Goal: Task Accomplishment & Management: Use online tool/utility

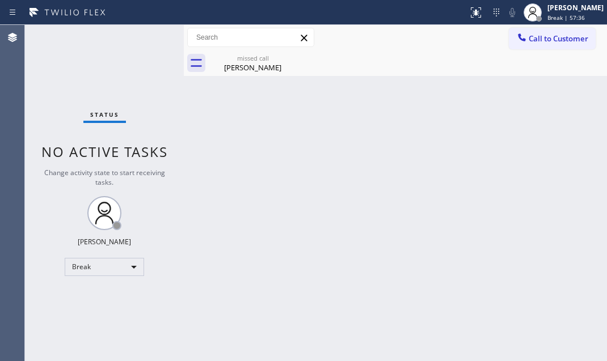
click at [576, 168] on div "Back to Dashboard Change Sender ID Customers Technicians Select a contact Outbo…" at bounding box center [395, 193] width 423 height 336
click at [113, 73] on div "Status No active tasks Change activity state to start receiving tasks. [PERSON_…" at bounding box center [104, 193] width 159 height 336
click at [544, 166] on div "Back to Dashboard Change Sender ID Customers Technicians Select a contact Outbo…" at bounding box center [395, 193] width 423 height 336
click at [246, 66] on div "[PERSON_NAME]" at bounding box center [253, 67] width 86 height 10
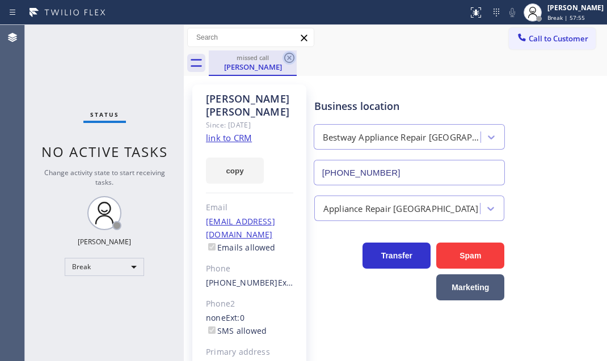
click at [288, 58] on icon at bounding box center [289, 58] width 14 height 14
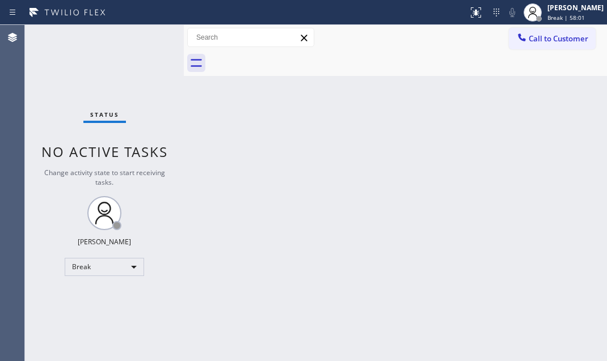
click at [272, 171] on div "Back to Dashboard Change Sender ID Customers Technicians Select a contact Outbo…" at bounding box center [395, 193] width 423 height 336
click at [134, 274] on div "Break" at bounding box center [104, 267] width 79 height 18
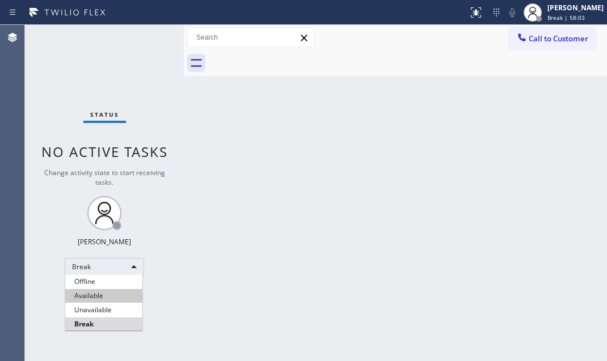
click at [120, 296] on li "Available" at bounding box center [103, 296] width 77 height 14
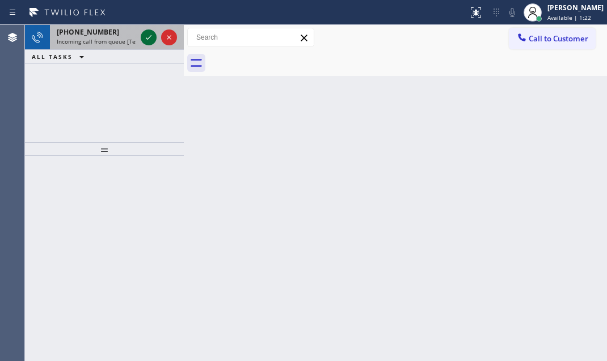
click at [147, 35] on icon at bounding box center [149, 38] width 14 height 14
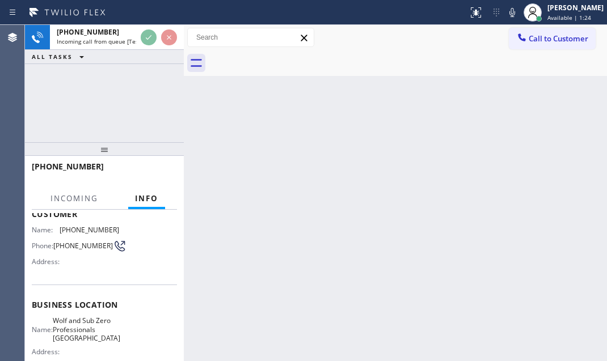
scroll to position [103, 0]
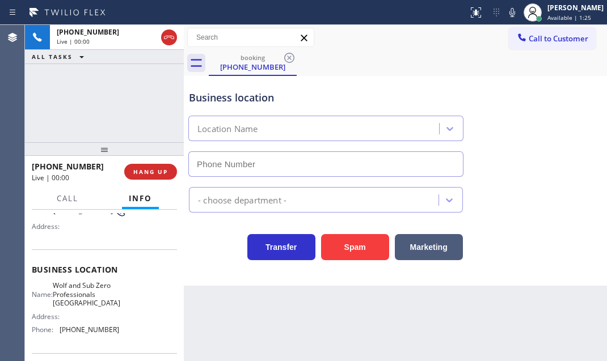
type input "[PHONE_NUMBER]"
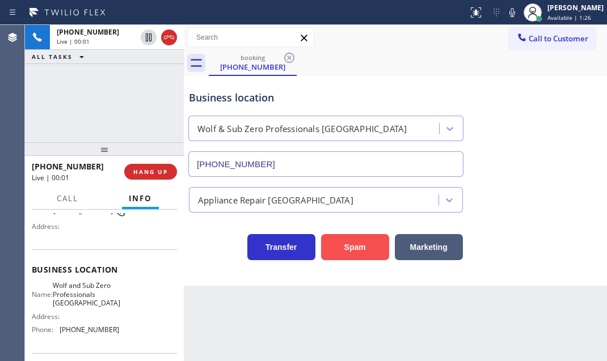
click at [363, 243] on button "Spam" at bounding box center [355, 247] width 68 height 26
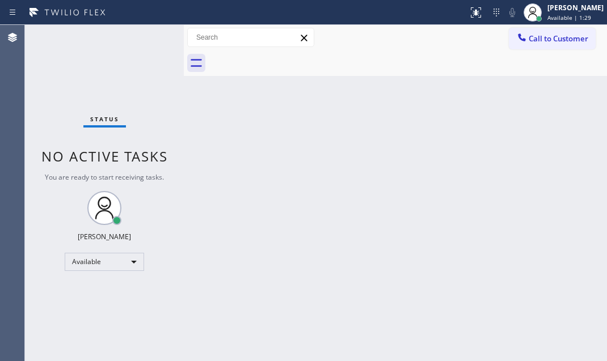
click at [151, 172] on span "You are ready to start receiving tasks." at bounding box center [104, 177] width 119 height 10
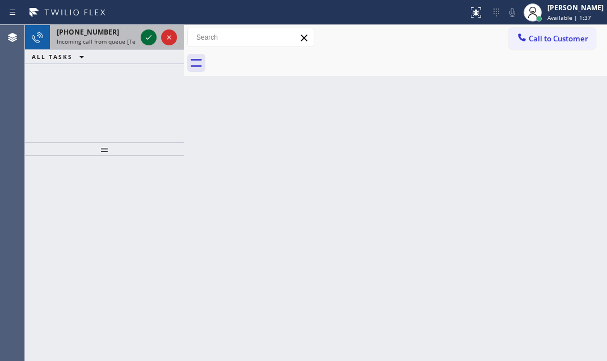
click at [146, 35] on icon at bounding box center [149, 38] width 14 height 14
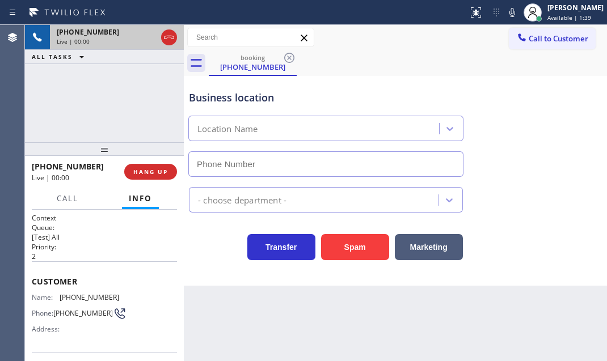
type input "[PHONE_NUMBER]"
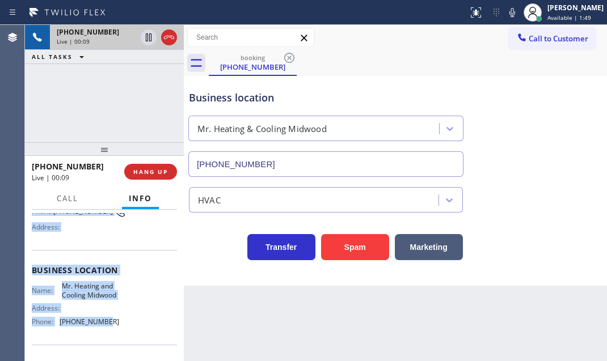
scroll to position [103, 0]
drag, startPoint x: 29, startPoint y: 276, endPoint x: 112, endPoint y: 341, distance: 105.0
click at [112, 341] on div "Context Queue: [Test] All Priority: 2 Customer Name: [PHONE_NUMBER] Phone: [PHO…" at bounding box center [104, 285] width 159 height 151
copy div "Customer Name: [PHONE_NUMBER] Phone: [PHONE_NUMBER] Address: Business location …"
click at [140, 171] on span "HANG UP" at bounding box center [150, 172] width 35 height 8
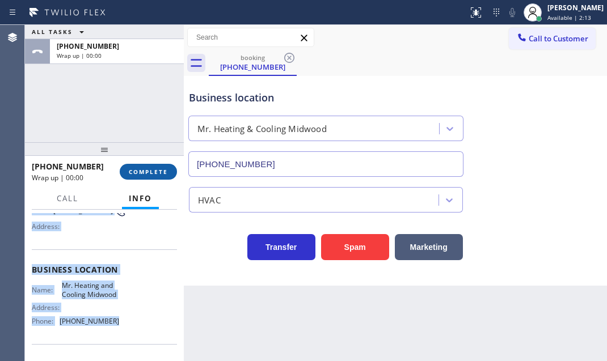
click at [140, 171] on span "COMPLETE" at bounding box center [148, 172] width 39 height 8
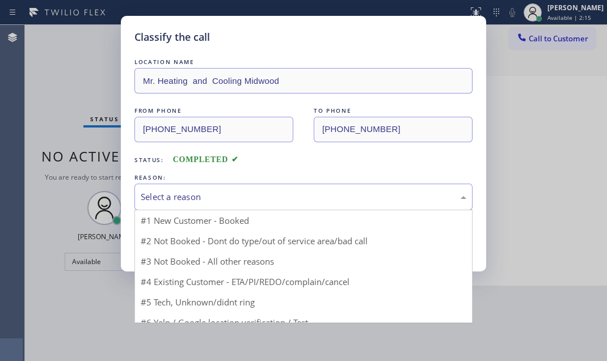
click at [243, 196] on div "Select a reason" at bounding box center [304, 197] width 326 height 13
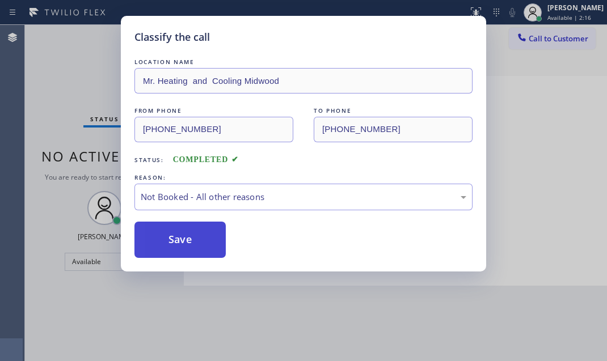
click at [185, 244] on button "Save" at bounding box center [179, 240] width 91 height 36
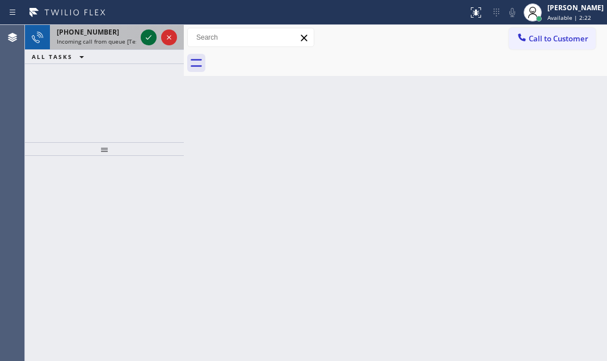
click at [147, 42] on icon at bounding box center [149, 38] width 14 height 14
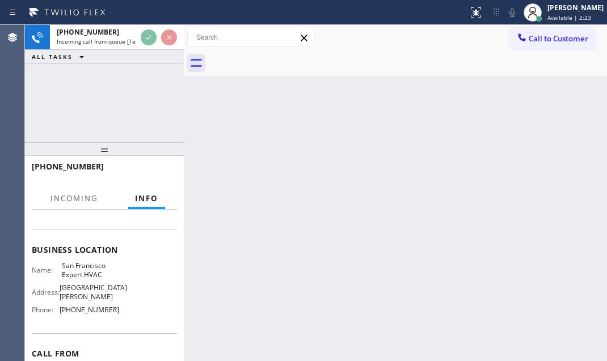
scroll to position [154, 0]
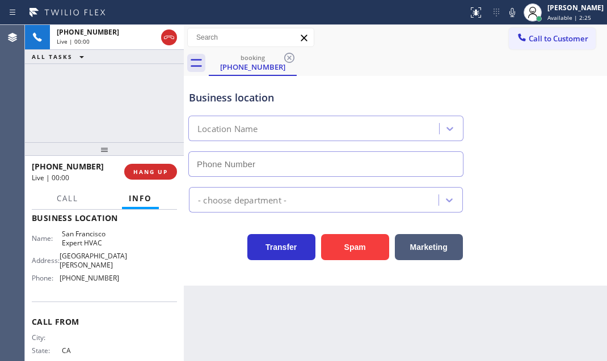
type input "[PHONE_NUMBER]"
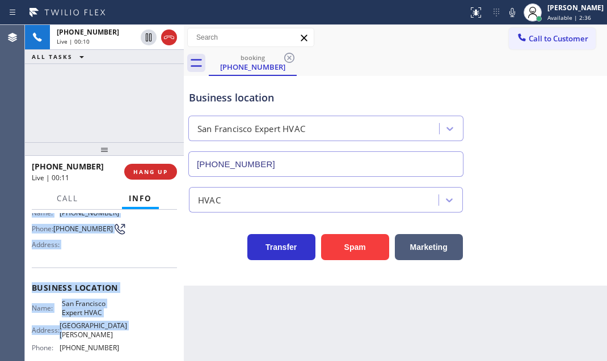
scroll to position [103, 0]
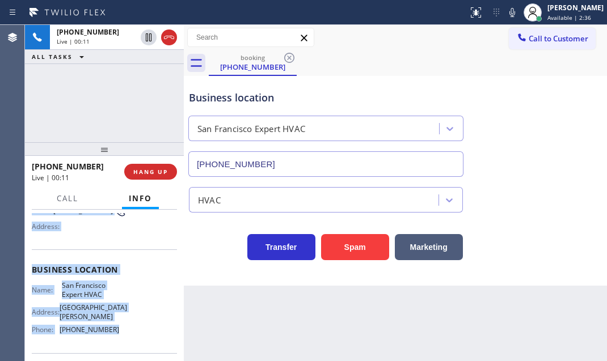
drag, startPoint x: 30, startPoint y: 226, endPoint x: 130, endPoint y: 336, distance: 149.0
click at [130, 336] on div "Context Queue: [Test] All Priority: 1 Customer Name: [PHONE_NUMBER] Phone: [PHO…" at bounding box center [104, 285] width 159 height 151
copy div "Customer Name: [PHONE_NUMBER] Phone: [PHONE_NUMBER] Address: Business location …"
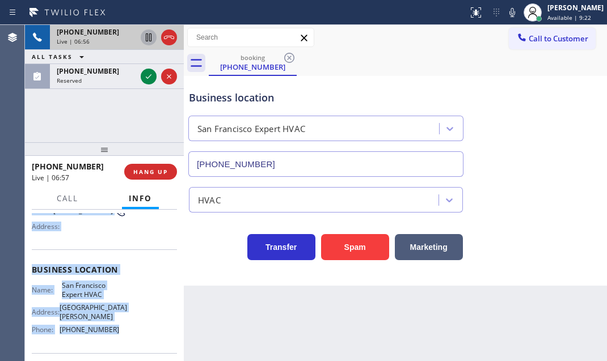
click at [147, 36] on icon at bounding box center [149, 38] width 14 height 14
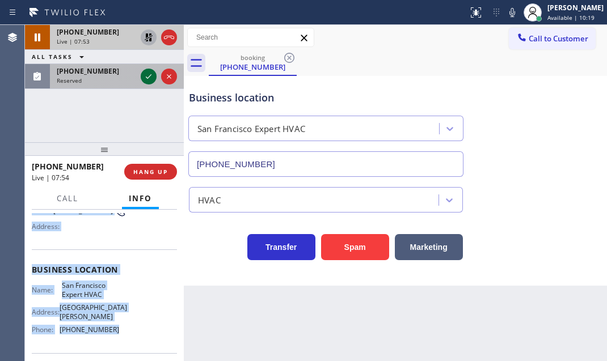
click at [147, 82] on icon at bounding box center [149, 77] width 14 height 14
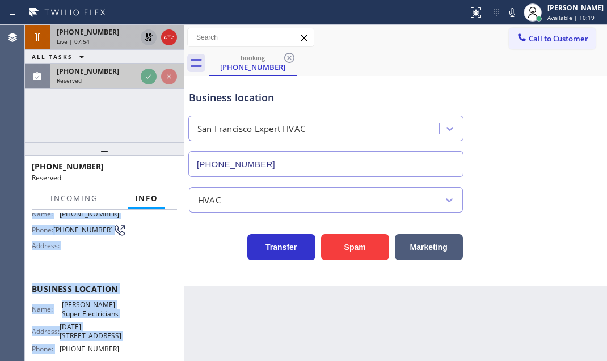
scroll to position [121, 0]
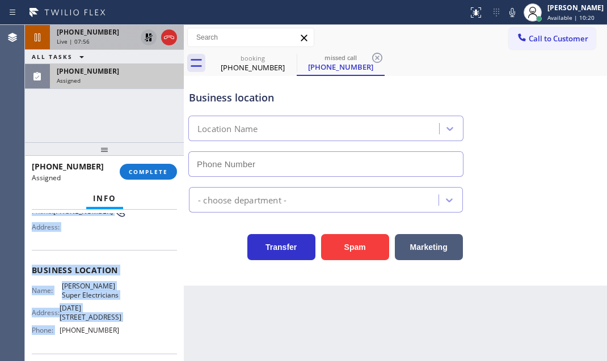
type input "[PHONE_NUMBER]"
click at [147, 37] on icon at bounding box center [149, 38] width 14 height 14
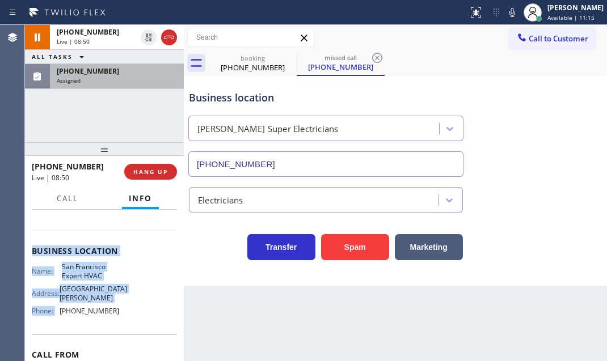
scroll to position [103, 0]
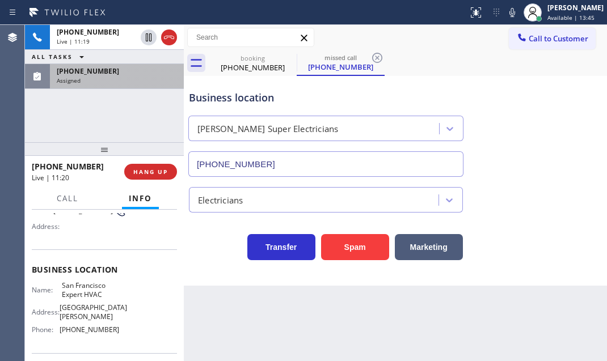
click at [514, 83] on div "Business location [PERSON_NAME] Super Electricians [PHONE_NUMBER]" at bounding box center [395, 125] width 417 height 103
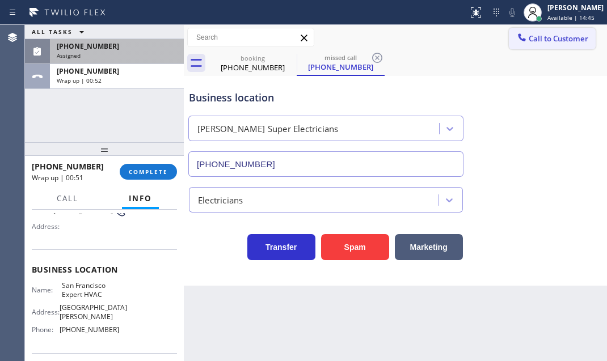
click at [537, 39] on span "Call to Customer" at bounding box center [559, 38] width 60 height 10
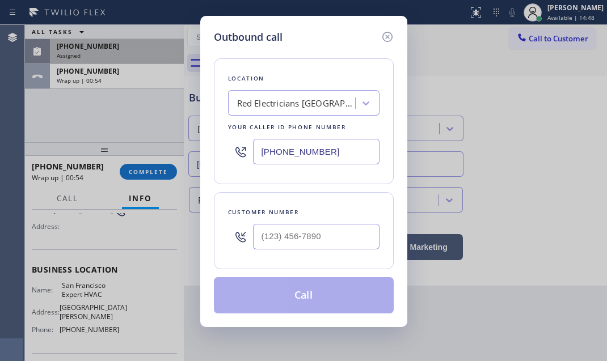
click at [478, 109] on div "Outbound call Location Red Electricians [GEOGRAPHIC_DATA] Your caller id phone …" at bounding box center [303, 180] width 607 height 361
click at [500, 107] on div "Outbound call Location Red Electricians [GEOGRAPHIC_DATA] Your caller id phone …" at bounding box center [303, 180] width 607 height 361
click at [386, 34] on icon at bounding box center [388, 37] width 14 height 14
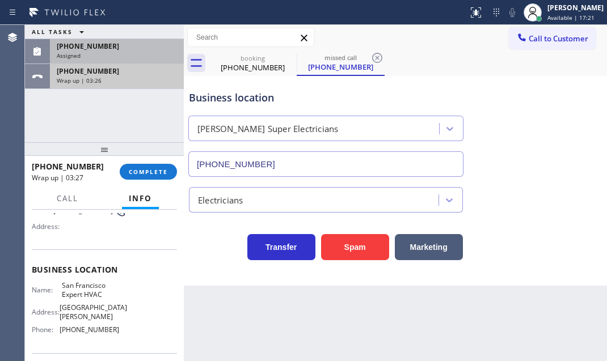
click at [153, 81] on div "Wrap up | 03:26" at bounding box center [117, 81] width 120 height 8
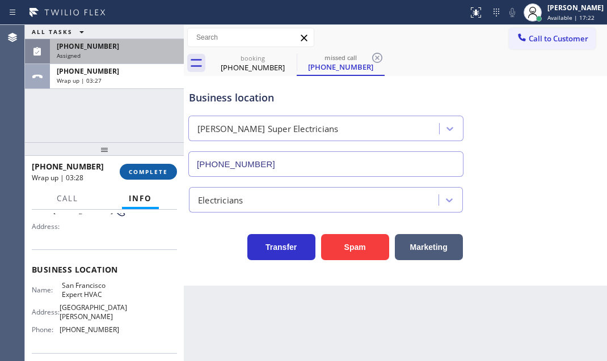
click at [151, 174] on span "COMPLETE" at bounding box center [148, 172] width 39 height 8
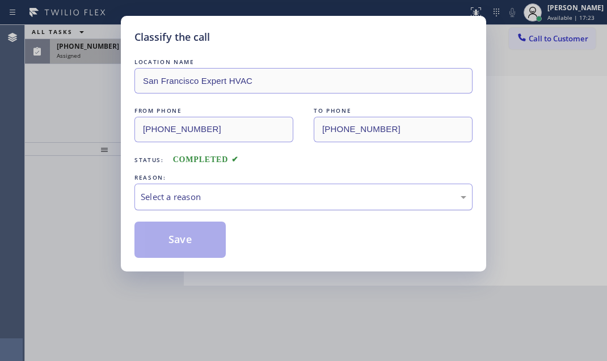
click at [275, 193] on div "Select a reason" at bounding box center [304, 197] width 326 height 13
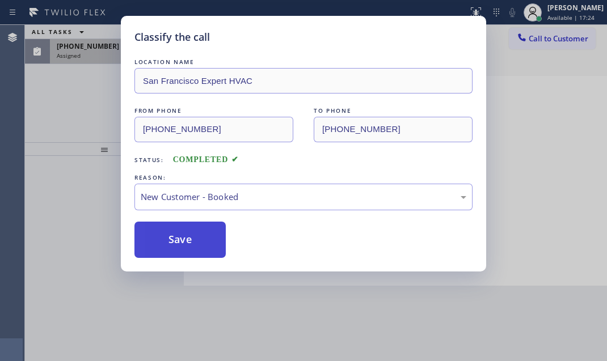
click at [167, 238] on button "Save" at bounding box center [179, 240] width 91 height 36
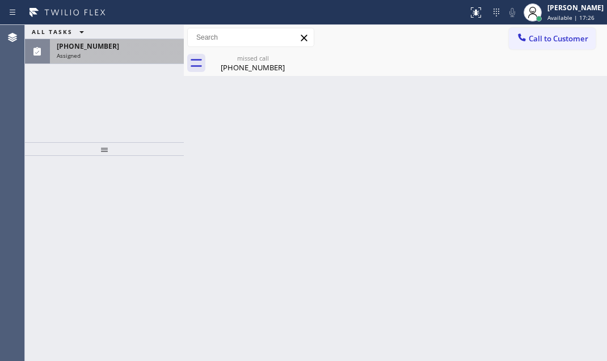
click at [107, 58] on div "Assigned" at bounding box center [117, 56] width 120 height 8
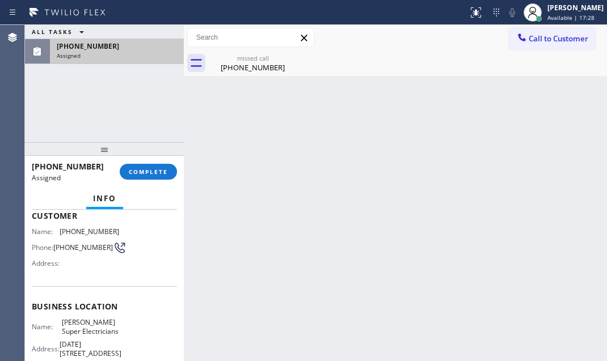
scroll to position [51, 0]
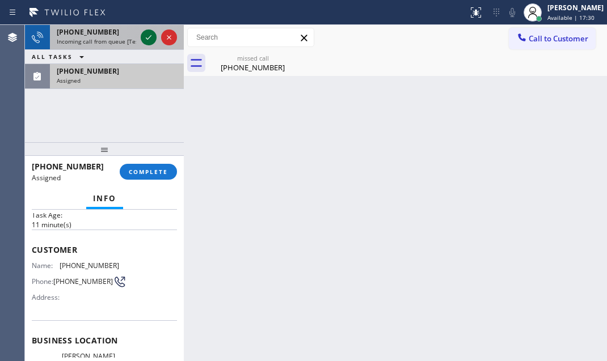
click at [149, 37] on icon at bounding box center [149, 37] width 6 height 5
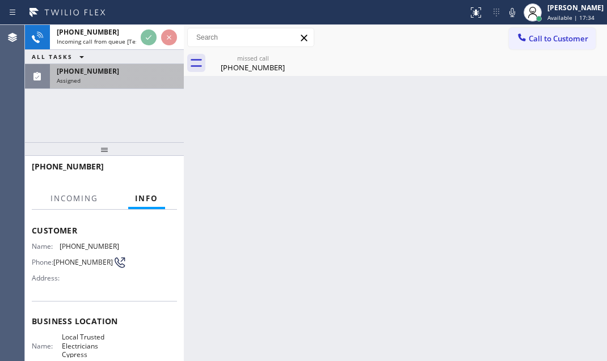
click at [105, 37] on span "Incoming call from queue [Test] All" at bounding box center [104, 41] width 94 height 8
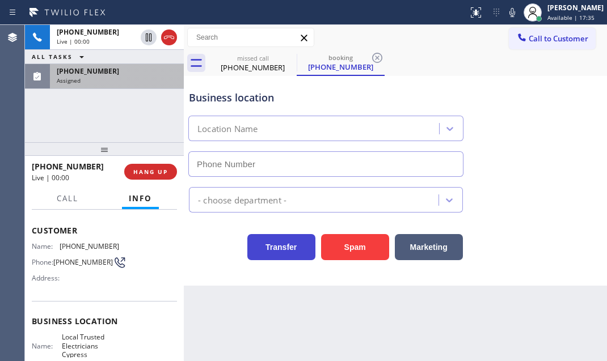
type input "[PHONE_NUMBER]"
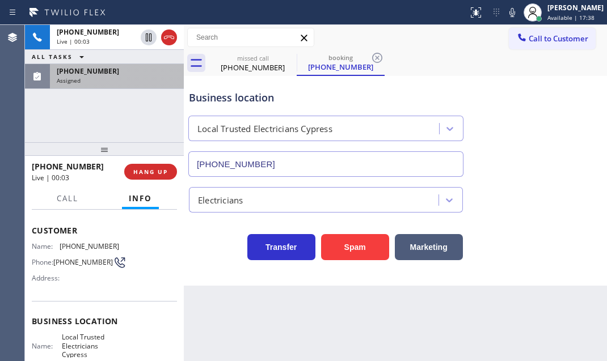
click at [112, 77] on div "Assigned" at bounding box center [117, 81] width 120 height 8
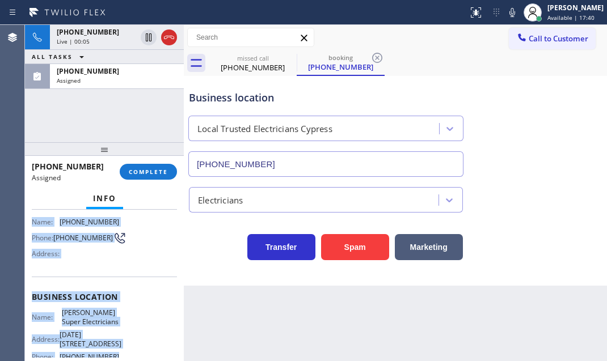
scroll to position [154, 0]
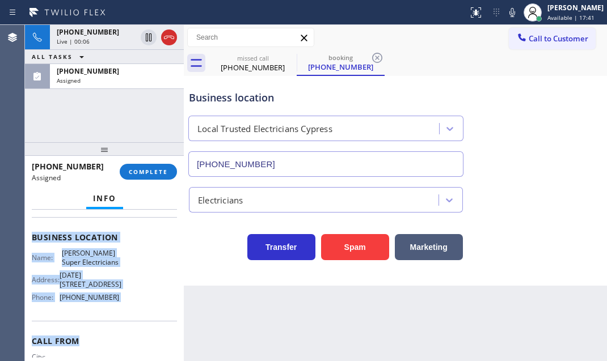
drag, startPoint x: 29, startPoint y: 245, endPoint x: 136, endPoint y: 331, distance: 136.8
click at [136, 331] on div "Context Queue: Electrical Priority: 0 Task Age: [DEMOGRAPHIC_DATA] minute(s) Cu…" at bounding box center [104, 285] width 159 height 151
copy div "Customer Name: [PHONE_NUMBER] Phone: [PHONE_NUMBER] Address: Business location …"
click at [164, 164] on button "COMPLETE" at bounding box center [148, 172] width 57 height 16
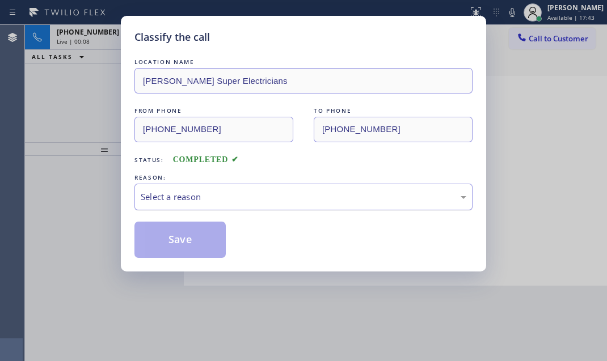
click at [274, 196] on div "Select a reason" at bounding box center [304, 197] width 326 height 13
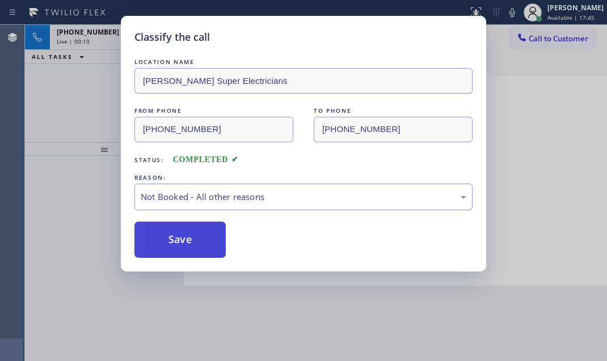
click at [143, 248] on button "Save" at bounding box center [179, 240] width 91 height 36
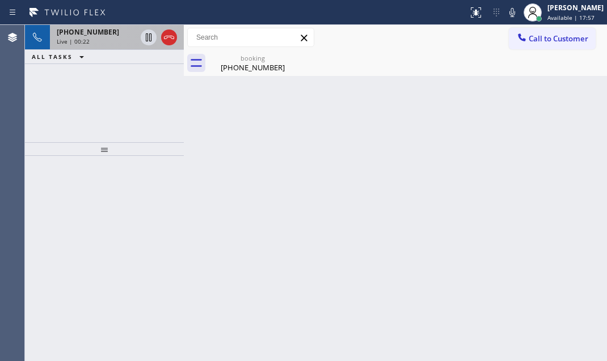
click at [114, 45] on div "[PHONE_NUMBER] Live | 00:22" at bounding box center [94, 37] width 88 height 25
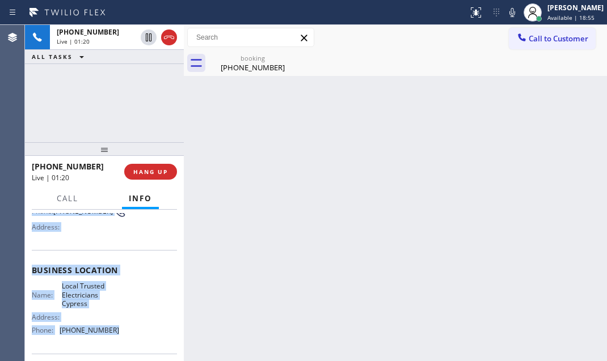
scroll to position [103, 0]
drag, startPoint x: 36, startPoint y: 273, endPoint x: 119, endPoint y: 326, distance: 98.4
click at [118, 329] on div "Context Queue: [Test] All Priority: 1 Customer Name: [PHONE_NUMBER] Phone: [PHO…" at bounding box center [104, 275] width 145 height 328
click at [123, 318] on div "Name: Local Trusted Electricians Cypress Address: Phone: [PHONE_NUMBER]" at bounding box center [104, 309] width 145 height 57
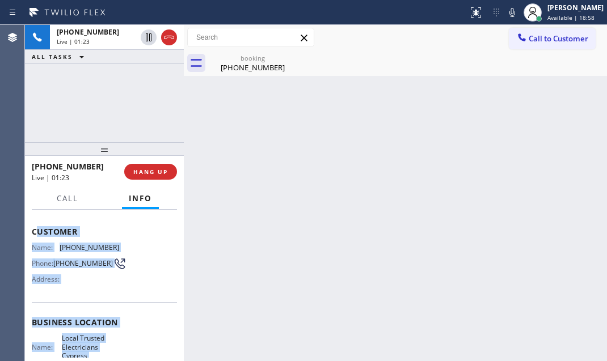
scroll to position [0, 0]
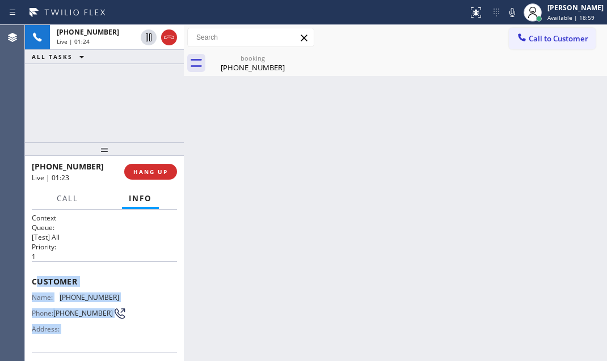
click at [41, 266] on div "Customer Name: [PHONE_NUMBER] Phone: [PHONE_NUMBER] Address:" at bounding box center [104, 306] width 145 height 91
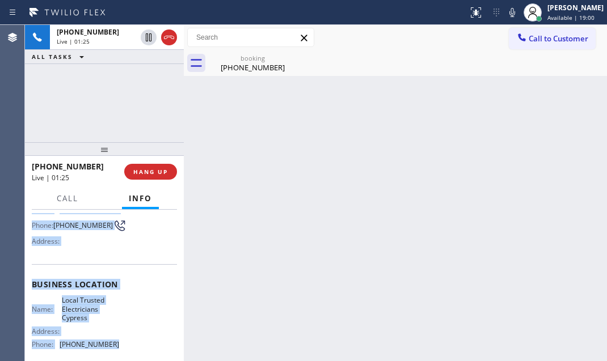
scroll to position [103, 0]
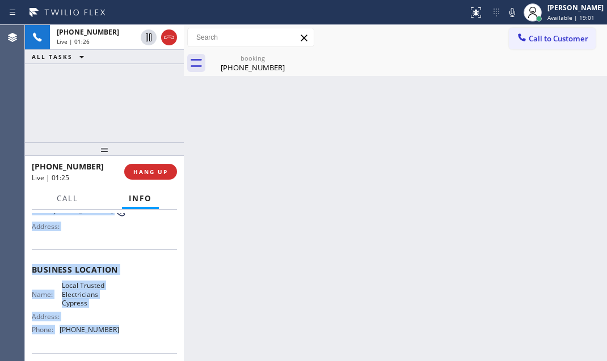
drag, startPoint x: 31, startPoint y: 276, endPoint x: 130, endPoint y: 332, distance: 114.8
click at [130, 332] on div "Context Queue: [Test] All Priority: 1 Customer Name: [PHONE_NUMBER] Phone: [PHO…" at bounding box center [104, 285] width 159 height 151
copy div "Customer Name: [PHONE_NUMBER] Phone: [PHONE_NUMBER] Address: Business location …"
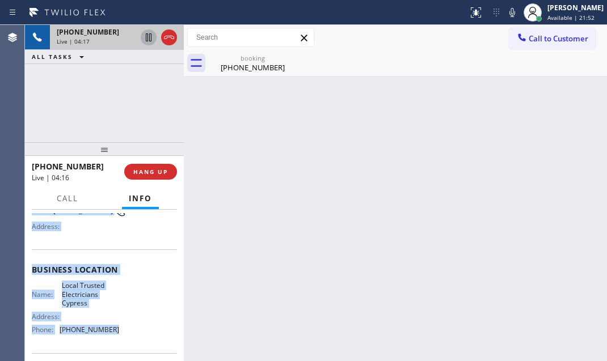
click at [147, 35] on icon at bounding box center [149, 37] width 6 height 8
click at [149, 35] on icon at bounding box center [149, 37] width 8 height 8
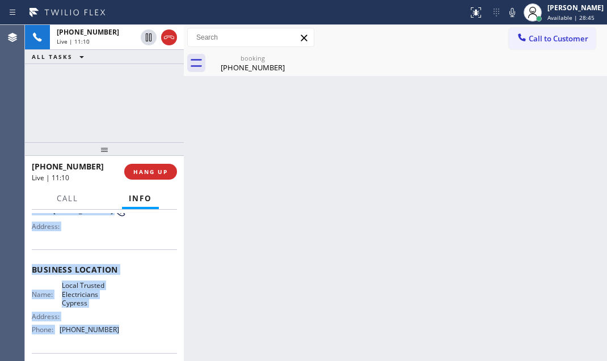
drag, startPoint x: 145, startPoint y: 37, endPoint x: 479, endPoint y: 37, distance: 334.1
click at [479, 37] on div "[PHONE_NUMBER] Live | 11:10 ALL TASKS ALL TASKS ACTIVE TASKS TASKS IN WRAP UP […" at bounding box center [316, 193] width 582 height 336
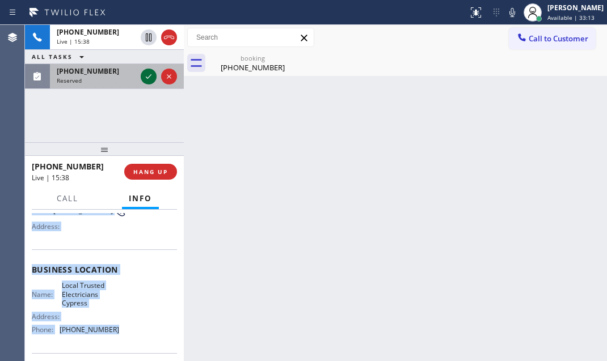
click at [146, 74] on icon at bounding box center [149, 77] width 14 height 14
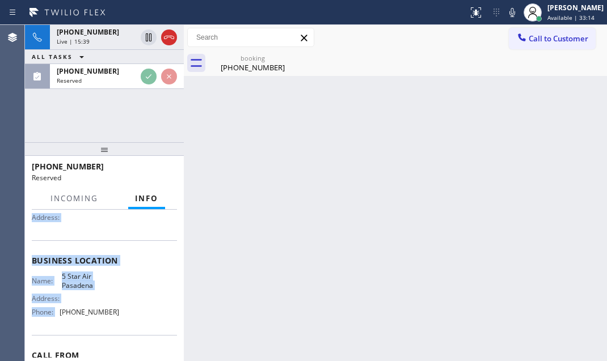
scroll to position [112, 0]
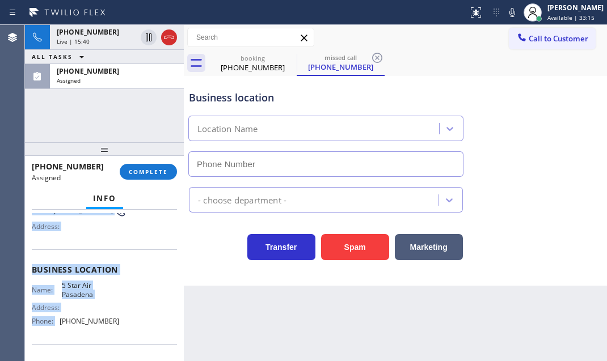
type input "[PHONE_NUMBER]"
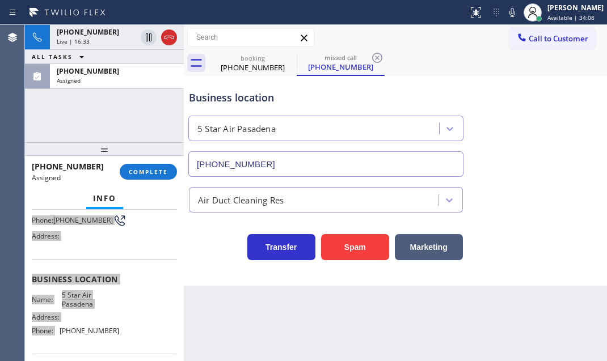
scroll to position [121, 0]
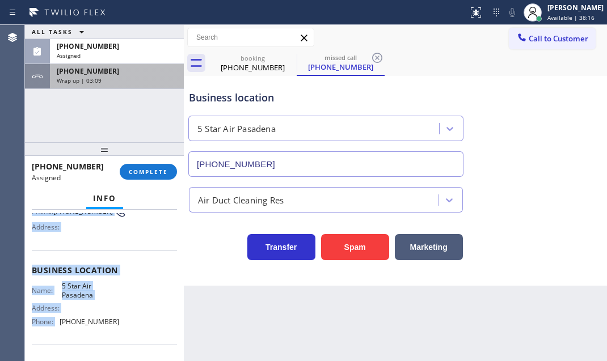
click at [155, 71] on div "[PHONE_NUMBER]" at bounding box center [117, 71] width 120 height 10
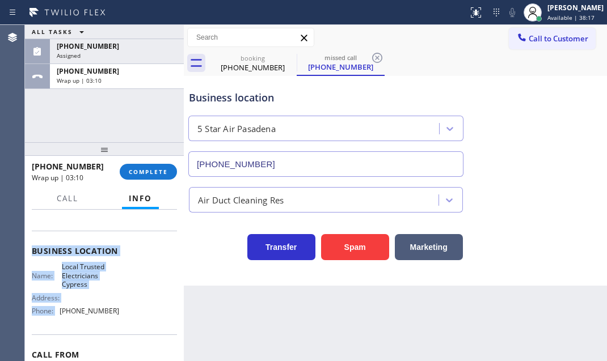
scroll to position [103, 0]
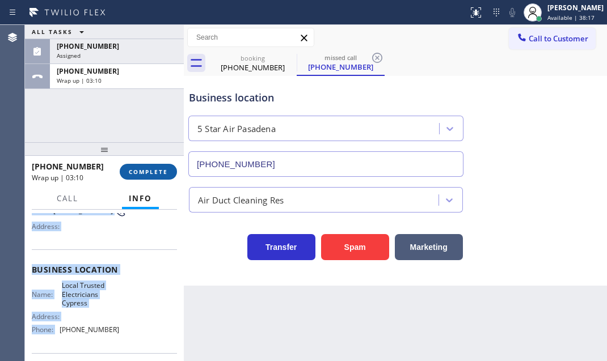
click at [153, 179] on button "COMPLETE" at bounding box center [148, 172] width 57 height 16
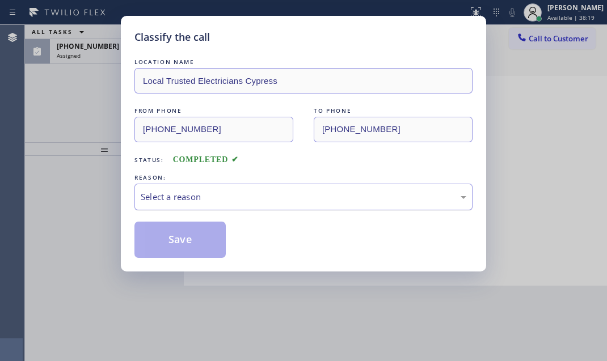
click at [300, 201] on div "Select a reason" at bounding box center [304, 197] width 326 height 13
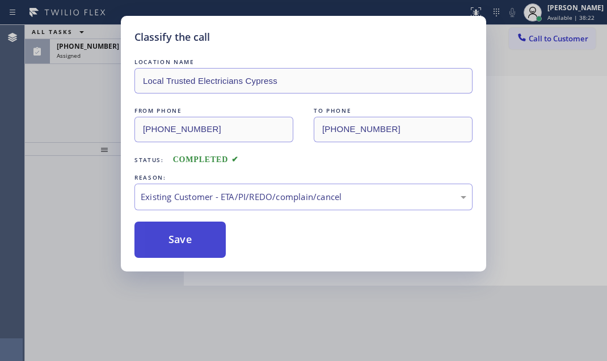
click at [198, 233] on button "Save" at bounding box center [179, 240] width 91 height 36
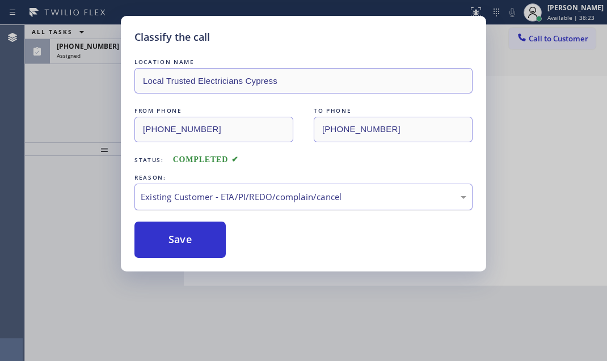
drag, startPoint x: 198, startPoint y: 233, endPoint x: 206, endPoint y: 193, distance: 40.6
click at [206, 193] on div "Classify the call LOCATION NAME Subzero Repair Professionals FROM PHONE [PHONE_…" at bounding box center [316, 193] width 582 height 336
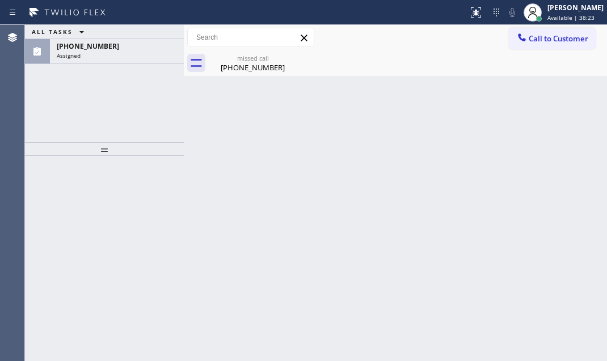
click at [206, 193] on div "Back to Dashboard Change Sender ID Customers Technicians Select a contact Outbo…" at bounding box center [395, 193] width 423 height 336
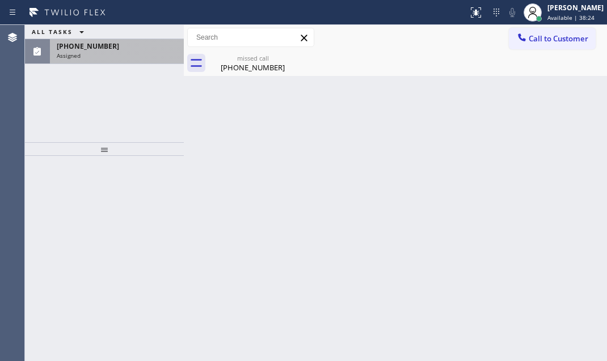
click at [139, 56] on div "Assigned" at bounding box center [117, 56] width 120 height 8
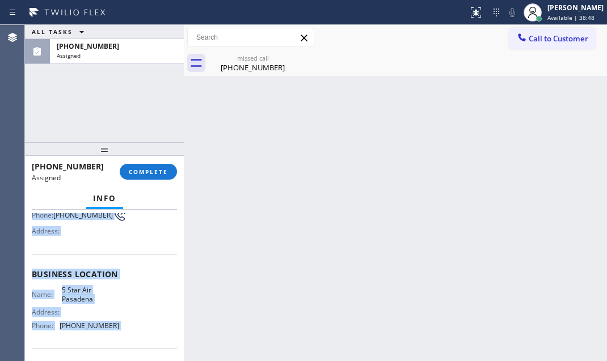
scroll to position [154, 0]
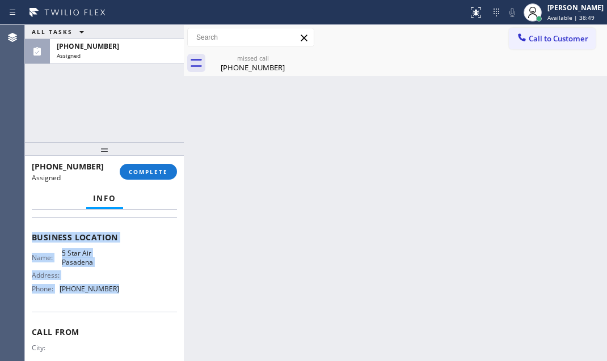
drag, startPoint x: 31, startPoint y: 295, endPoint x: 124, endPoint y: 303, distance: 93.9
click at [124, 303] on div "Context Queue: ADC Priority: 0 Task Age: [DEMOGRAPHIC_DATA] minute(s) Customer …" at bounding box center [104, 285] width 159 height 151
copy div "Customer Name: [PHONE_NUMBER] Phone: [PHONE_NUMBER] Address: Business location …"
click at [138, 166] on button "COMPLETE" at bounding box center [148, 172] width 57 height 16
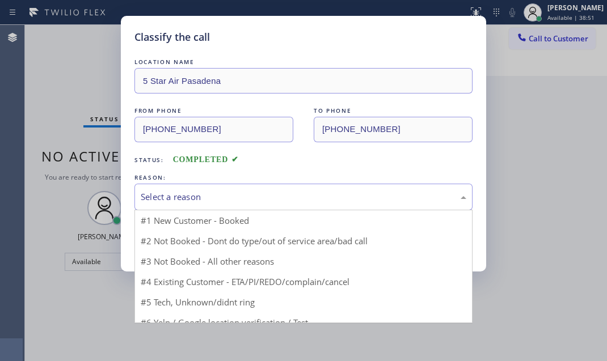
click at [282, 203] on div "Select a reason" at bounding box center [303, 197] width 338 height 27
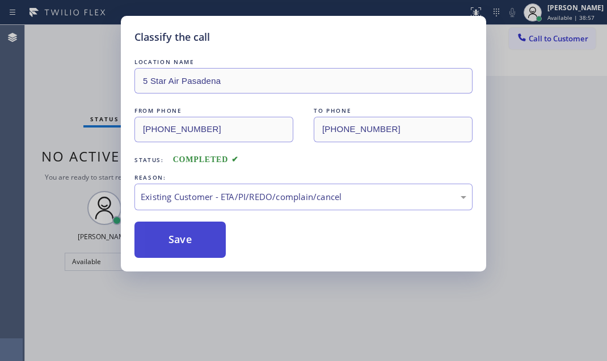
click at [171, 239] on button "Save" at bounding box center [179, 240] width 91 height 36
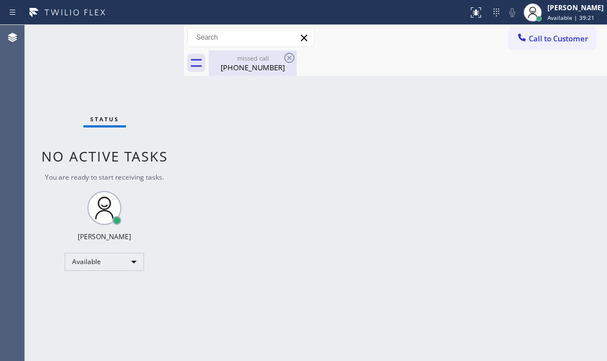
click at [251, 57] on div "missed call" at bounding box center [253, 58] width 86 height 9
click at [430, 88] on div "Back to Dashboard Change Sender ID Customers Technicians Select a contact Outbo…" at bounding box center [395, 193] width 423 height 336
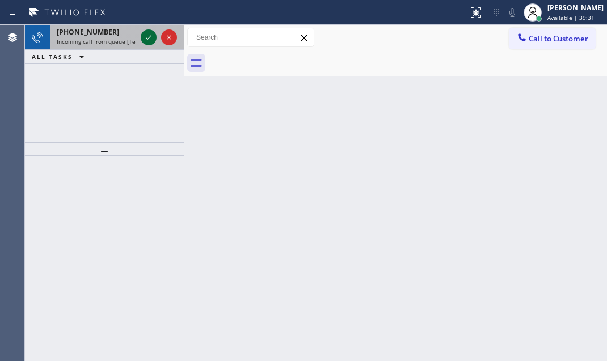
click at [149, 39] on icon at bounding box center [149, 38] width 14 height 14
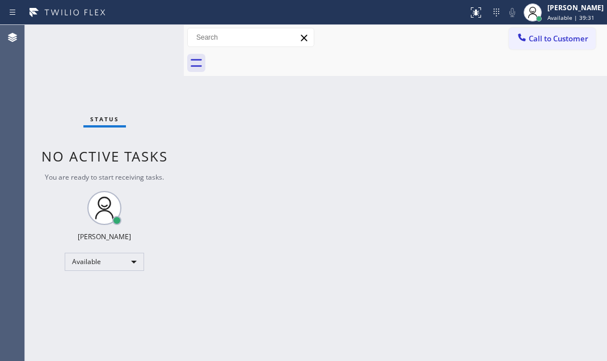
click at [149, 39] on div "Status No active tasks You are ready to start receiving tasks. [PERSON_NAME] Av…" at bounding box center [104, 193] width 159 height 336
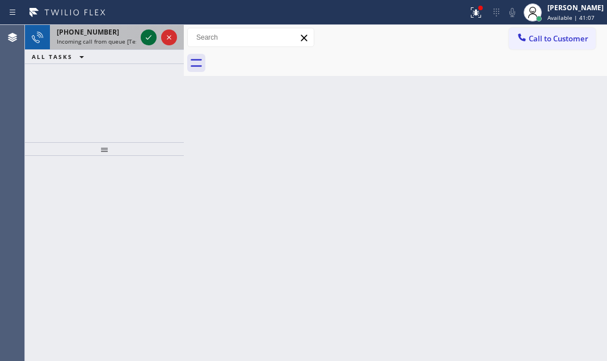
click at [145, 41] on icon at bounding box center [149, 38] width 14 height 14
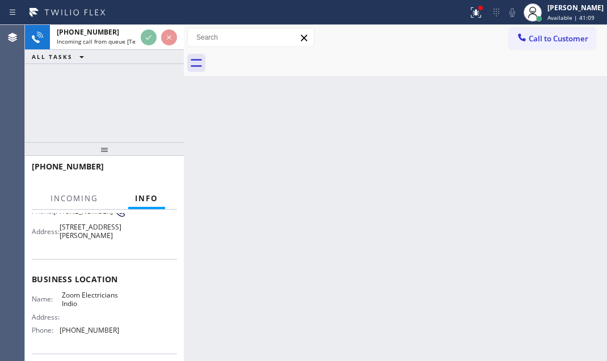
scroll to position [103, 0]
click at [469, 12] on icon at bounding box center [476, 13] width 14 height 14
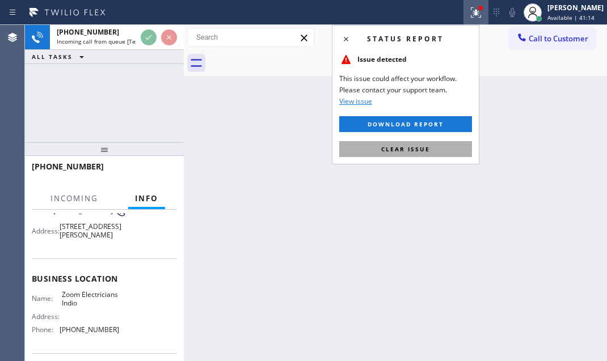
click at [431, 146] on button "Clear issue" at bounding box center [405, 149] width 133 height 16
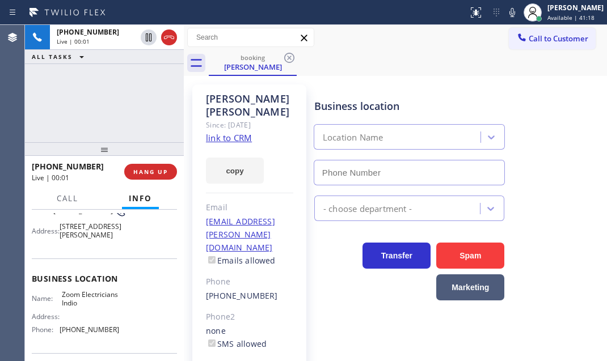
type input "[PHONE_NUMBER]"
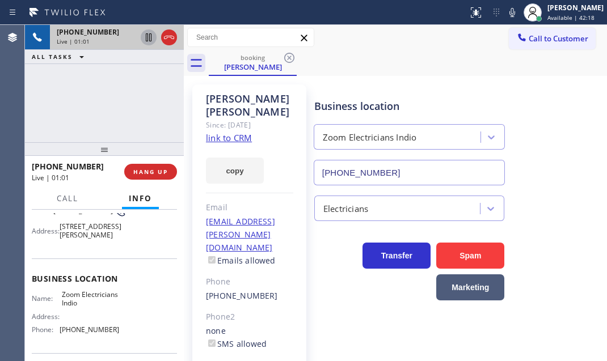
click at [148, 40] on icon at bounding box center [149, 38] width 14 height 14
click at [147, 40] on icon at bounding box center [149, 38] width 14 height 14
click at [167, 170] on span "HANG UP" at bounding box center [150, 172] width 35 height 8
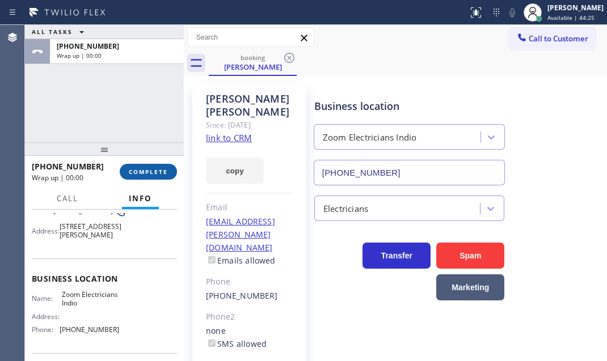
click at [157, 174] on span "COMPLETE" at bounding box center [148, 172] width 39 height 8
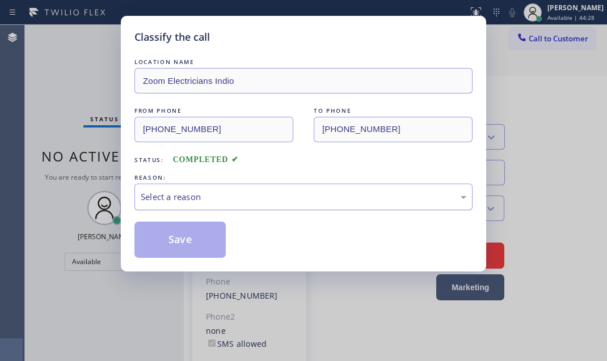
click at [214, 198] on div "Select a reason" at bounding box center [304, 197] width 326 height 13
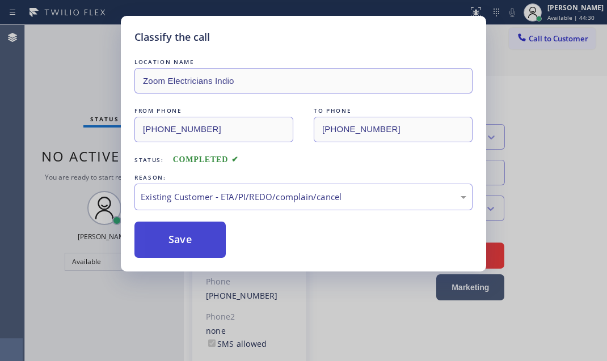
click at [183, 234] on button "Save" at bounding box center [179, 240] width 91 height 36
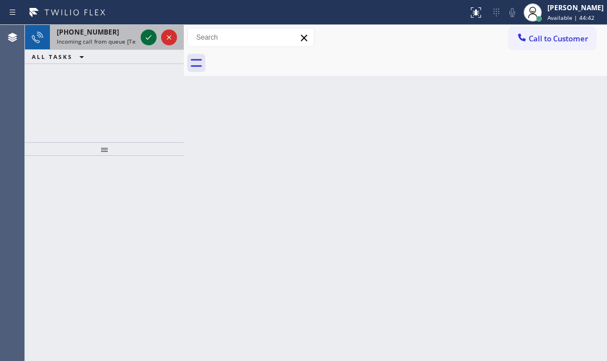
click at [143, 36] on icon at bounding box center [149, 38] width 14 height 14
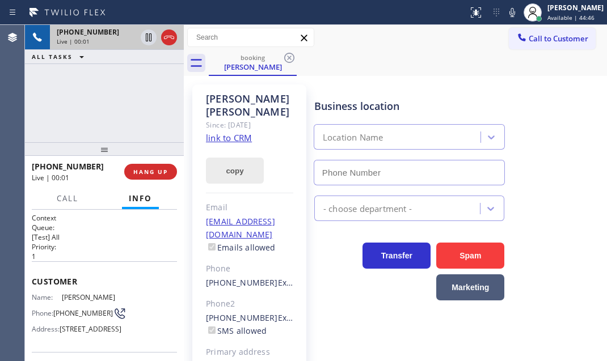
type input "[PHONE_NUMBER]"
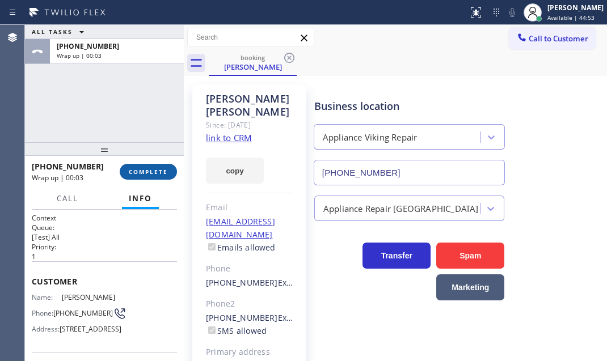
click at [166, 170] on span "COMPLETE" at bounding box center [148, 172] width 39 height 8
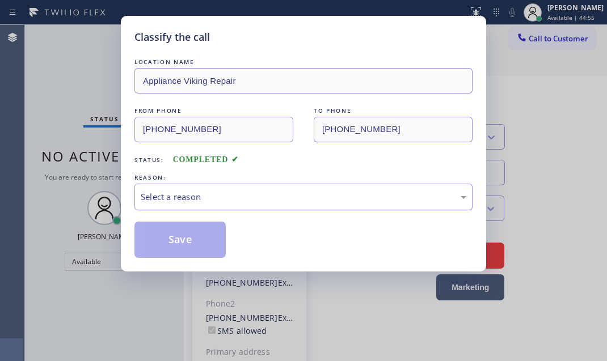
click at [431, 199] on div "Select a reason" at bounding box center [304, 197] width 326 height 13
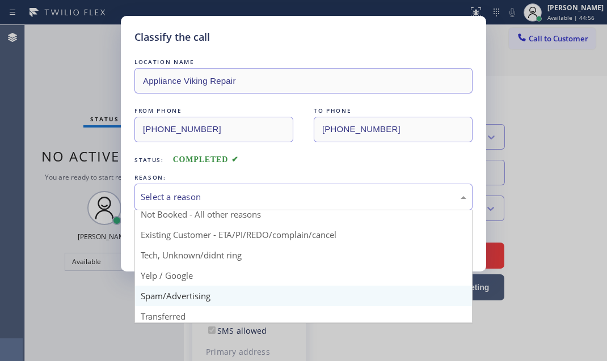
scroll to position [75, 0]
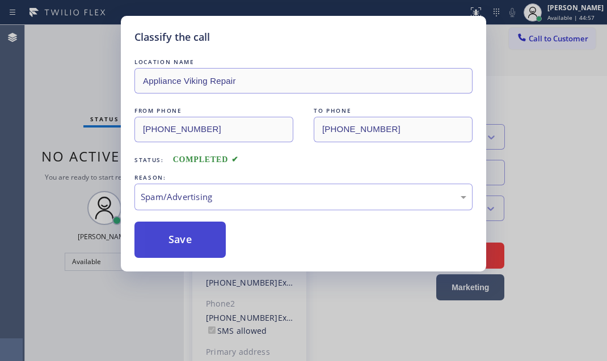
click at [188, 238] on button "Save" at bounding box center [179, 240] width 91 height 36
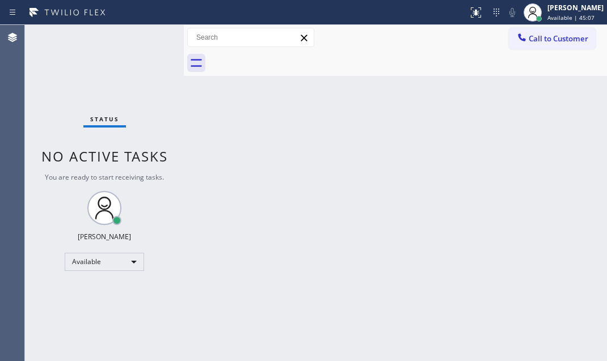
click at [102, 92] on div "Status No active tasks You are ready to start receiving tasks. [PERSON_NAME] Av…" at bounding box center [104, 193] width 159 height 336
click at [170, 40] on div "Status No active tasks You are ready to start receiving tasks. [PERSON_NAME] Av…" at bounding box center [104, 193] width 159 height 336
click at [156, 33] on div "Status No active tasks You are ready to start receiving tasks. [PERSON_NAME] Av…" at bounding box center [104, 193] width 159 height 336
click at [142, 40] on div "Status No active tasks You are ready to start receiving tasks. [PERSON_NAME] Av…" at bounding box center [104, 193] width 159 height 336
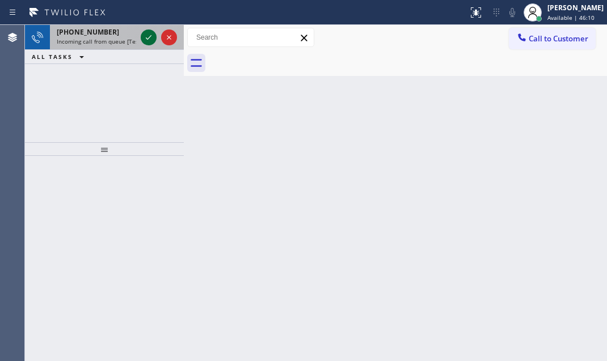
click at [149, 33] on icon at bounding box center [149, 38] width 14 height 14
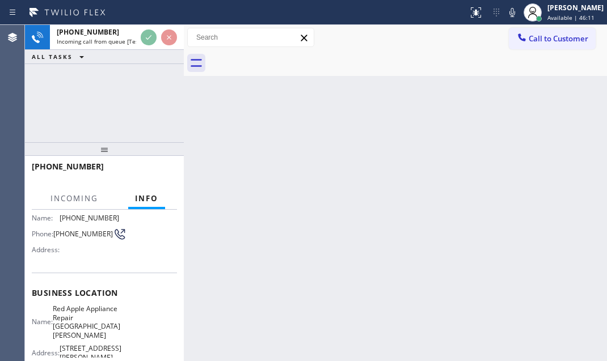
scroll to position [103, 0]
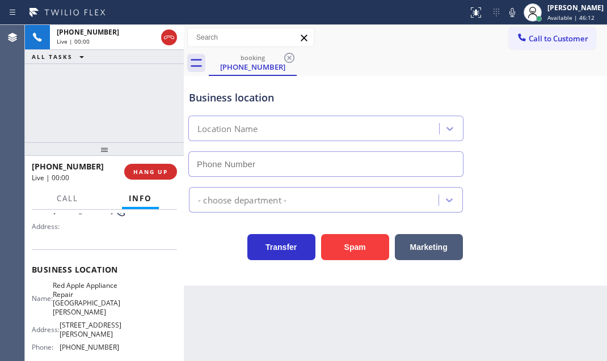
type input "[PHONE_NUMBER]"
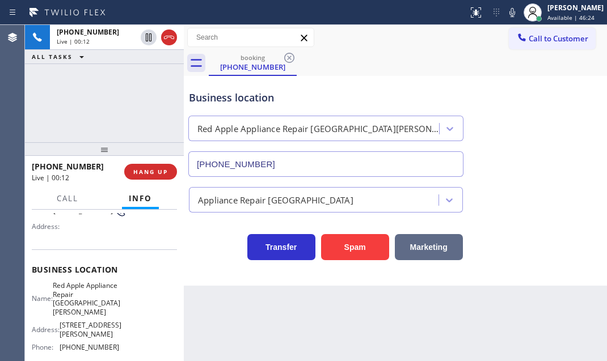
click at [424, 246] on button "Marketing" at bounding box center [429, 247] width 68 height 26
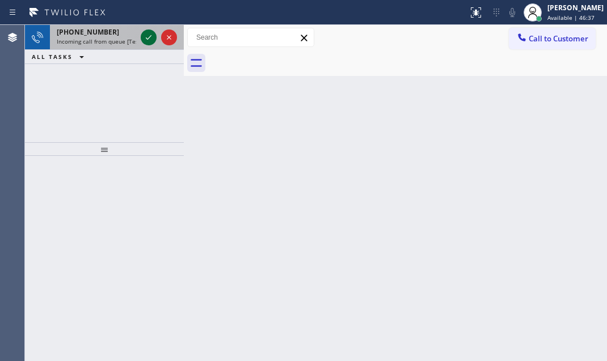
click at [146, 38] on icon at bounding box center [149, 37] width 6 height 5
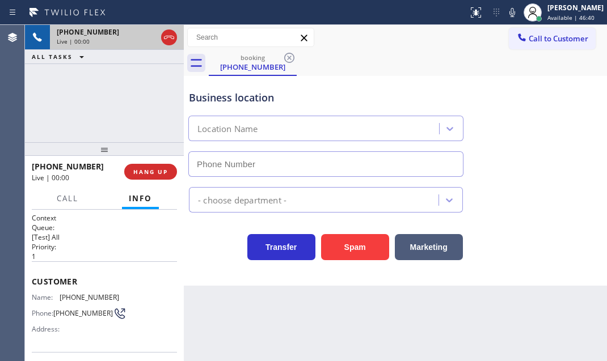
type input "[PHONE_NUMBER]"
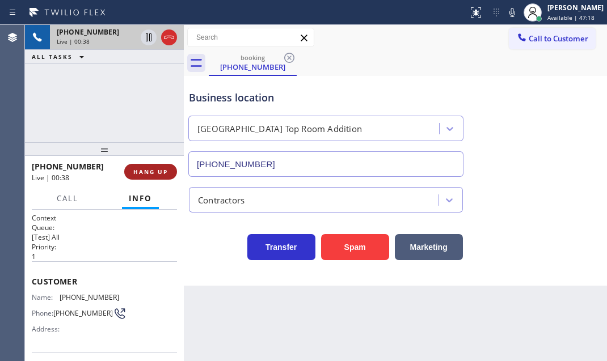
click at [146, 176] on button "HANG UP" at bounding box center [150, 172] width 53 height 16
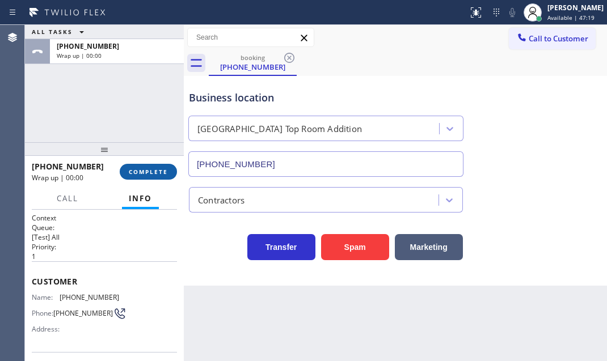
click at [144, 175] on span "COMPLETE" at bounding box center [148, 172] width 39 height 8
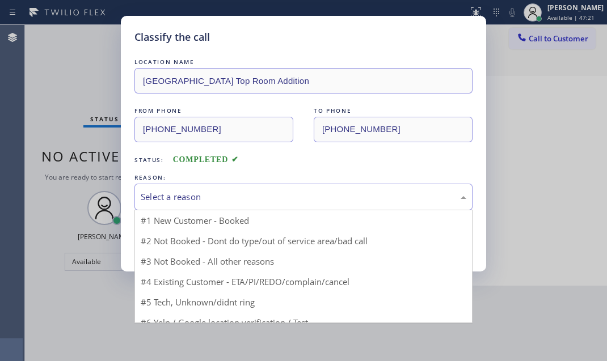
click at [294, 199] on div "Select a reason" at bounding box center [304, 197] width 326 height 13
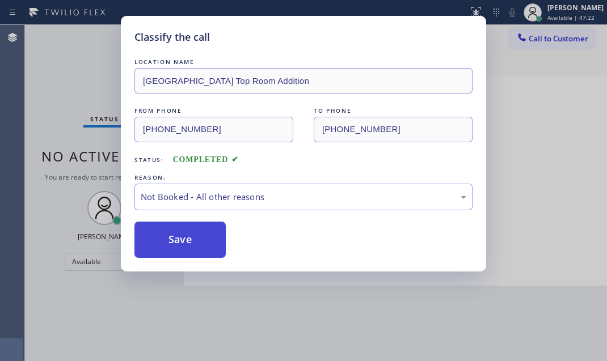
click at [194, 240] on button "Save" at bounding box center [179, 240] width 91 height 36
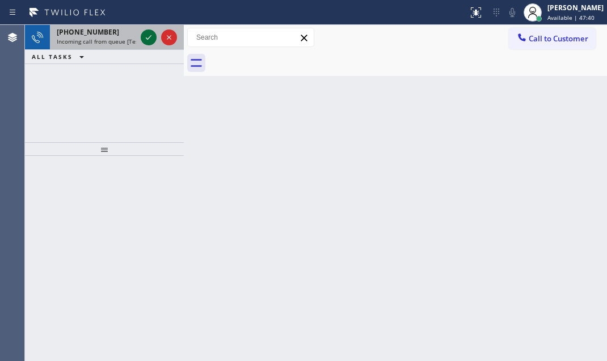
click at [150, 35] on icon at bounding box center [149, 38] width 14 height 14
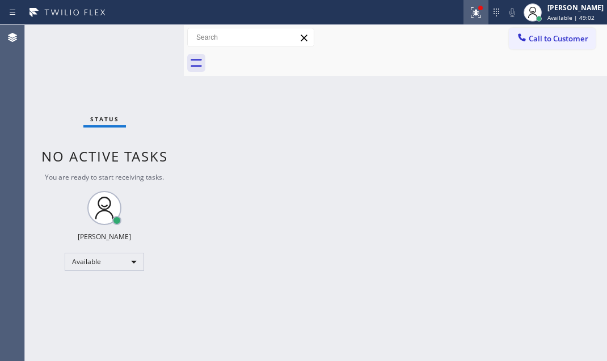
click at [473, 16] on icon at bounding box center [476, 13] width 14 height 14
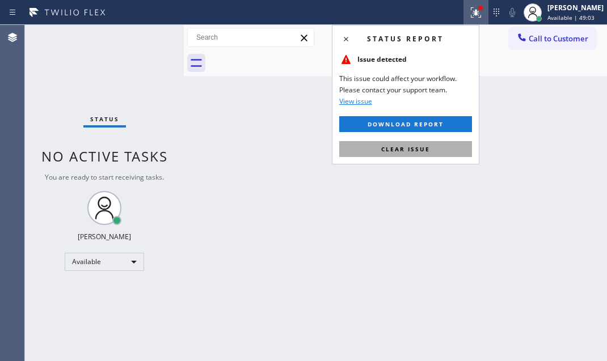
click at [437, 149] on button "Clear issue" at bounding box center [405, 149] width 133 height 16
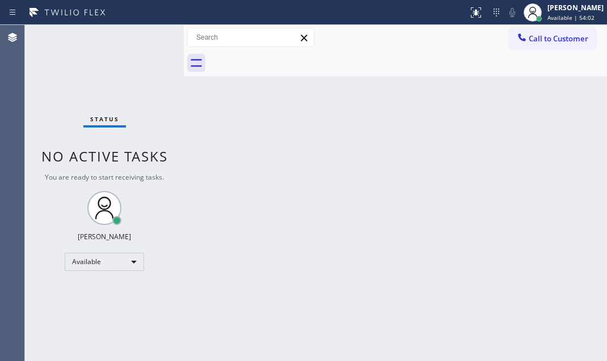
click at [144, 39] on div "Status No active tasks You are ready to start receiving tasks. [PERSON_NAME] Av…" at bounding box center [104, 193] width 159 height 336
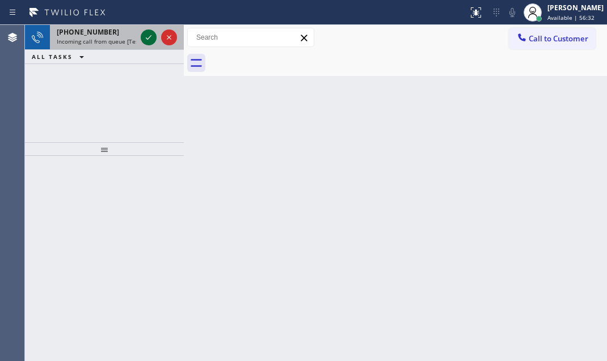
click at [153, 39] on icon at bounding box center [149, 38] width 14 height 14
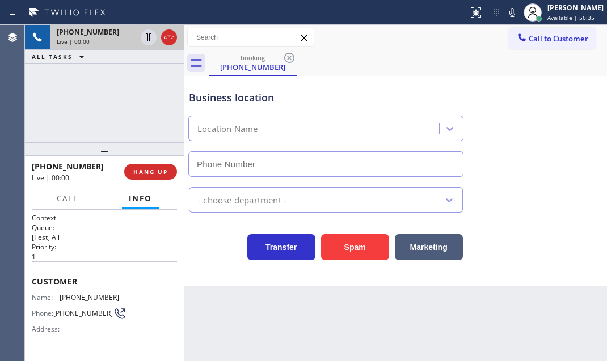
type input "[PHONE_NUMBER]"
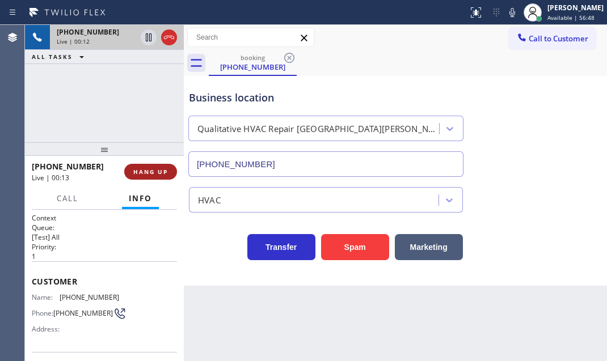
click at [147, 171] on span "HANG UP" at bounding box center [150, 172] width 35 height 8
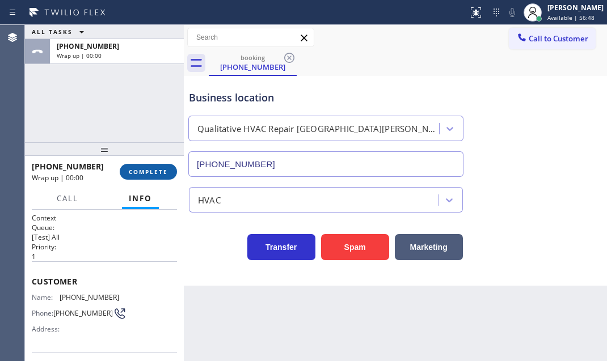
click at [159, 171] on span "COMPLETE" at bounding box center [148, 172] width 39 height 8
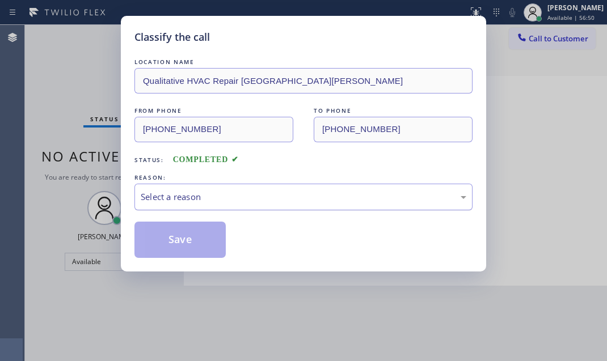
click at [323, 187] on div "Select a reason" at bounding box center [303, 197] width 338 height 27
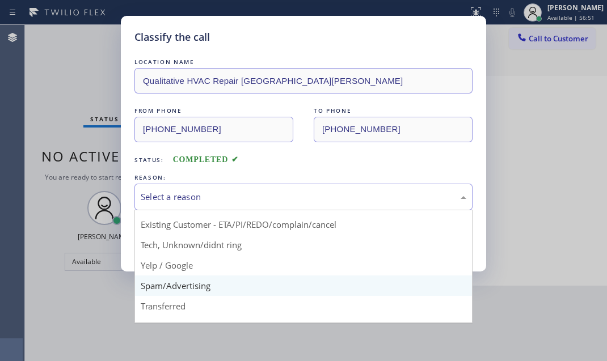
scroll to position [75, 0]
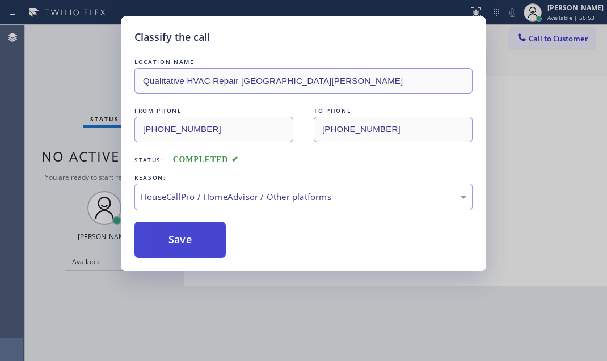
click at [190, 236] on button "Save" at bounding box center [179, 240] width 91 height 36
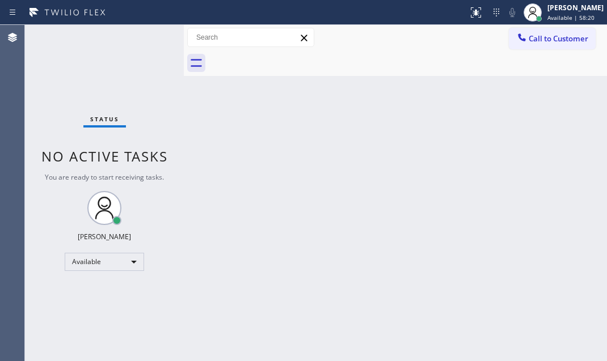
click at [141, 40] on div "Status No active tasks You are ready to start receiving tasks. [PERSON_NAME] Av…" at bounding box center [104, 193] width 159 height 336
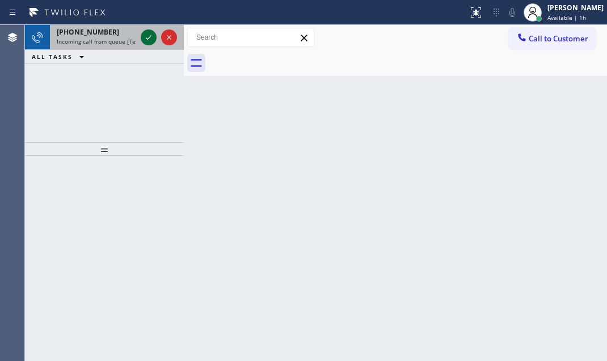
click at [149, 33] on icon at bounding box center [149, 38] width 14 height 14
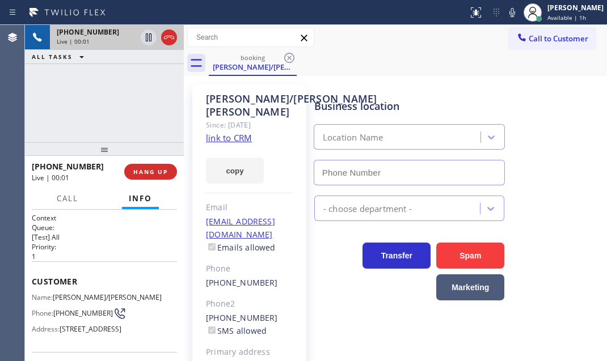
type input "[PHONE_NUMBER]"
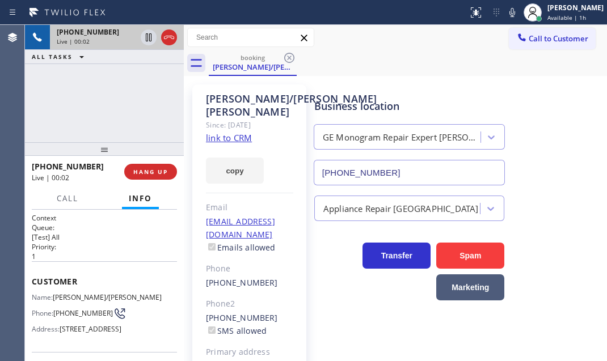
click at [221, 141] on link "link to CRM" at bounding box center [229, 137] width 46 height 11
click at [151, 39] on icon at bounding box center [149, 38] width 14 height 14
click at [144, 36] on icon at bounding box center [149, 38] width 14 height 14
click at [166, 40] on icon at bounding box center [169, 38] width 14 height 14
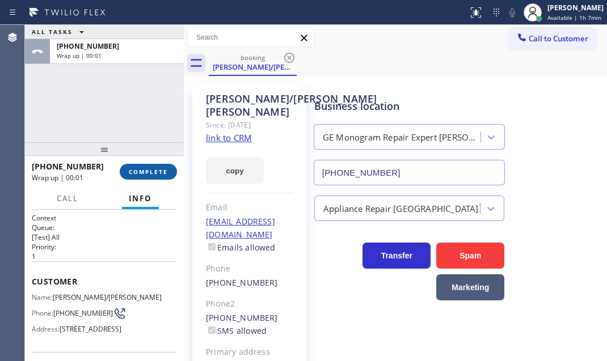
click at [149, 172] on span "COMPLETE" at bounding box center [148, 172] width 39 height 8
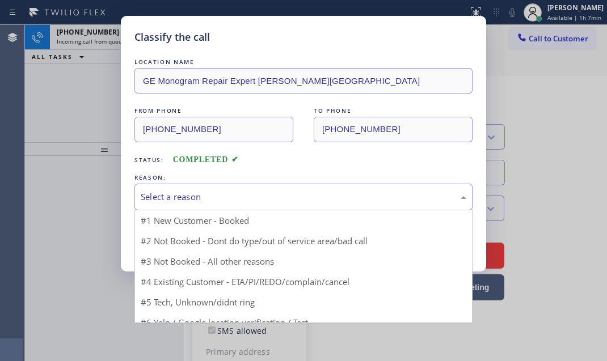
click at [315, 196] on div "Select a reason" at bounding box center [304, 197] width 326 height 13
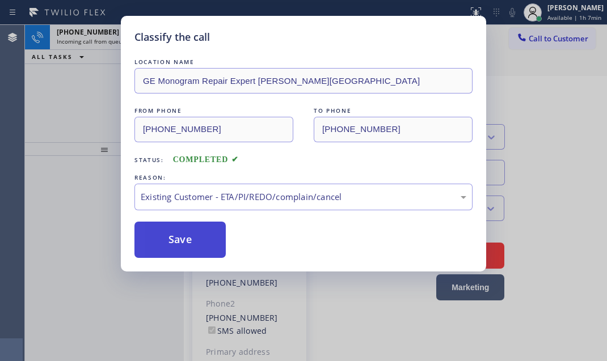
click at [200, 234] on button "Save" at bounding box center [179, 240] width 91 height 36
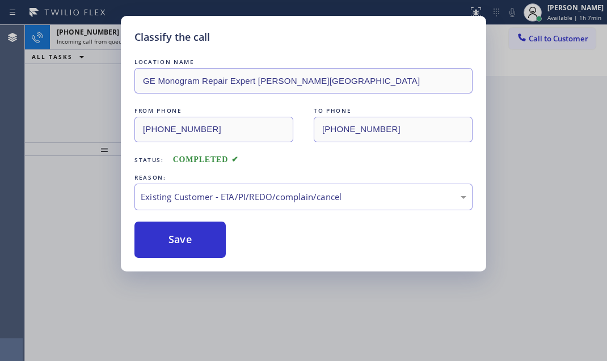
click at [85, 65] on div "Classify the call LOCATION NAME GE Monogram Repair Expert [PERSON_NAME][GEOGRAP…" at bounding box center [303, 180] width 607 height 361
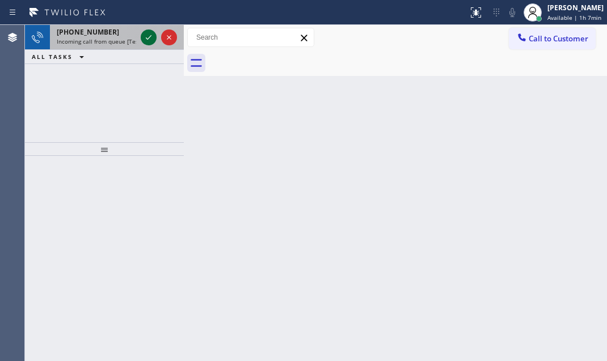
click at [147, 42] on icon at bounding box center [149, 38] width 14 height 14
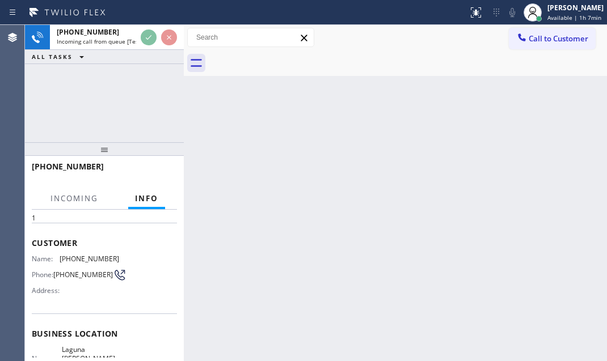
scroll to position [154, 0]
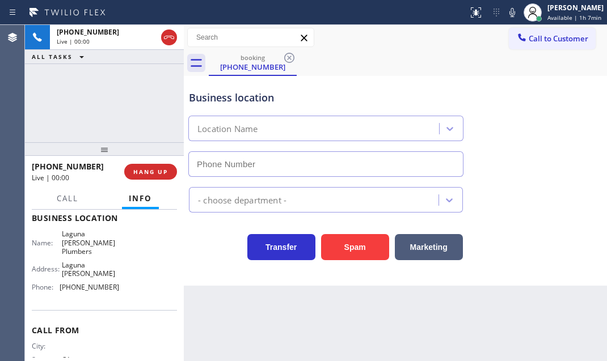
type input "[PHONE_NUMBER]"
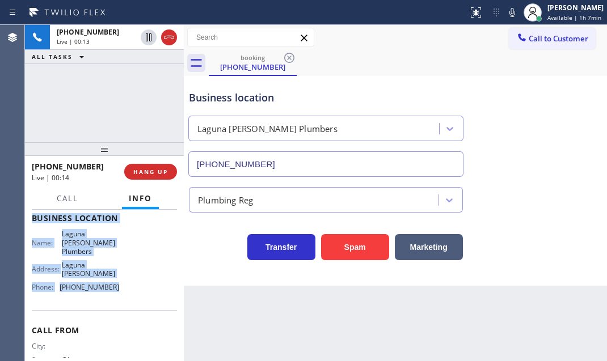
drag, startPoint x: 28, startPoint y: 223, endPoint x: 119, endPoint y: 282, distance: 107.9
click at [119, 282] on div "Context Queue: [Test] All Priority: 1 Customer Name: [PHONE_NUMBER] Phone: [PHO…" at bounding box center [104, 285] width 159 height 151
copy div "Customer Name: [PHONE_NUMBER] Phone: [PHONE_NUMBER] Address: Business location …"
click at [151, 175] on span "HANG UP" at bounding box center [150, 172] width 35 height 8
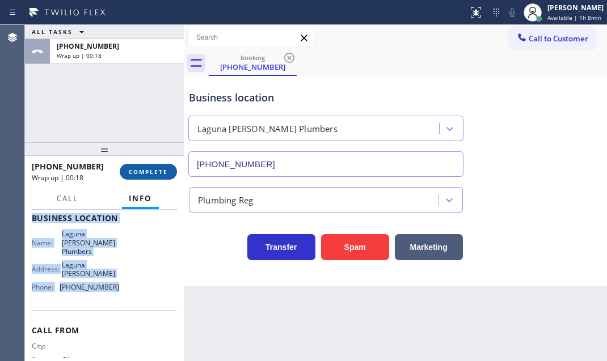
click at [136, 169] on span "COMPLETE" at bounding box center [148, 172] width 39 height 8
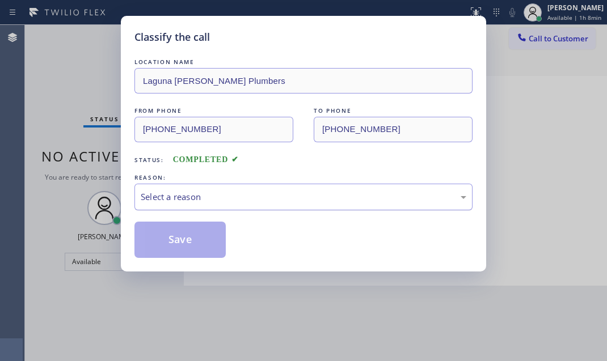
click at [294, 197] on div "Select a reason" at bounding box center [304, 197] width 326 height 13
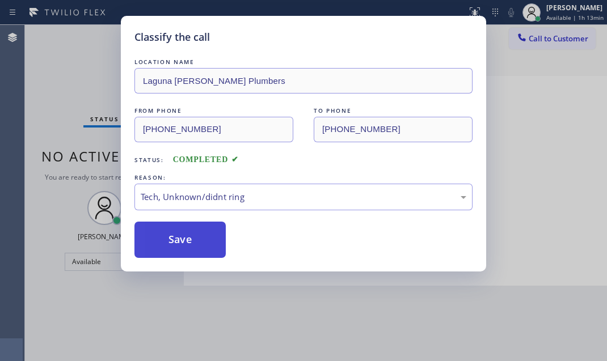
click at [181, 237] on button "Save" at bounding box center [179, 240] width 91 height 36
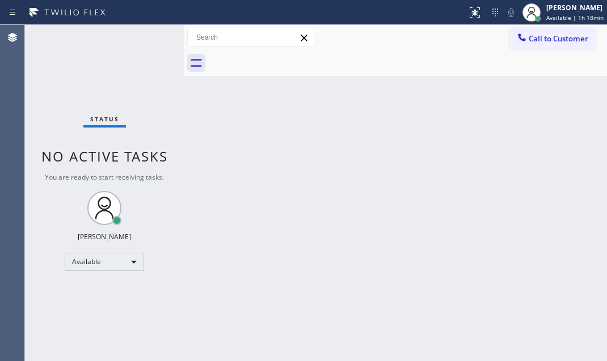
click at [109, 37] on div "Status No active tasks You are ready to start receiving tasks. [PERSON_NAME] Av…" at bounding box center [104, 193] width 159 height 336
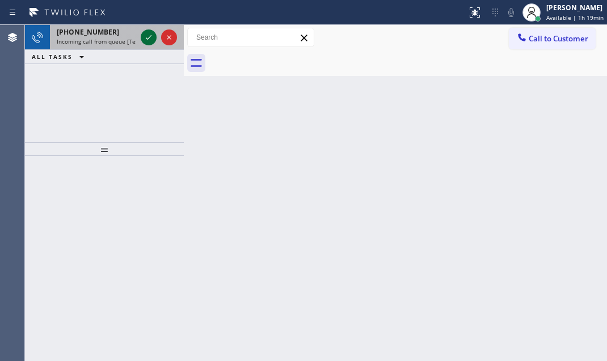
click at [145, 36] on icon at bounding box center [149, 38] width 14 height 14
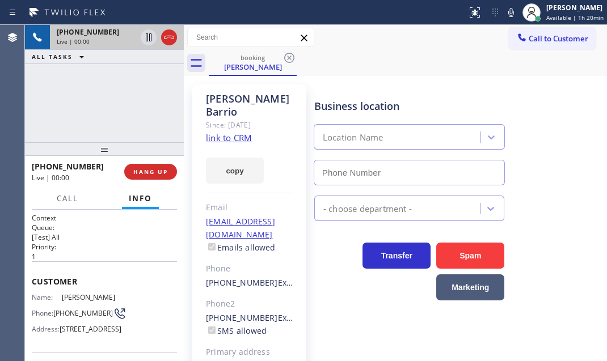
type input "[PHONE_NUMBER]"
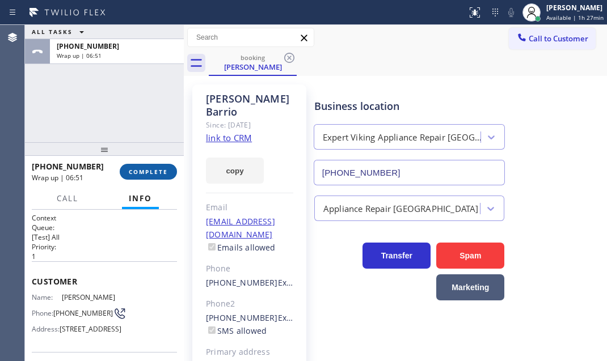
click at [166, 179] on button "COMPLETE" at bounding box center [148, 172] width 57 height 16
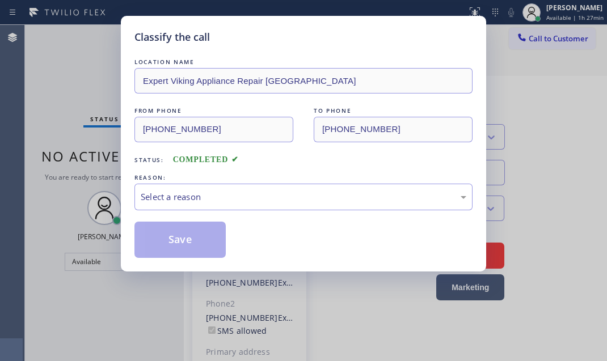
click at [262, 210] on div "LOCATION NAME Expert Viking Appliance Repair [GEOGRAPHIC_DATA] FROM PHONE [PHON…" at bounding box center [303, 157] width 338 height 202
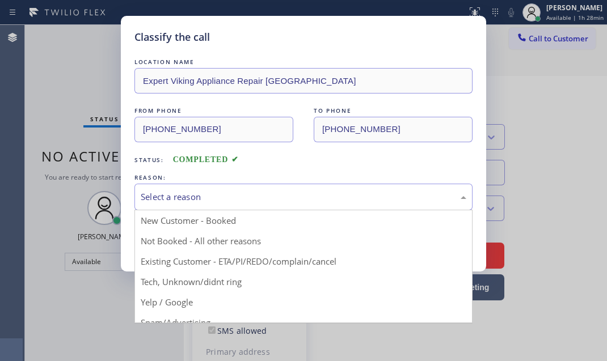
click at [258, 194] on div "Select a reason" at bounding box center [304, 197] width 326 height 13
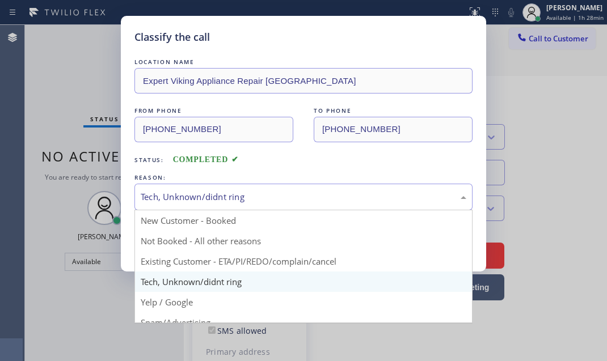
click at [251, 203] on div "Tech, Unknown/didnt ring" at bounding box center [304, 197] width 326 height 13
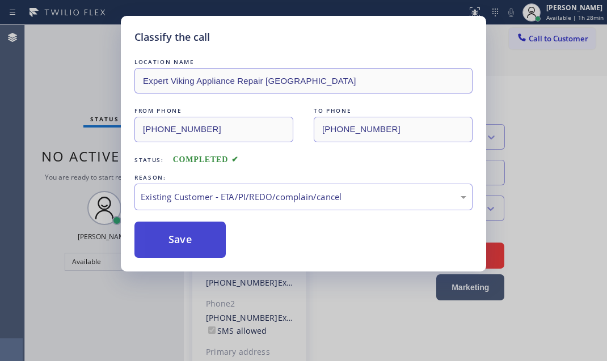
click at [176, 235] on button "Save" at bounding box center [179, 240] width 91 height 36
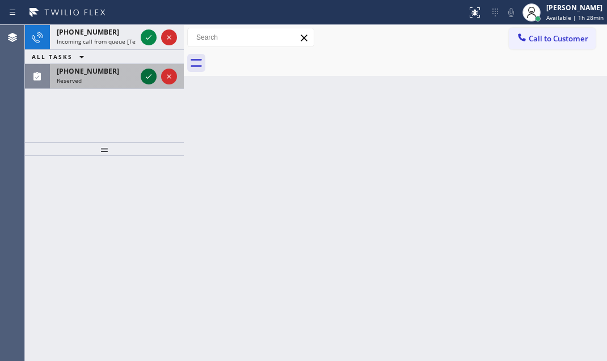
drag, startPoint x: 160, startPoint y: 81, endPoint x: 146, endPoint y: 81, distance: 13.6
click at [146, 81] on div at bounding box center [158, 76] width 41 height 25
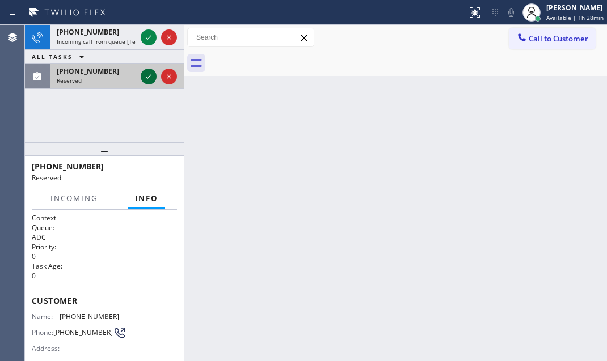
click at [146, 81] on icon at bounding box center [149, 77] width 14 height 14
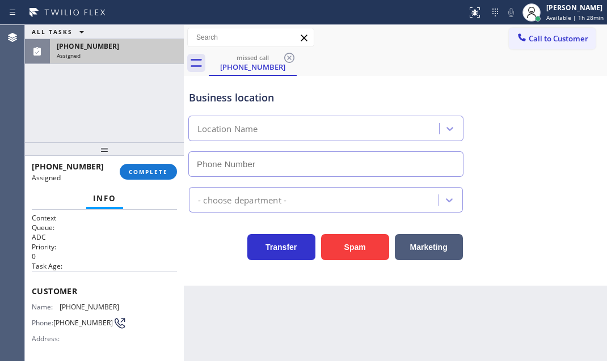
type input "[PHONE_NUMBER]"
click at [145, 48] on div "[PHONE_NUMBER]" at bounding box center [117, 46] width 120 height 10
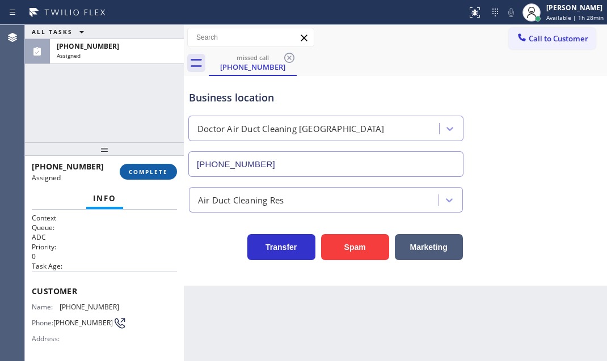
click at [141, 171] on span "COMPLETE" at bounding box center [148, 172] width 39 height 8
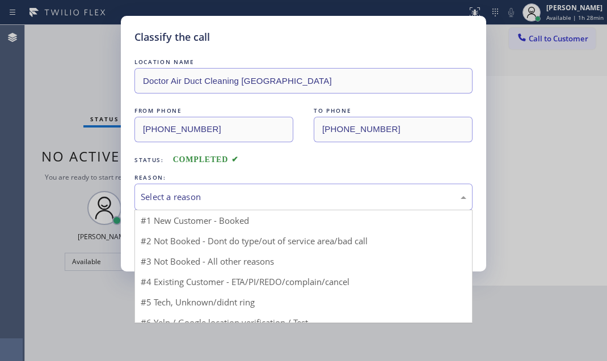
click at [240, 193] on div "Select a reason" at bounding box center [304, 197] width 326 height 13
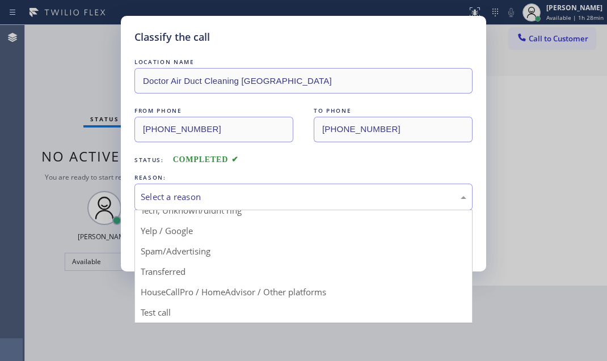
scroll to position [75, 0]
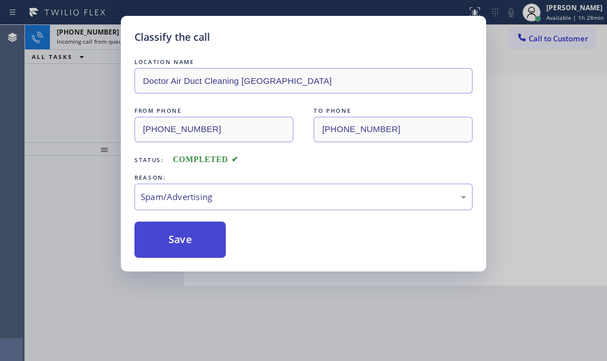
click at [180, 230] on button "Save" at bounding box center [179, 240] width 91 height 36
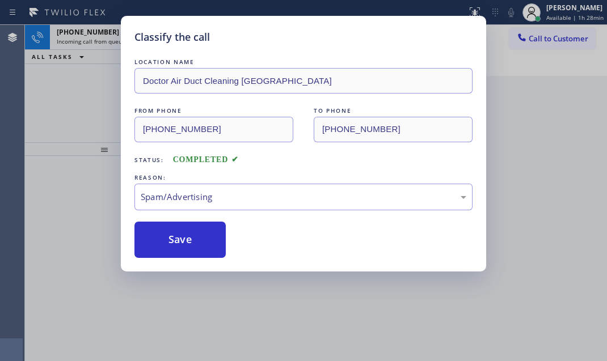
click at [93, 32] on div "Classify the call LOCATION NAME Doctor Air Duct Cleaning [GEOGRAPHIC_DATA] FROM…" at bounding box center [303, 180] width 607 height 361
click at [111, 32] on div "[PHONE_NUMBER]" at bounding box center [96, 32] width 79 height 10
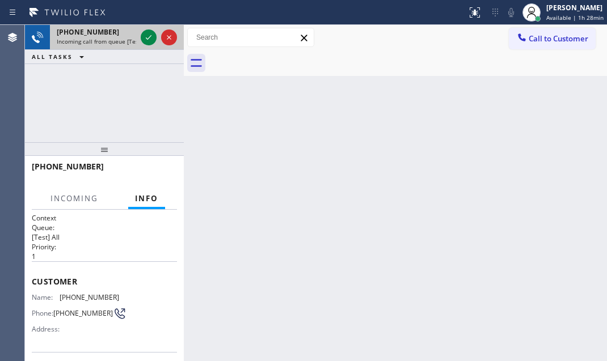
click at [138, 33] on div at bounding box center [158, 37] width 41 height 25
click at [142, 35] on icon at bounding box center [149, 38] width 14 height 14
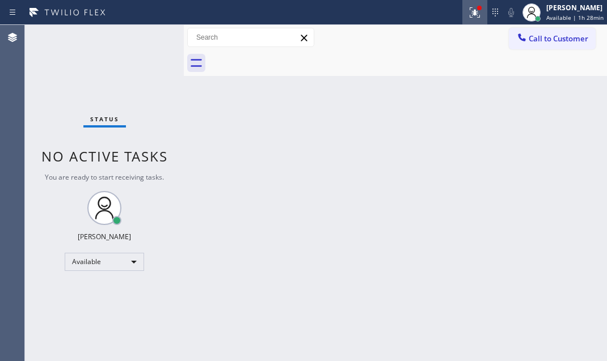
click at [462, 11] on div at bounding box center [474, 13] width 25 height 14
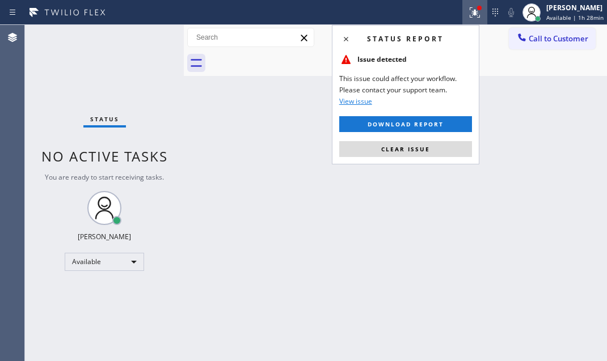
click at [416, 150] on span "Clear issue" at bounding box center [405, 149] width 49 height 8
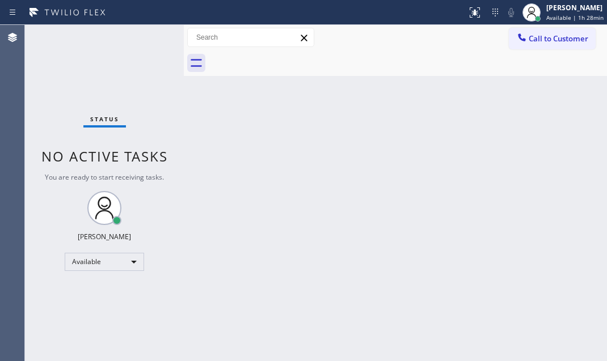
drag, startPoint x: 383, startPoint y: 222, endPoint x: 378, endPoint y: 233, distance: 11.9
click at [378, 233] on div "Back to Dashboard Change Sender ID Customers Technicians Select a contact Outbo…" at bounding box center [395, 193] width 423 height 336
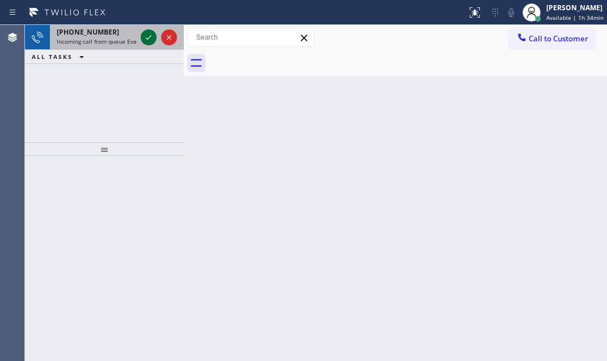
click at [147, 37] on icon at bounding box center [149, 38] width 14 height 14
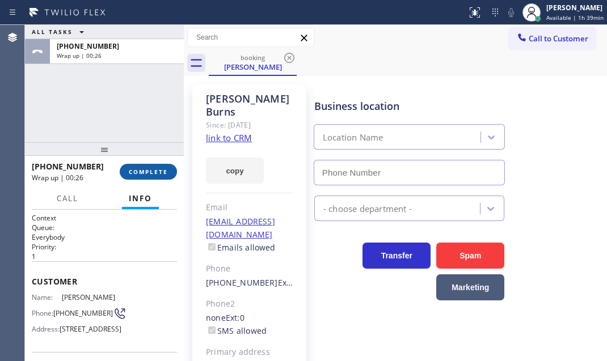
click at [158, 170] on span "COMPLETE" at bounding box center [148, 172] width 39 height 8
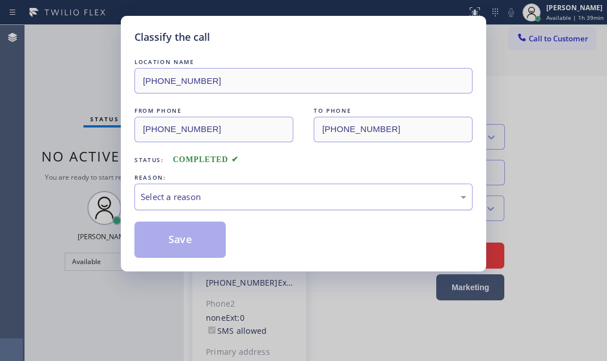
click at [283, 197] on div "Select a reason" at bounding box center [304, 197] width 326 height 13
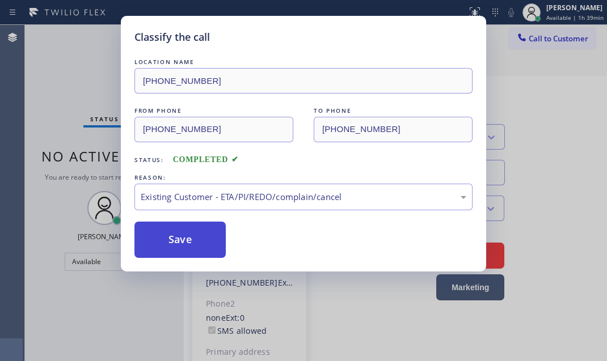
click at [209, 231] on button "Save" at bounding box center [179, 240] width 91 height 36
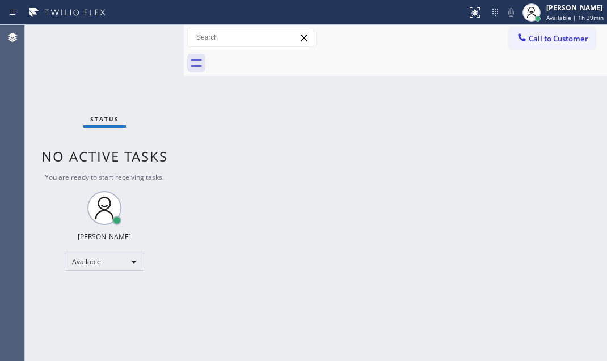
click at [454, 129] on div "Back to Dashboard Change Sender ID Customers Technicians Select a contact Outbo…" at bounding box center [395, 193] width 423 height 336
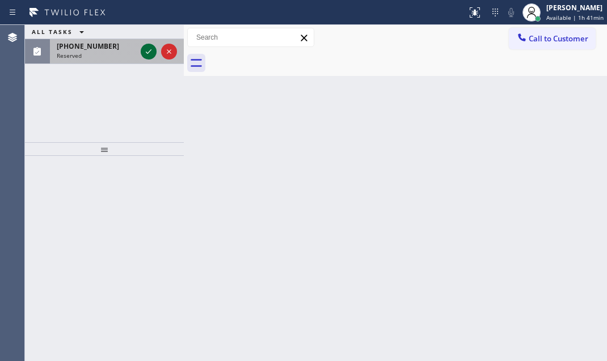
click at [147, 50] on icon at bounding box center [149, 52] width 14 height 14
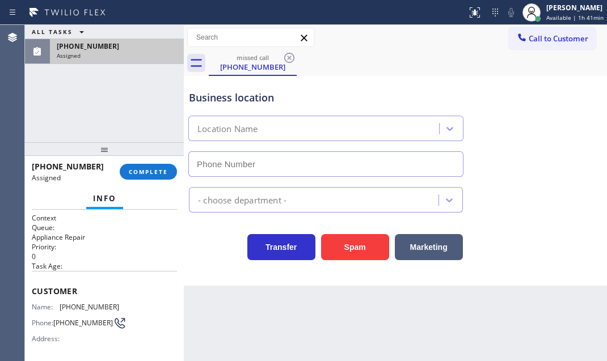
type input "[PHONE_NUMBER]"
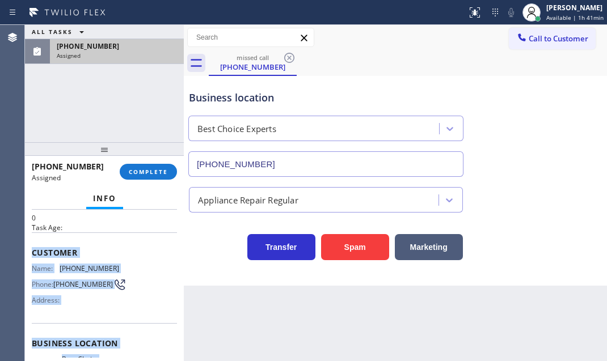
scroll to position [154, 0]
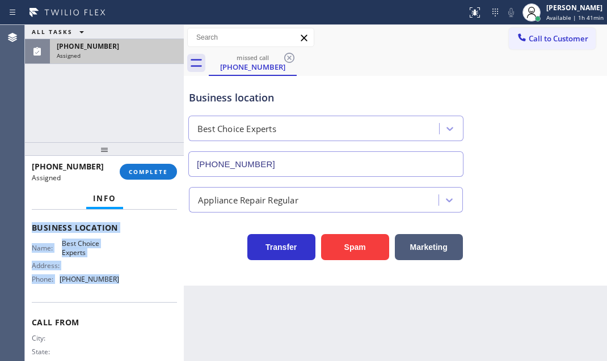
drag, startPoint x: 30, startPoint y: 284, endPoint x: 116, endPoint y: 293, distance: 86.7
click at [116, 293] on div "Context Queue: Appliance Repair Priority: 0 Task Age: Customer Name: [PHONE_NUM…" at bounding box center [104, 285] width 159 height 151
copy div "Customer Name: [PHONE_NUMBER] Phone: [PHONE_NUMBER] Address: Business location …"
click at [154, 169] on span "COMPLETE" at bounding box center [148, 172] width 39 height 8
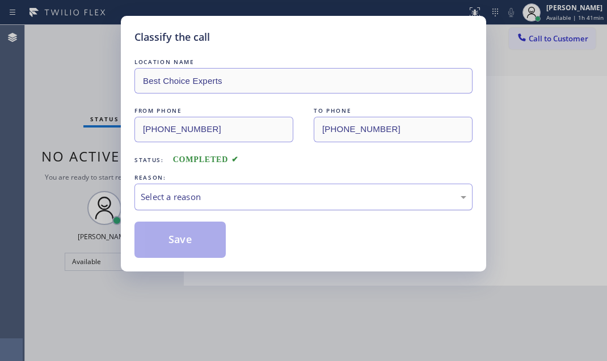
click at [259, 187] on div "Select a reason" at bounding box center [303, 197] width 338 height 27
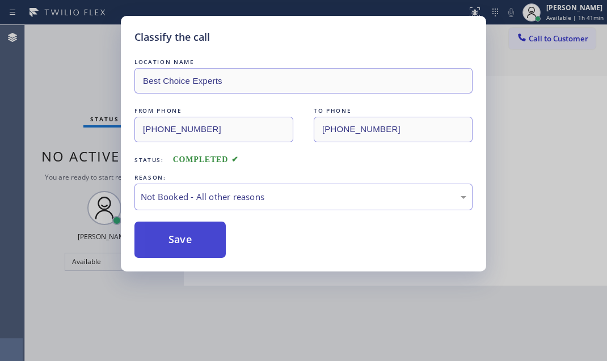
click at [176, 239] on button "Save" at bounding box center [179, 240] width 91 height 36
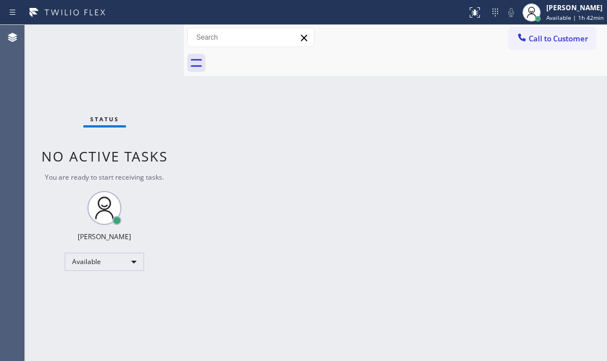
click at [268, 130] on div "Back to Dashboard Change Sender ID Customers Technicians Select a contact Outbo…" at bounding box center [395, 193] width 423 height 336
click at [349, 129] on div "Back to Dashboard Change Sender ID Customers Technicians Select a contact Outbo…" at bounding box center [395, 193] width 423 height 336
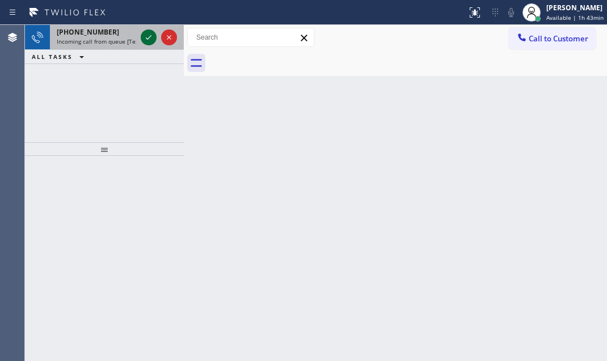
click at [141, 35] on div at bounding box center [149, 38] width 16 height 14
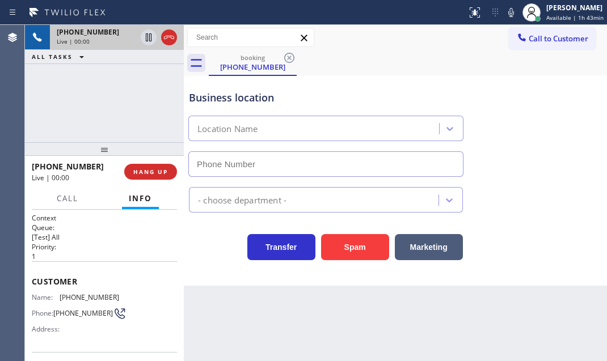
scroll to position [154, 0]
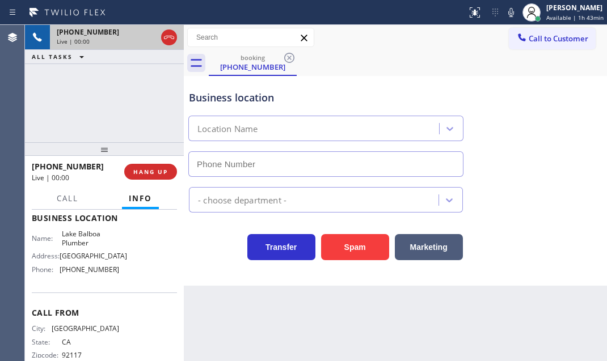
type input "[PHONE_NUMBER]"
click at [162, 174] on span "HANG UP" at bounding box center [150, 172] width 35 height 8
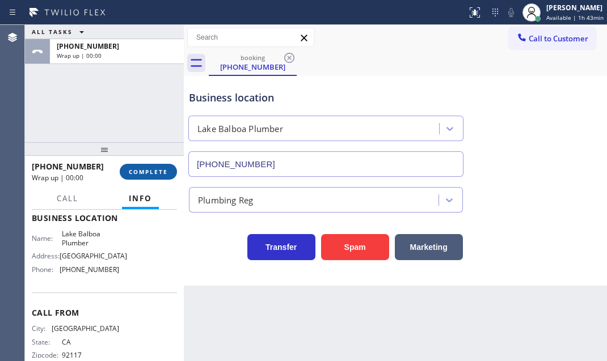
click at [161, 174] on span "COMPLETE" at bounding box center [148, 172] width 39 height 8
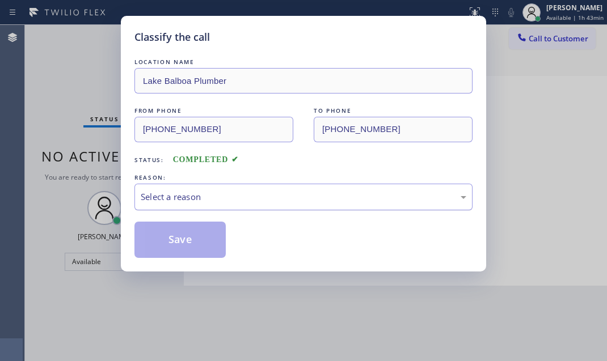
click at [391, 193] on div "Select a reason" at bounding box center [304, 197] width 326 height 13
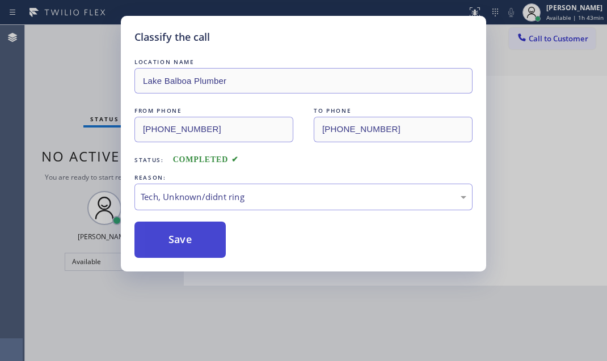
click at [181, 239] on button "Save" at bounding box center [179, 240] width 91 height 36
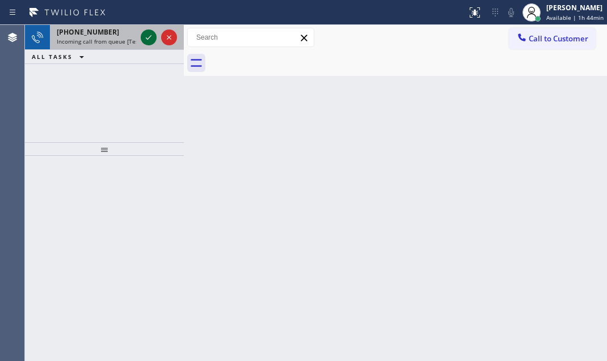
click at [147, 40] on icon at bounding box center [149, 38] width 14 height 14
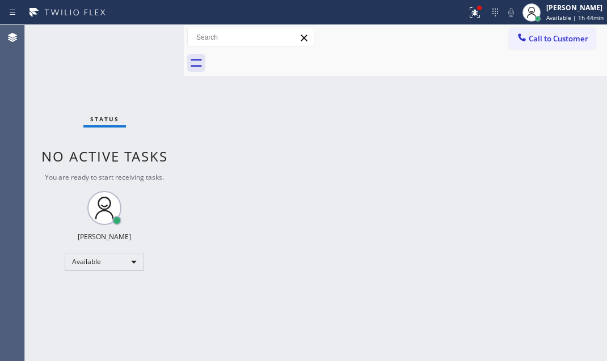
click at [151, 36] on div "Status No active tasks You are ready to start receiving tasks. [PERSON_NAME] Av…" at bounding box center [104, 193] width 159 height 336
click at [151, 37] on div "Status No active tasks You are ready to start receiving tasks. [PERSON_NAME] Av…" at bounding box center [104, 193] width 159 height 336
click at [468, 15] on icon at bounding box center [475, 13] width 14 height 14
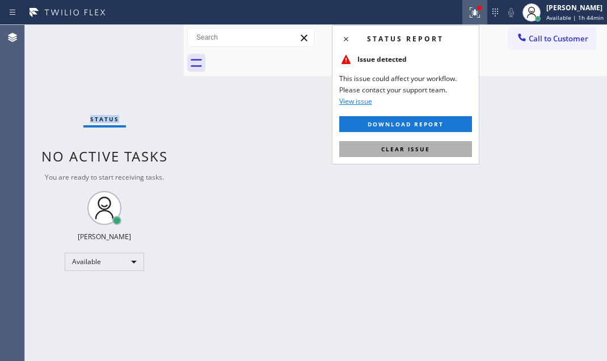
click at [418, 148] on span "Clear issue" at bounding box center [405, 149] width 49 height 8
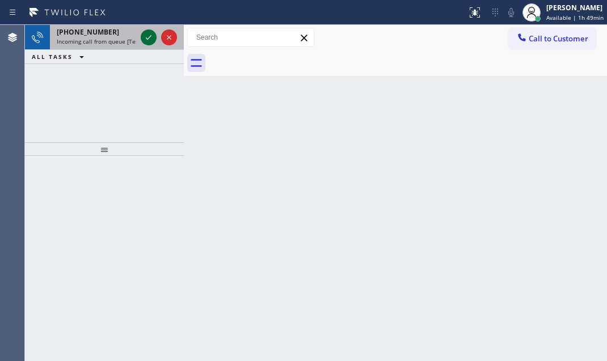
click at [149, 33] on icon at bounding box center [149, 38] width 14 height 14
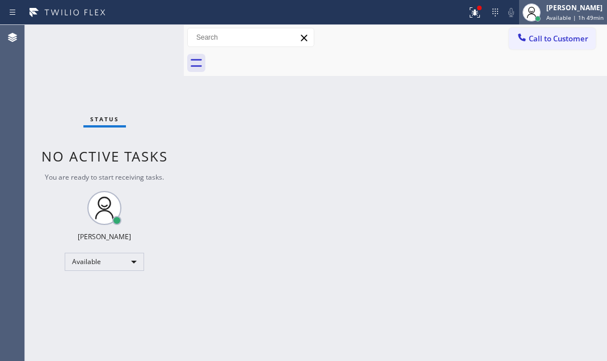
click at [553, 12] on div "[PERSON_NAME] Available | 1h 49min" at bounding box center [575, 12] width 63 height 20
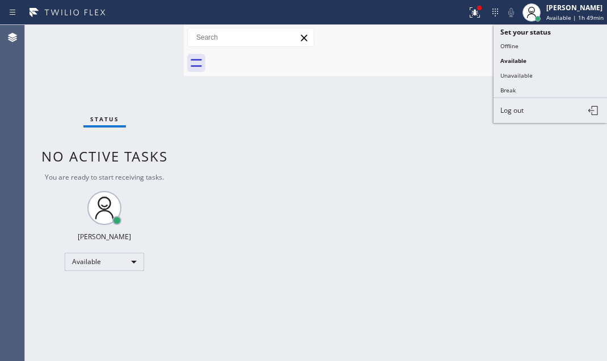
click at [508, 88] on button "Break" at bounding box center [549, 90] width 113 height 15
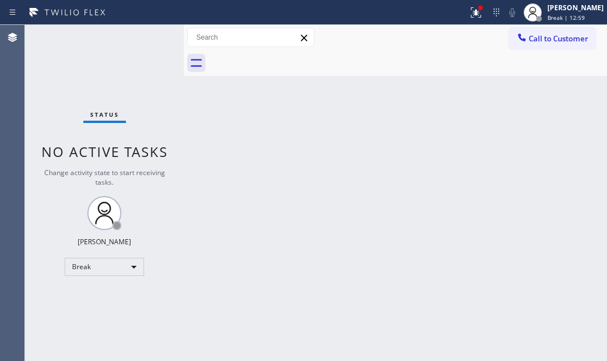
click at [572, 102] on div "Back to Dashboard Change Sender ID Customers Technicians Select a contact Outbo…" at bounding box center [395, 193] width 423 height 336
click at [547, 15] on span "Break | 12:59" at bounding box center [565, 18] width 37 height 8
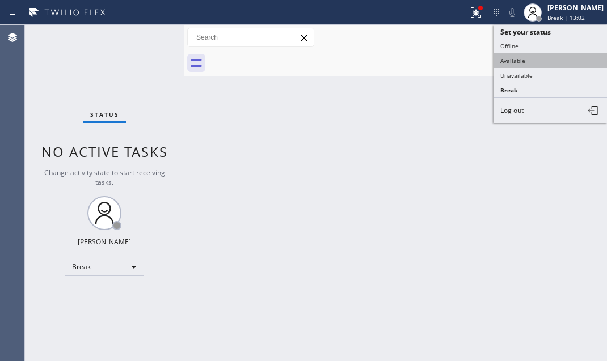
click at [520, 56] on button "Available" at bounding box center [549, 60] width 113 height 15
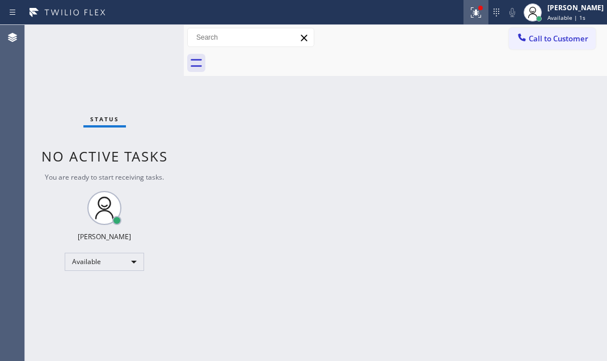
click at [469, 15] on icon at bounding box center [476, 13] width 14 height 14
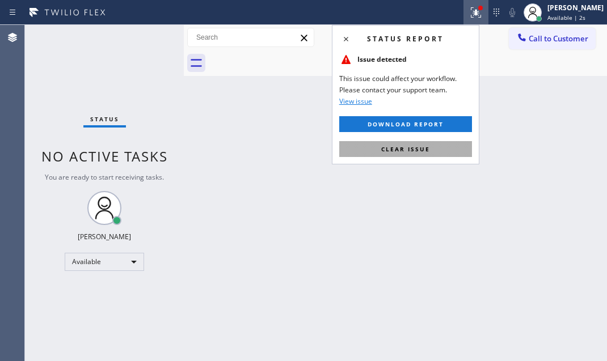
click at [409, 151] on span "Clear issue" at bounding box center [405, 149] width 49 height 8
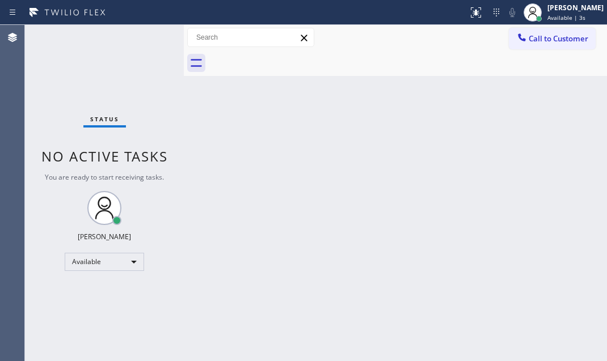
click at [150, 33] on div "Status No active tasks You are ready to start receiving tasks. [PERSON_NAME] Av…" at bounding box center [104, 193] width 159 height 336
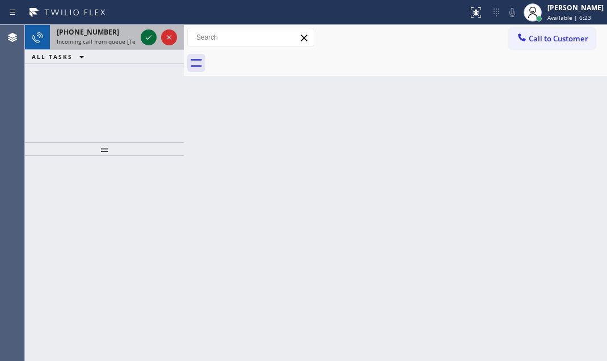
click at [147, 36] on icon at bounding box center [149, 38] width 14 height 14
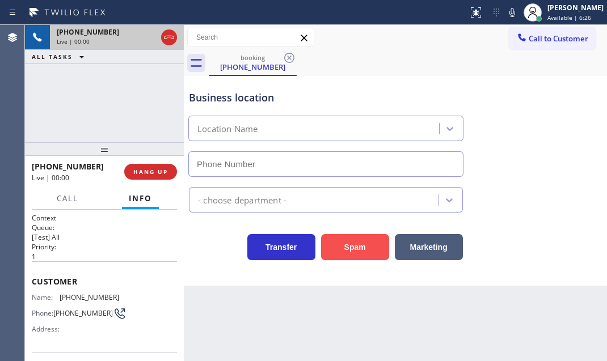
type input "[PHONE_NUMBER]"
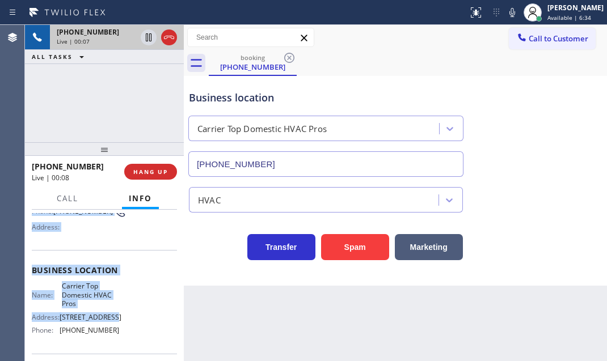
scroll to position [103, 0]
drag, startPoint x: 31, startPoint y: 278, endPoint x: 121, endPoint y: 328, distance: 103.1
click at [121, 328] on div "Context Queue: [Test] All Priority: 1 Customer Name: [PHONE_NUMBER] Phone: [PHO…" at bounding box center [104, 279] width 145 height 337
copy div "Customer Name: [PHONE_NUMBER] Phone: [PHONE_NUMBER] Address: Business location …"
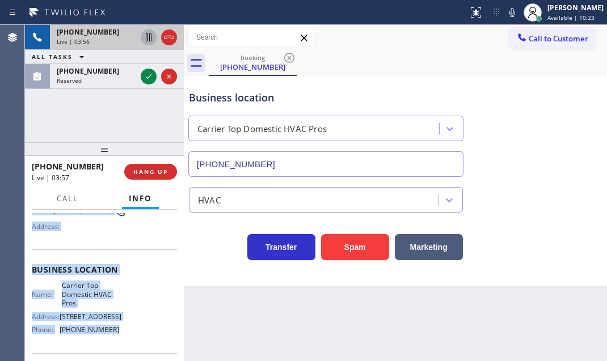
click at [145, 36] on icon at bounding box center [149, 38] width 14 height 14
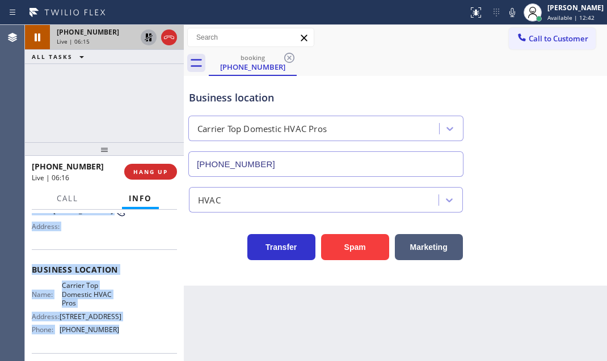
click at [151, 36] on icon at bounding box center [149, 37] width 8 height 8
click at [170, 40] on icon at bounding box center [169, 38] width 14 height 14
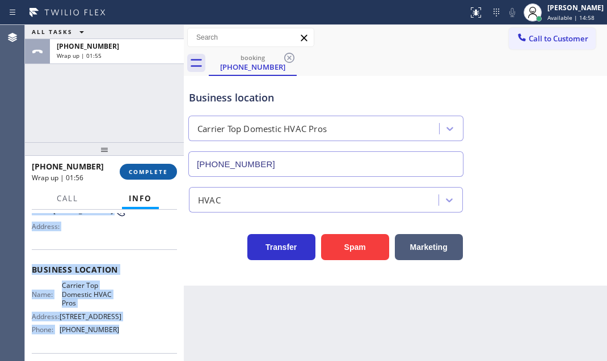
click at [132, 174] on span "COMPLETE" at bounding box center [148, 172] width 39 height 8
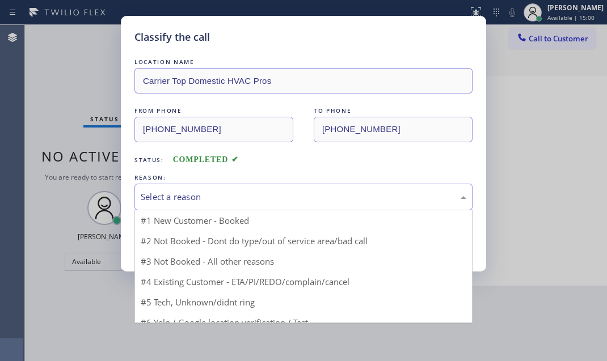
click at [248, 197] on div "Select a reason" at bounding box center [304, 197] width 326 height 13
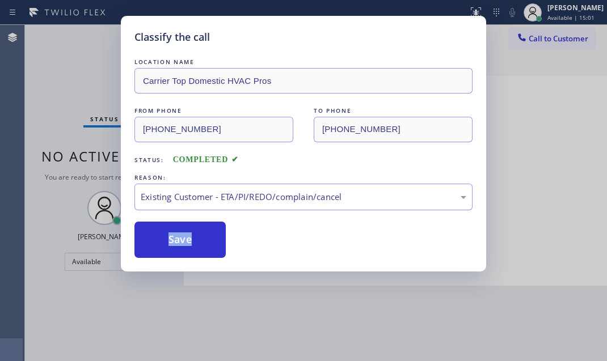
drag, startPoint x: 186, startPoint y: 262, endPoint x: 196, endPoint y: 206, distance: 56.5
click at [200, 197] on div "Existing Customer - ETA/PI/REDO/complain/cancel" at bounding box center [304, 197] width 326 height 13
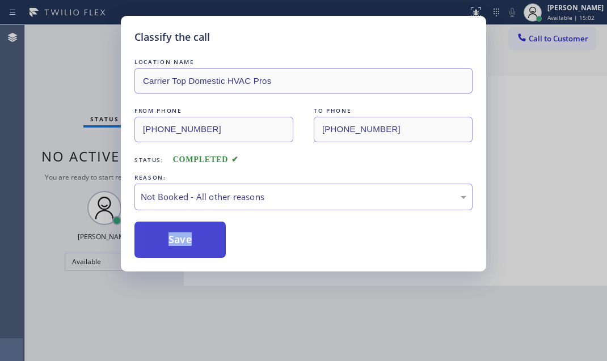
click at [177, 235] on button "Save" at bounding box center [179, 240] width 91 height 36
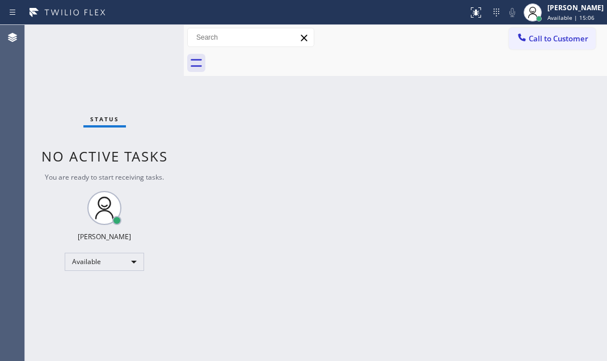
click at [145, 37] on div "Status No active tasks You are ready to start receiving tasks. [PERSON_NAME] Av…" at bounding box center [104, 193] width 159 height 336
click at [153, 33] on div "Status No active tasks You are ready to start receiving tasks. [PERSON_NAME] Av…" at bounding box center [104, 193] width 159 height 336
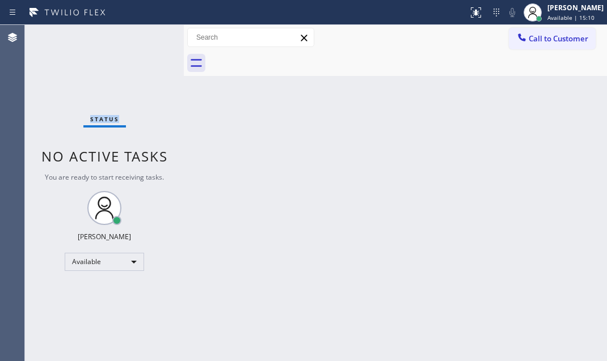
click at [153, 33] on div "Status No active tasks You are ready to start receiving tasks. [PERSON_NAME] Av…" at bounding box center [104, 193] width 159 height 336
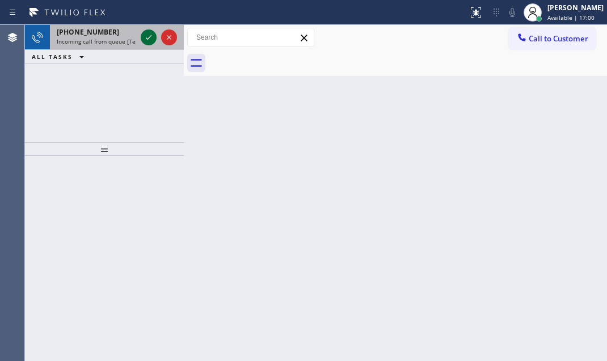
click at [148, 39] on icon at bounding box center [149, 38] width 14 height 14
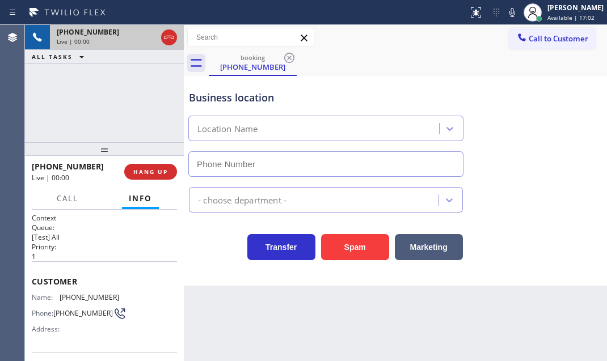
type input "[PHONE_NUMBER]"
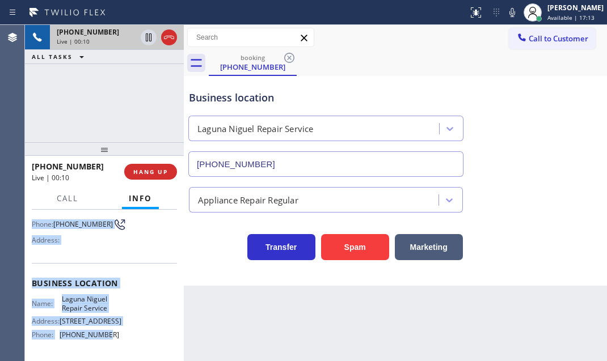
scroll to position [103, 0]
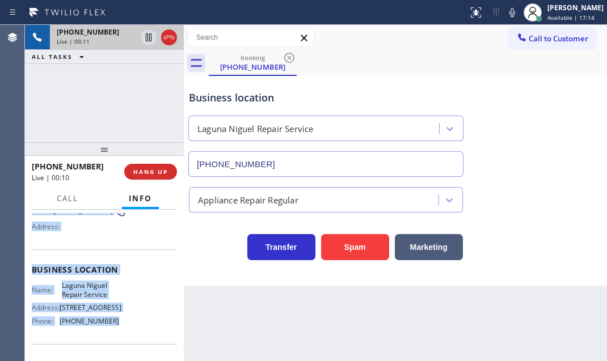
drag, startPoint x: 32, startPoint y: 276, endPoint x: 121, endPoint y: 340, distance: 109.6
click at [121, 340] on div "Context Queue: [Test] All Priority: 1 Customer Name: [PHONE_NUMBER] Phone: [PHO…" at bounding box center [104, 270] width 145 height 319
copy div "Customer Name: [PHONE_NUMBER] Phone: [PHONE_NUMBER] Address: Business location …"
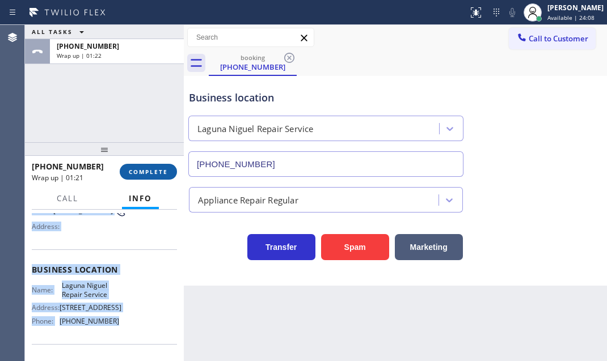
click at [163, 168] on span "COMPLETE" at bounding box center [148, 172] width 39 height 8
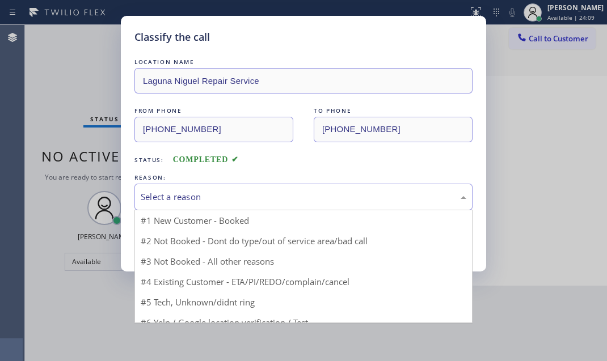
click at [231, 187] on div "Select a reason" at bounding box center [303, 197] width 338 height 27
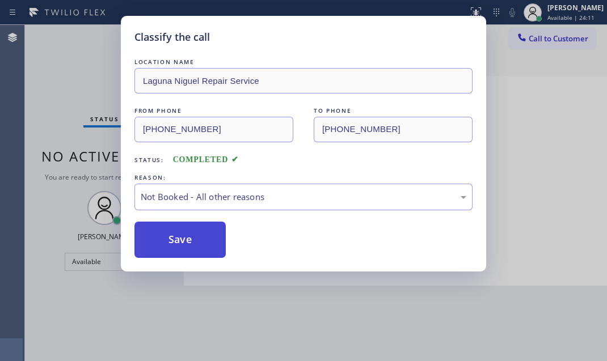
click at [170, 237] on button "Save" at bounding box center [179, 240] width 91 height 36
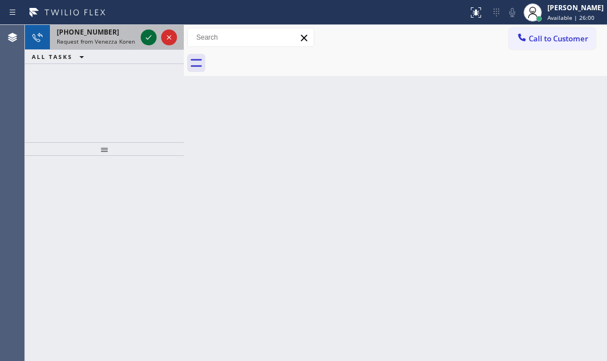
click at [148, 35] on icon at bounding box center [149, 38] width 14 height 14
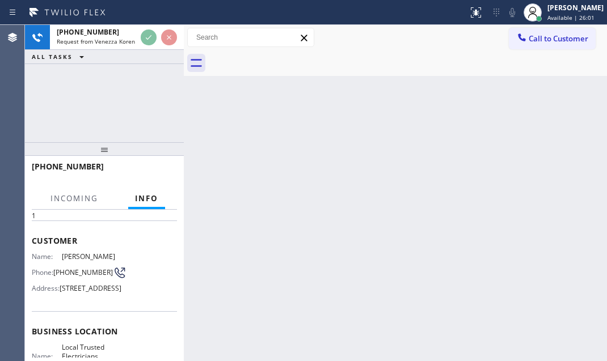
scroll to position [51, 0]
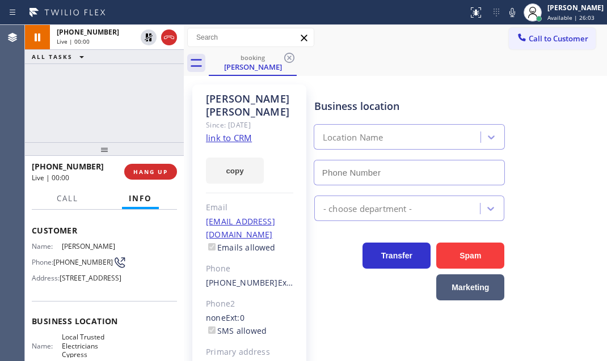
type input "[PHONE_NUMBER]"
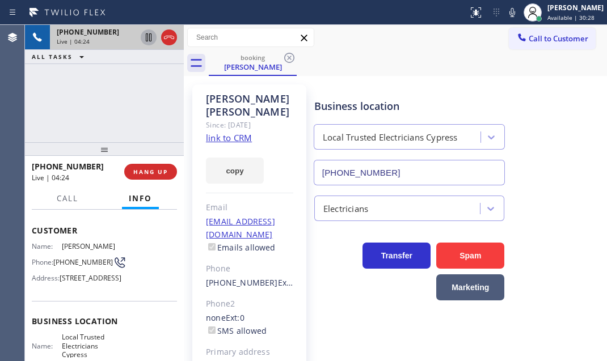
click at [150, 40] on icon at bounding box center [149, 38] width 14 height 14
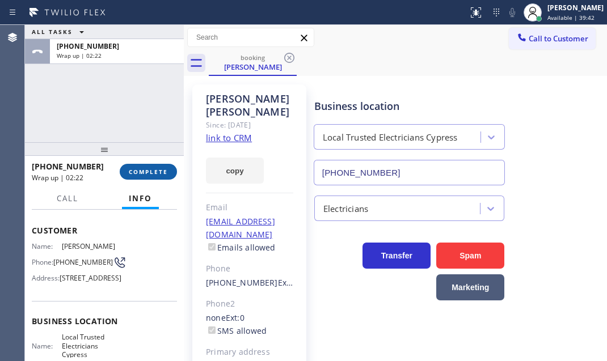
click at [151, 175] on span "COMPLETE" at bounding box center [148, 172] width 39 height 8
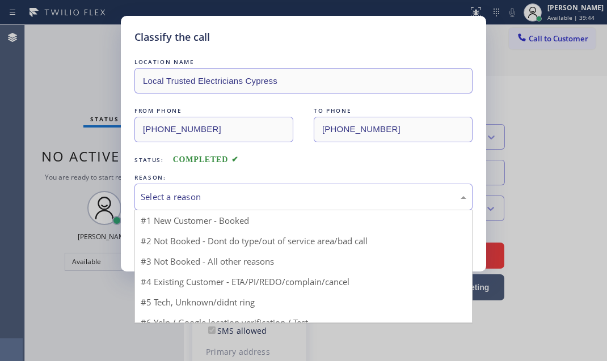
click at [291, 199] on div "Select a reason" at bounding box center [304, 197] width 326 height 13
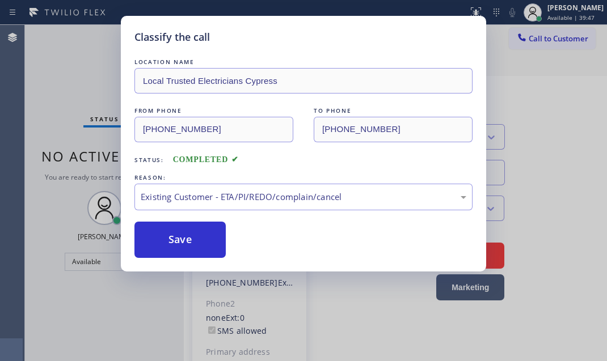
drag, startPoint x: 184, startPoint y: 242, endPoint x: 234, endPoint y: 263, distance: 54.1
click at [184, 241] on button "Save" at bounding box center [179, 240] width 91 height 36
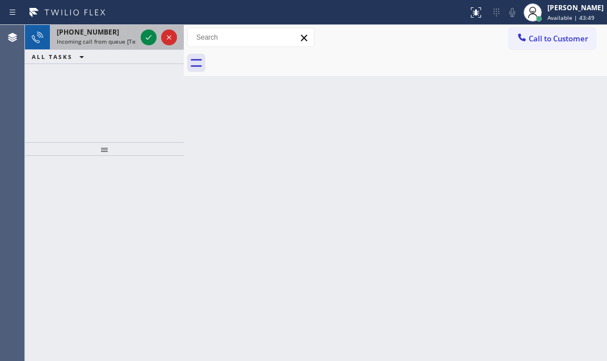
click at [108, 40] on span "Incoming call from queue [Test] All" at bounding box center [104, 41] width 94 height 8
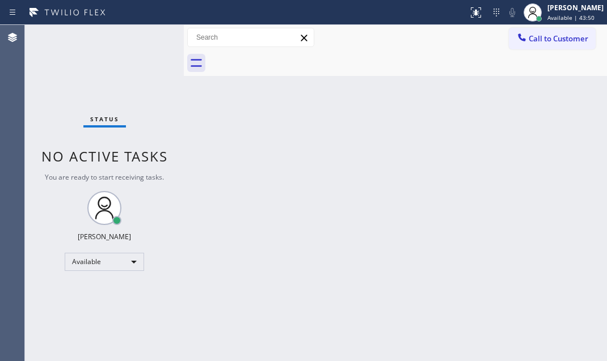
click at [147, 37] on div "Status No active tasks You are ready to start receiving tasks. [PERSON_NAME] Av…" at bounding box center [104, 193] width 159 height 336
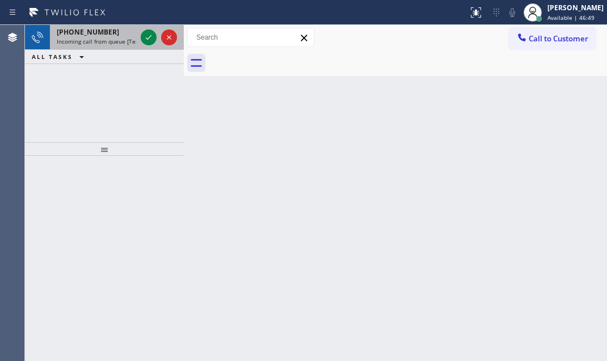
click at [110, 29] on div "[PHONE_NUMBER]" at bounding box center [96, 32] width 79 height 10
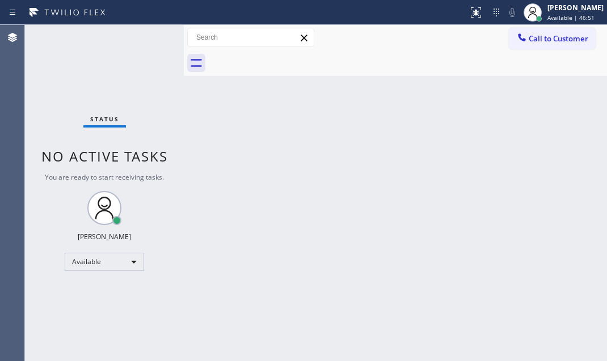
click at [144, 39] on div "Status No active tasks You are ready to start receiving tasks. [PERSON_NAME] Av…" at bounding box center [104, 193] width 159 height 336
click at [462, 128] on div "Back to Dashboard Change Sender ID Customers Technicians Select a contact Outbo…" at bounding box center [395, 193] width 423 height 336
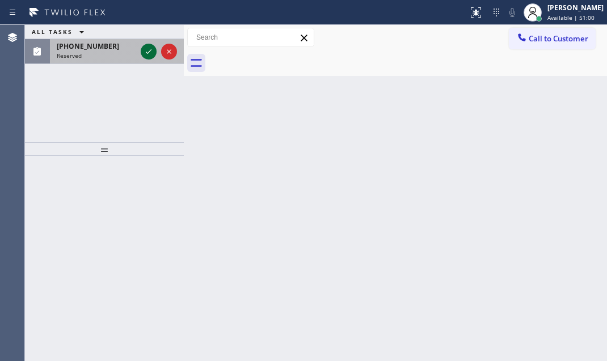
click at [141, 51] on div at bounding box center [149, 52] width 16 height 14
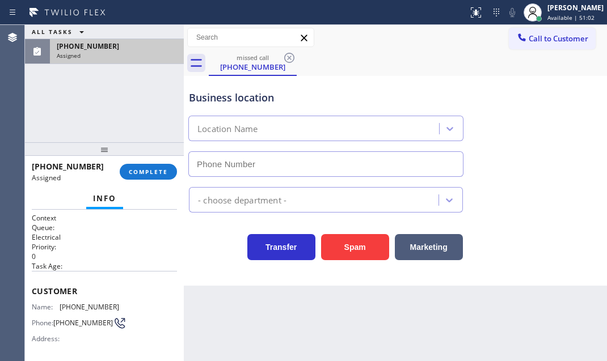
type input "[PHONE_NUMBER]"
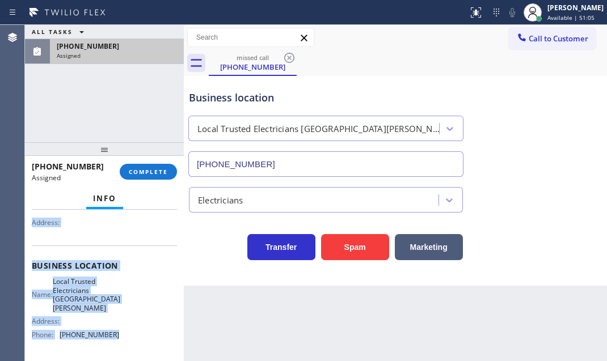
scroll to position [154, 0]
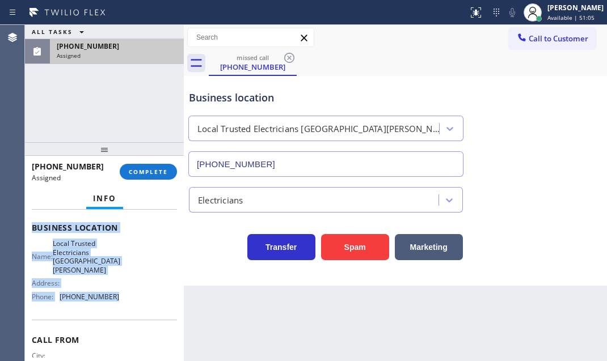
drag, startPoint x: 31, startPoint y: 285, endPoint x: 123, endPoint y: 302, distance: 93.6
click at [123, 302] on div "Context Queue: Electrical Priority: 0 Task Age: Customer Name: [PHONE_NUMBER] P…" at bounding box center [104, 232] width 145 height 347
copy div "Customer Name: [PHONE_NUMBER] Phone: [PHONE_NUMBER] Address: Business location …"
click at [157, 168] on span "COMPLETE" at bounding box center [148, 172] width 39 height 8
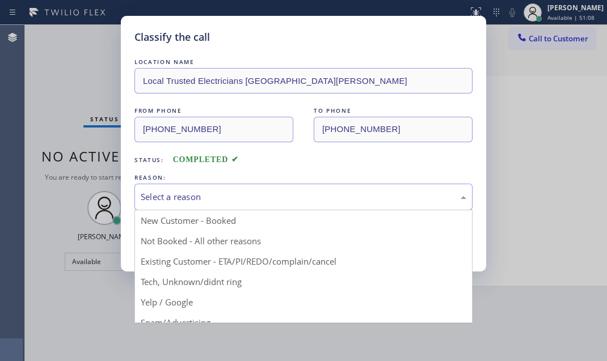
click at [217, 191] on div "Select a reason" at bounding box center [304, 197] width 326 height 13
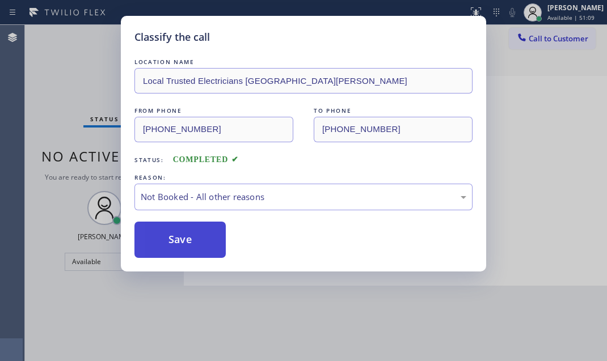
click at [158, 235] on button "Save" at bounding box center [179, 240] width 91 height 36
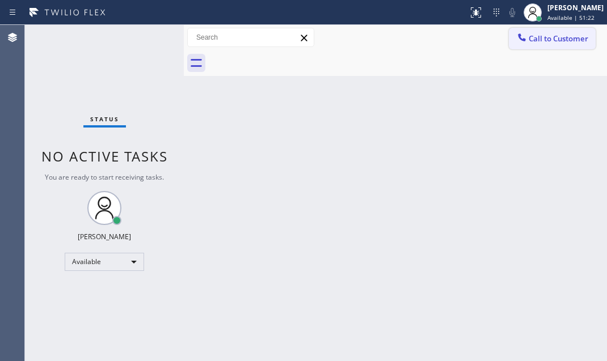
click at [538, 40] on span "Call to Customer" at bounding box center [559, 38] width 60 height 10
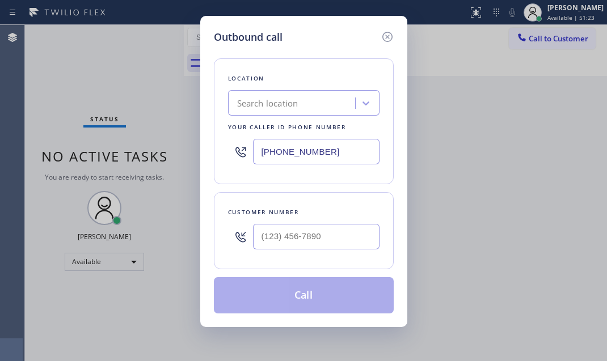
click at [338, 147] on input "[PHONE_NUMBER]" at bounding box center [316, 152] width 126 height 26
paste input "949) 202-5983"
type input "[PHONE_NUMBER]"
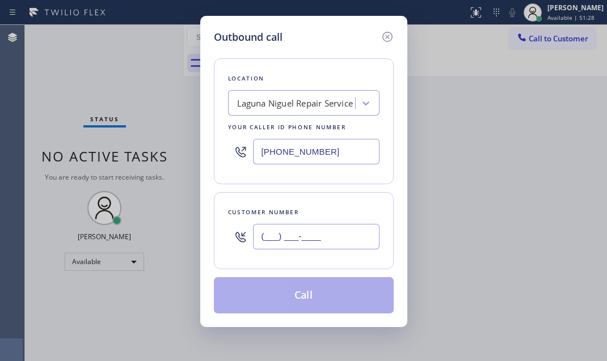
click at [305, 235] on input "(___) ___-____" at bounding box center [316, 237] width 126 height 26
paste input "949) 295-2695"
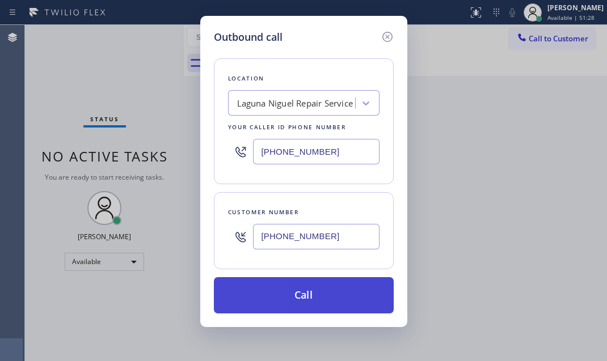
type input "[PHONE_NUMBER]"
click at [306, 298] on button "Call" at bounding box center [304, 295] width 180 height 36
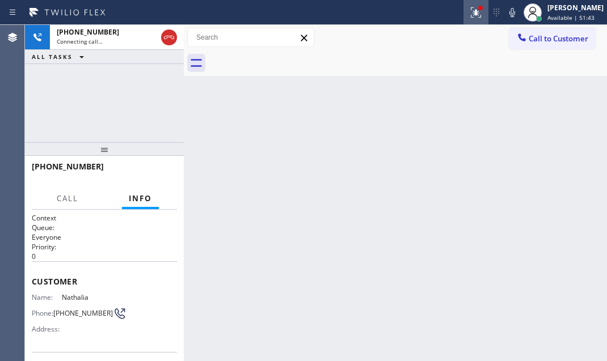
click at [469, 15] on icon at bounding box center [476, 13] width 14 height 14
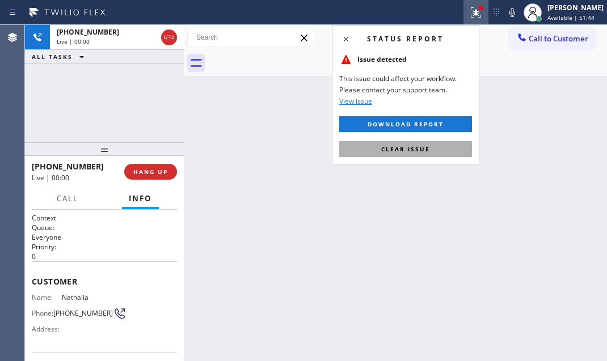
click at [432, 145] on button "Clear issue" at bounding box center [405, 149] width 133 height 16
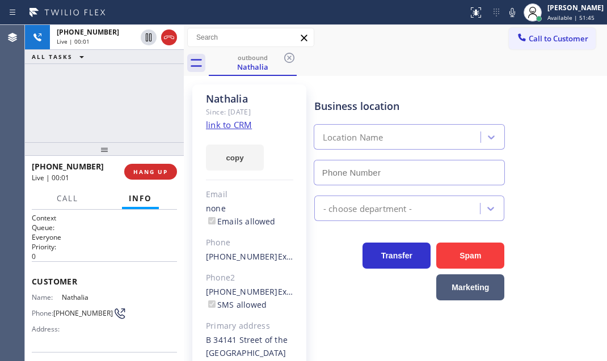
type input "[PHONE_NUMBER]"
click at [505, 15] on icon at bounding box center [512, 13] width 14 height 14
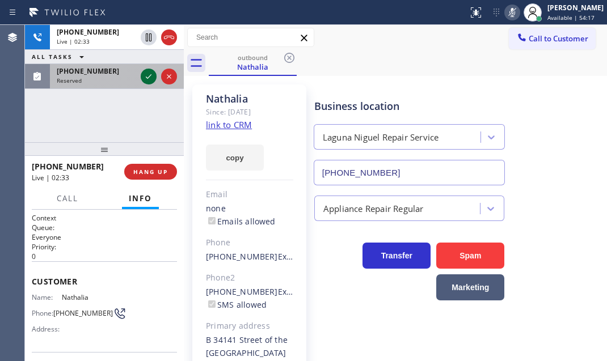
click at [149, 79] on icon at bounding box center [149, 77] width 14 height 14
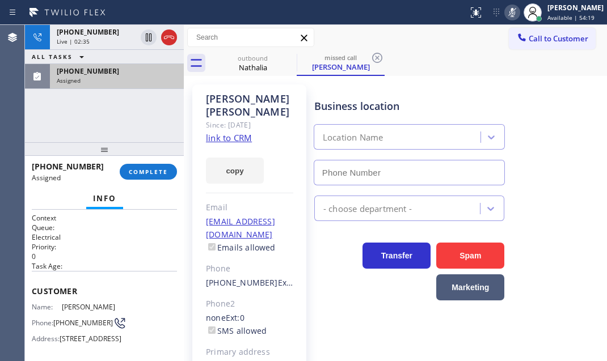
type input "[PHONE_NUMBER]"
click at [505, 15] on icon at bounding box center [512, 13] width 14 height 14
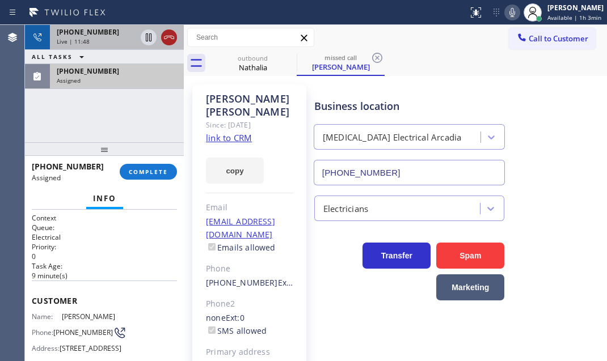
click at [171, 39] on icon at bounding box center [169, 37] width 10 height 3
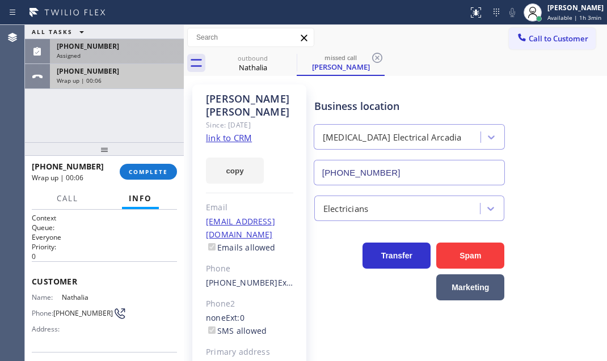
click at [115, 84] on div "[PHONE_NUMBER] Wrap up | 00:06" at bounding box center [114, 76] width 129 height 25
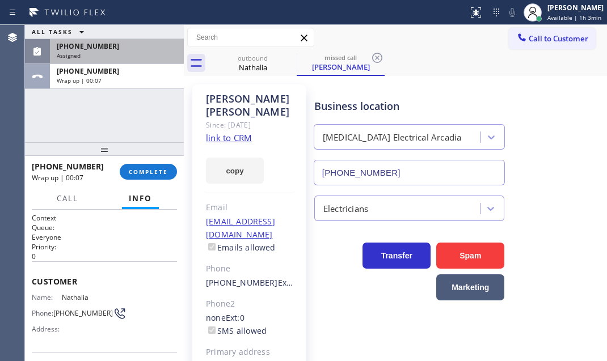
click at [116, 47] on div "[PHONE_NUMBER]" at bounding box center [117, 46] width 120 height 10
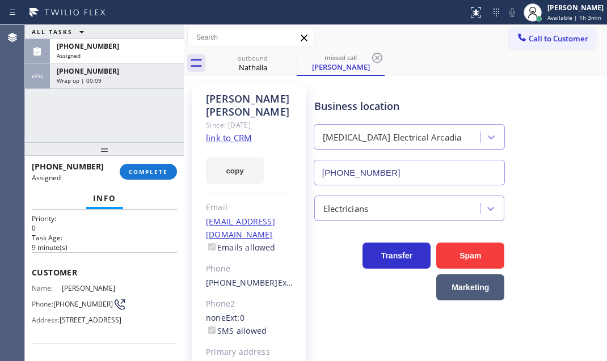
scroll to position [51, 0]
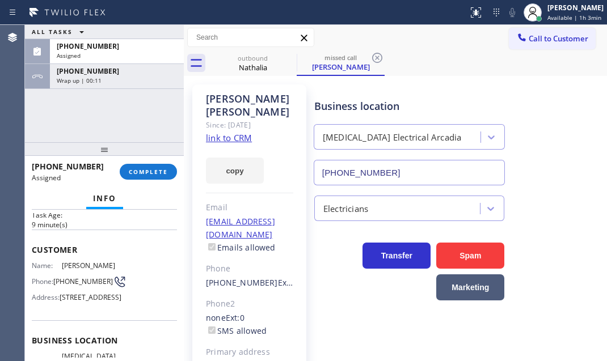
drag, startPoint x: 29, startPoint y: 242, endPoint x: 136, endPoint y: 254, distance: 106.7
click at [125, 303] on div "Context Queue: Electrical Priority: 0 Task Age: [DEMOGRAPHIC_DATA] minute(s) Cu…" at bounding box center [104, 285] width 159 height 151
click at [136, 255] on div "Customer Name: [PERSON_NAME] Phone: [PHONE_NUMBER] Address: [STREET_ADDRESS]" at bounding box center [104, 275] width 145 height 91
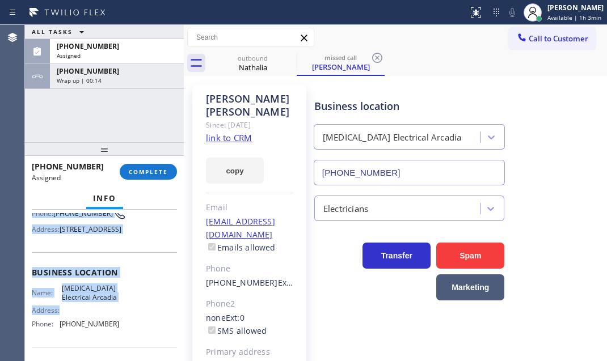
scroll to position [154, 0]
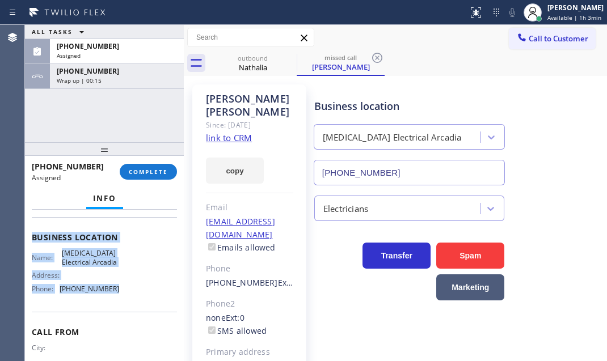
drag, startPoint x: 31, startPoint y: 246, endPoint x: 129, endPoint y: 314, distance: 119.3
click at [129, 314] on div "Context Queue: Electrical Priority: 0 Task Age: [DEMOGRAPHIC_DATA] minute(s) Cu…" at bounding box center [104, 228] width 145 height 339
click at [145, 171] on span "COMPLETE" at bounding box center [148, 172] width 39 height 8
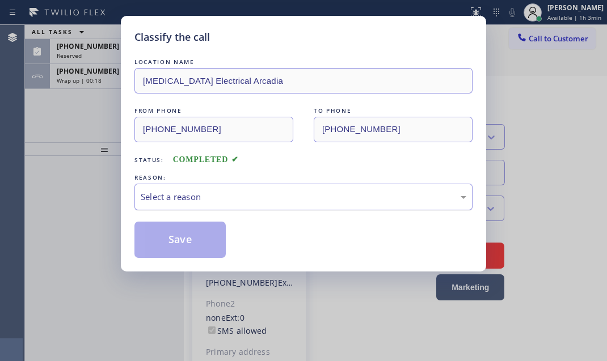
click at [282, 185] on div "Select a reason" at bounding box center [303, 197] width 338 height 27
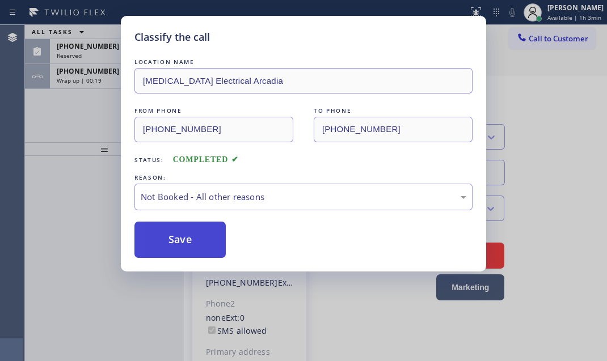
click at [187, 234] on button "Save" at bounding box center [179, 240] width 91 height 36
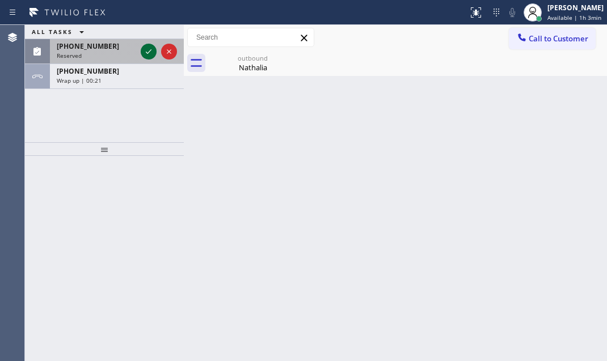
click at [152, 45] on icon at bounding box center [149, 52] width 14 height 14
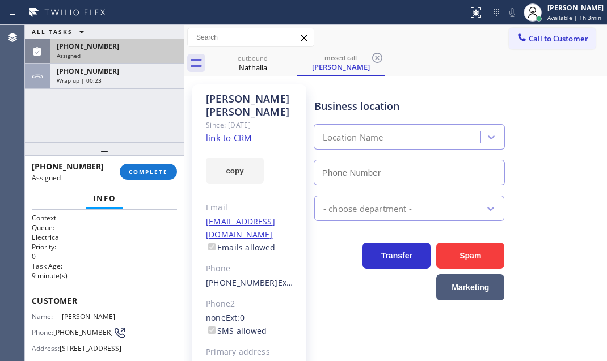
type input "[PHONE_NUMBER]"
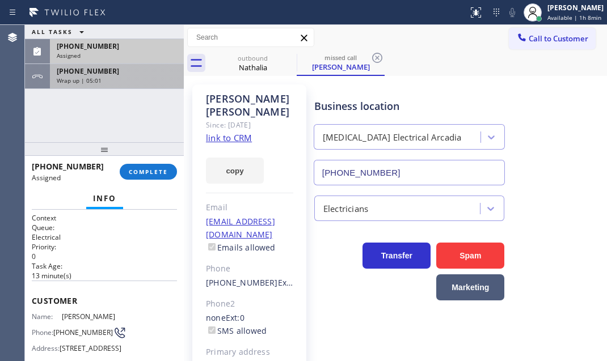
click at [161, 75] on div "[PHONE_NUMBER]" at bounding box center [117, 71] width 120 height 10
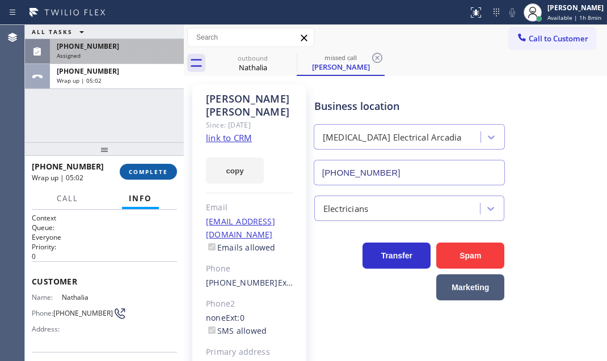
click at [153, 175] on span "COMPLETE" at bounding box center [148, 172] width 39 height 8
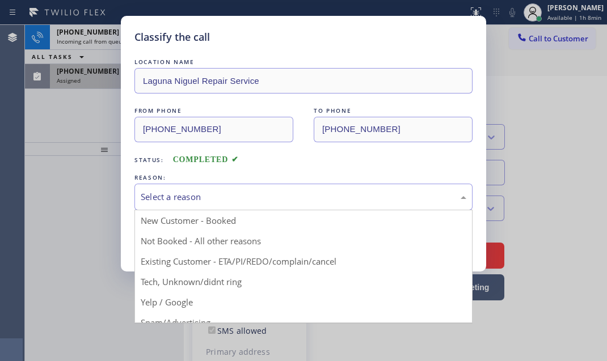
click at [258, 199] on div "Select a reason" at bounding box center [304, 197] width 326 height 13
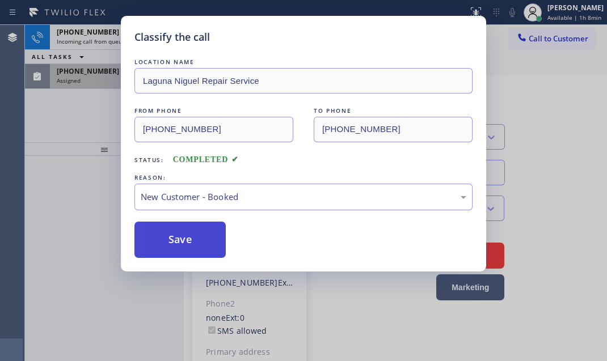
click at [182, 235] on button "Save" at bounding box center [179, 240] width 91 height 36
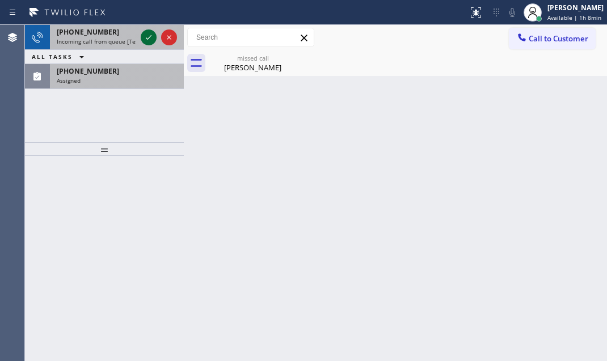
click at [148, 35] on icon at bounding box center [149, 38] width 14 height 14
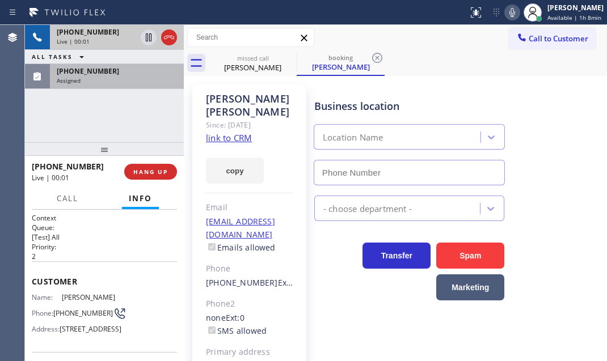
type input "[PHONE_NUMBER]"
click at [102, 77] on div "Assigned" at bounding box center [117, 81] width 120 height 8
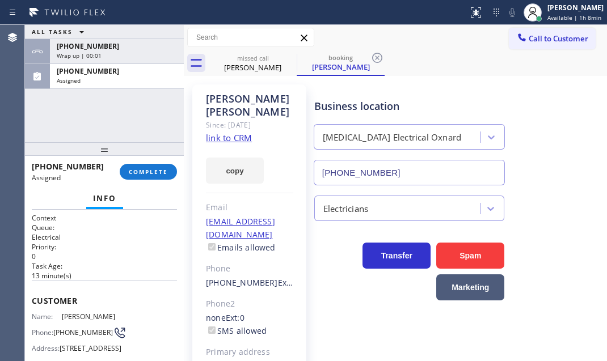
click at [136, 46] on div "[PHONE_NUMBER]" at bounding box center [117, 46] width 120 height 10
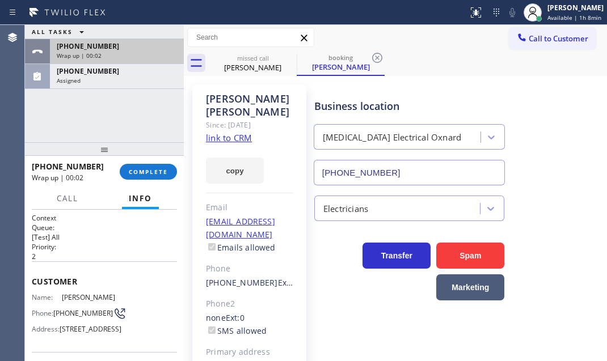
click at [147, 44] on div "[PHONE_NUMBER]" at bounding box center [117, 46] width 120 height 10
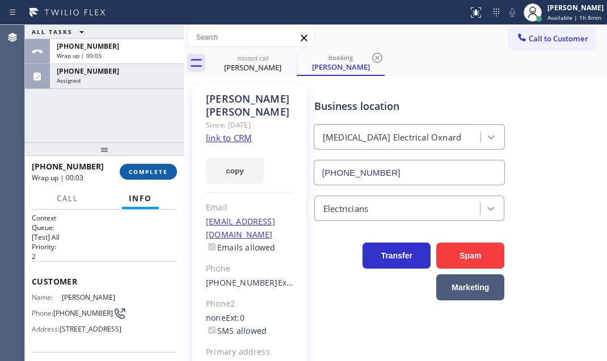
click at [144, 174] on span "COMPLETE" at bounding box center [148, 172] width 39 height 8
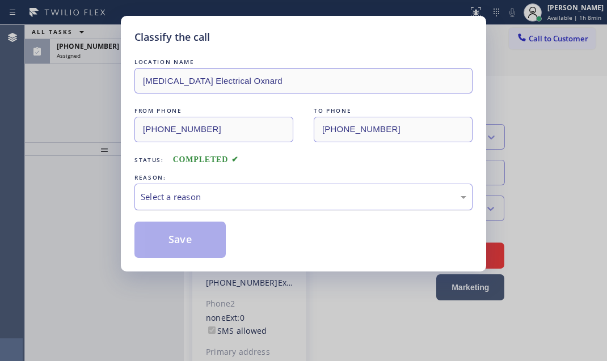
drag, startPoint x: 250, startPoint y: 197, endPoint x: 255, endPoint y: 205, distance: 8.7
click at [251, 197] on div "Select a reason" at bounding box center [304, 197] width 326 height 13
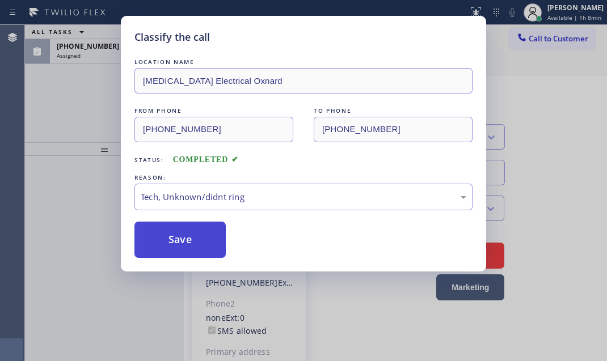
click at [198, 235] on button "Save" at bounding box center [179, 240] width 91 height 36
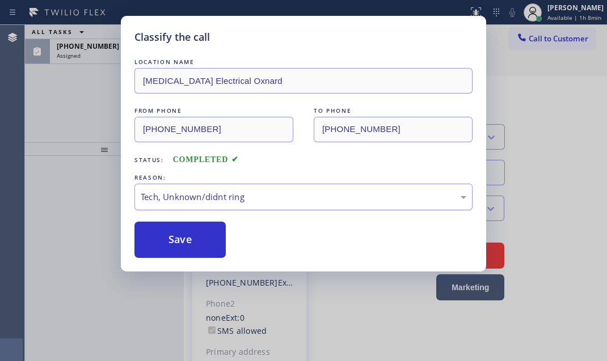
type input "[PHONE_NUMBER]"
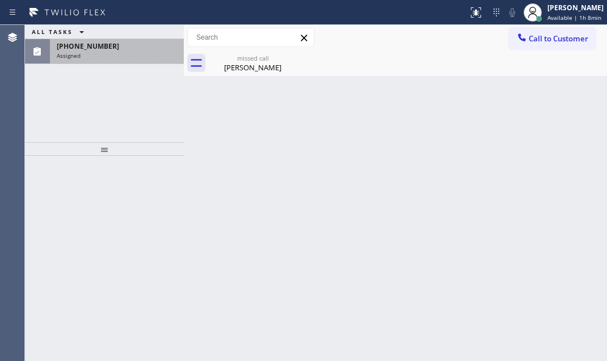
click at [106, 52] on div "Assigned" at bounding box center [117, 56] width 120 height 8
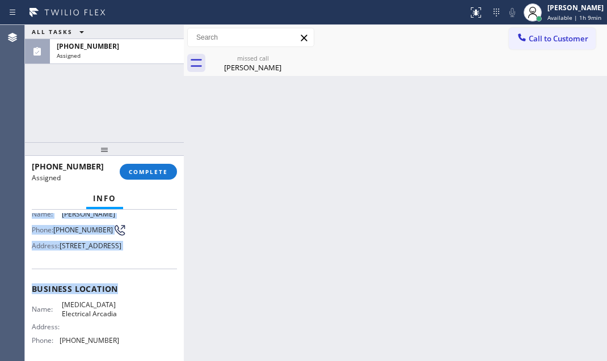
scroll to position [154, 0]
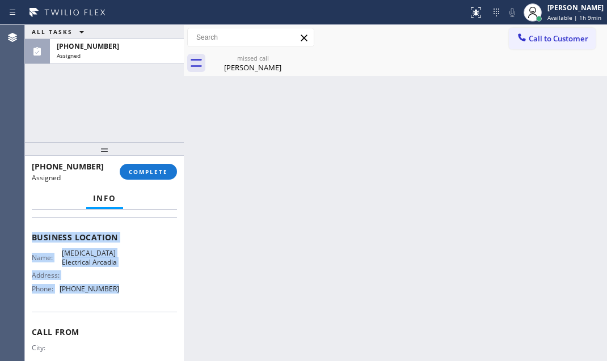
drag, startPoint x: 29, startPoint y: 294, endPoint x: 127, endPoint y: 323, distance: 101.8
click at [127, 323] on div "Context Queue: Electrical Priority: 0 Task Age: [DEMOGRAPHIC_DATA] minute(s) Cu…" at bounding box center [104, 285] width 159 height 151
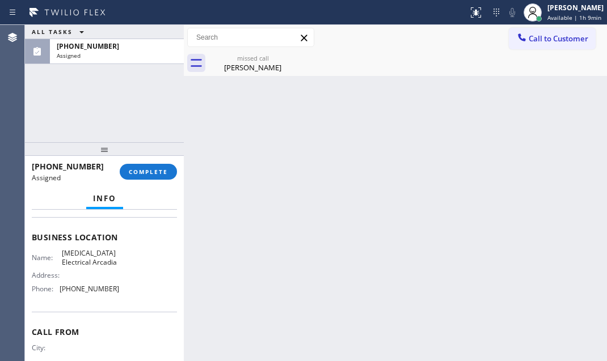
click at [152, 183] on div "[PHONE_NUMBER] Assigned COMPLETE" at bounding box center [104, 171] width 145 height 29
click at [154, 174] on span "COMPLETE" at bounding box center [148, 172] width 39 height 8
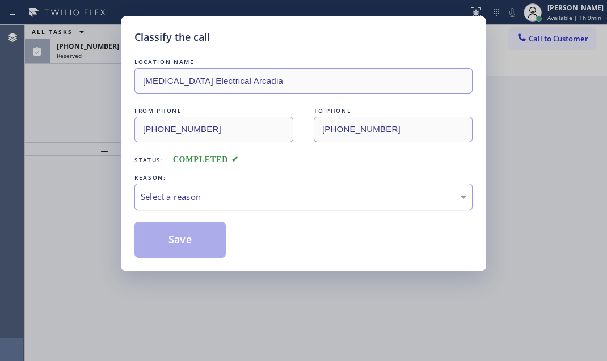
click at [357, 191] on div "Select a reason" at bounding box center [304, 197] width 326 height 13
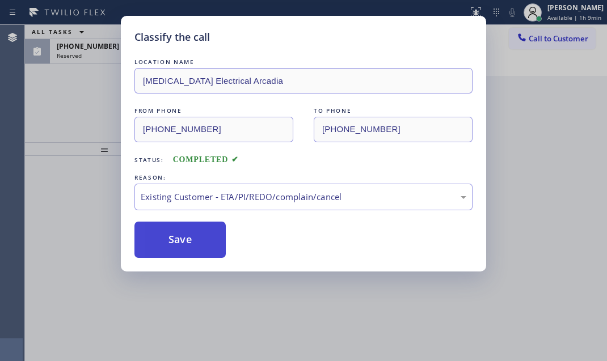
click at [184, 227] on button "Save" at bounding box center [179, 240] width 91 height 36
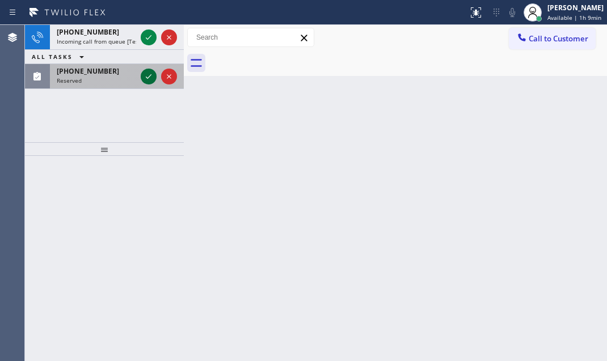
click at [153, 81] on icon at bounding box center [149, 77] width 14 height 14
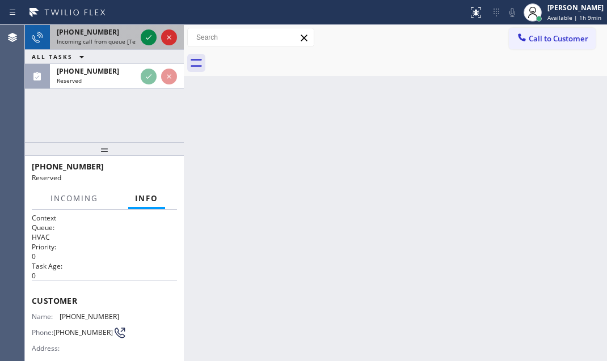
click at [112, 39] on span "Incoming call from queue [Test] All" at bounding box center [104, 41] width 94 height 8
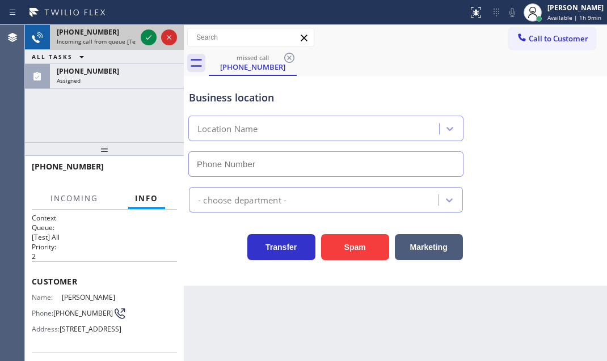
type input "[PHONE_NUMBER]"
click at [147, 39] on icon at bounding box center [149, 37] width 6 height 5
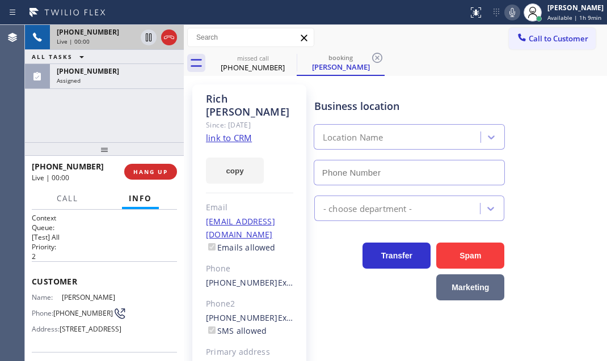
type input "[PHONE_NUMBER]"
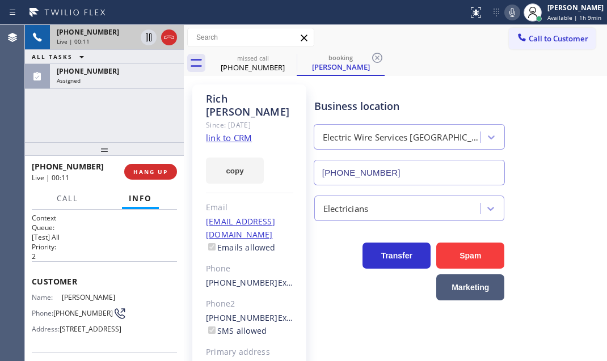
click at [119, 42] on div "Live | 00:11" at bounding box center [96, 41] width 79 height 8
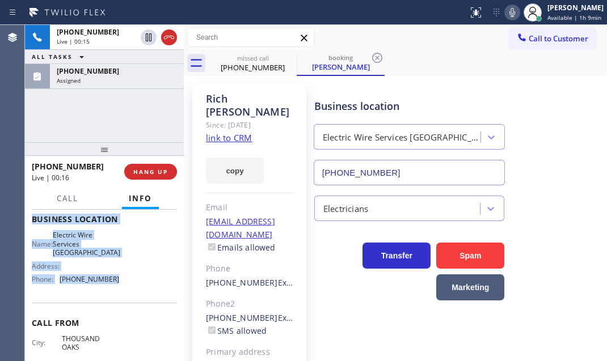
scroll to position [154, 0]
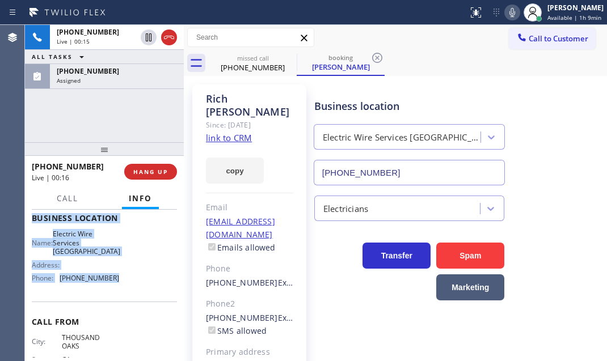
drag, startPoint x: 28, startPoint y: 226, endPoint x: 144, endPoint y: 303, distance: 139.1
click at [144, 303] on div "Context Queue: [Test] All Priority: 2 Customer Name: [PERSON_NAME] Phone: [PHON…" at bounding box center [104, 285] width 159 height 151
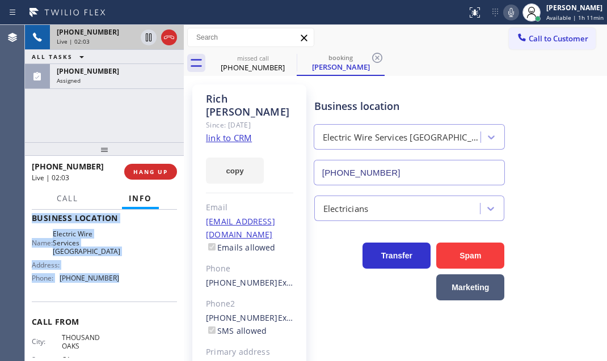
click at [101, 43] on div "Live | 02:03" at bounding box center [96, 41] width 79 height 8
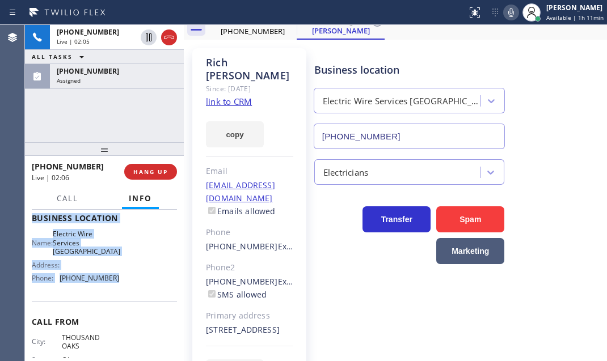
scroll to position [0, 0]
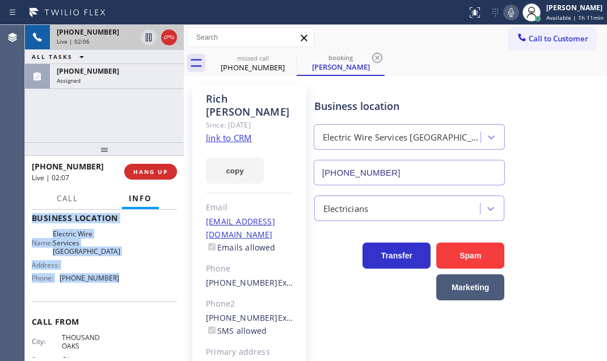
click at [116, 39] on div "Live | 02:06" at bounding box center [96, 41] width 79 height 8
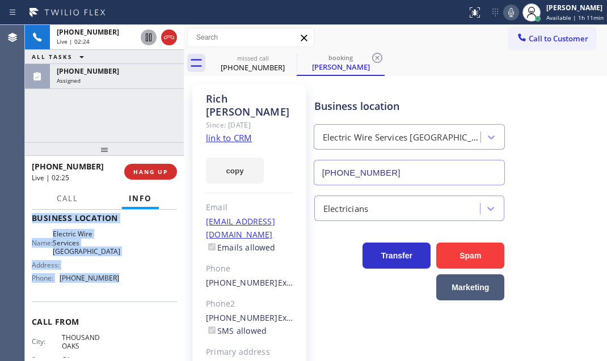
click at [147, 37] on icon at bounding box center [149, 38] width 14 height 14
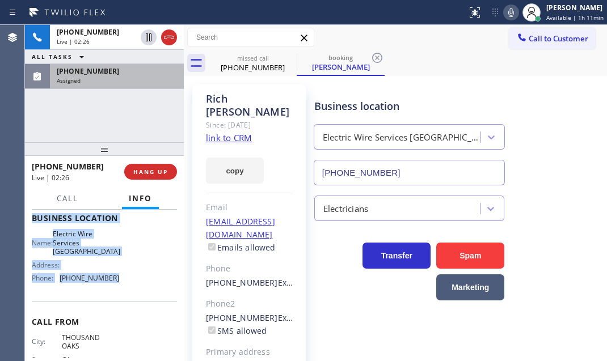
click at [141, 84] on div "[PHONE_NUMBER] Assigned" at bounding box center [114, 76] width 129 height 25
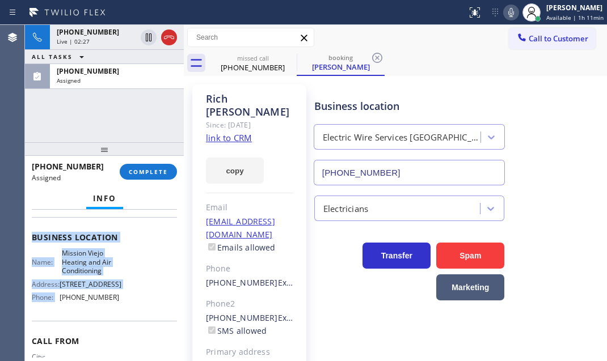
scroll to position [173, 0]
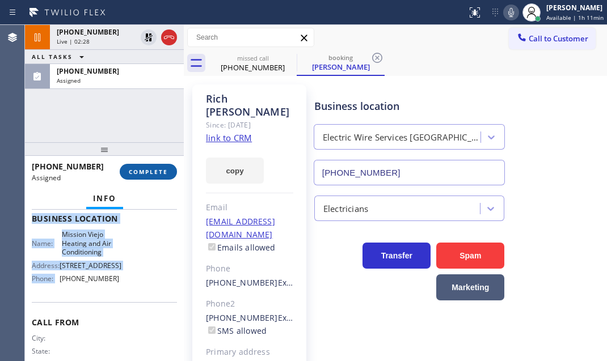
click at [148, 172] on span "COMPLETE" at bounding box center [148, 172] width 39 height 8
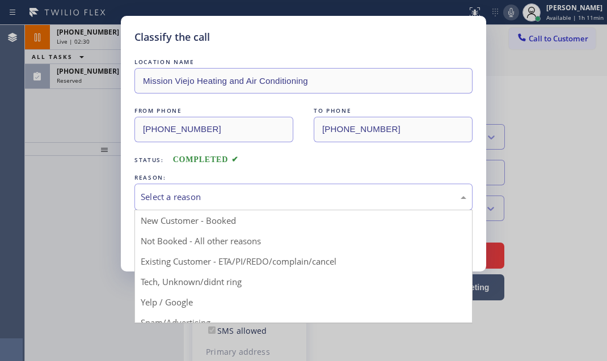
click at [254, 192] on div "Select a reason" at bounding box center [304, 197] width 326 height 13
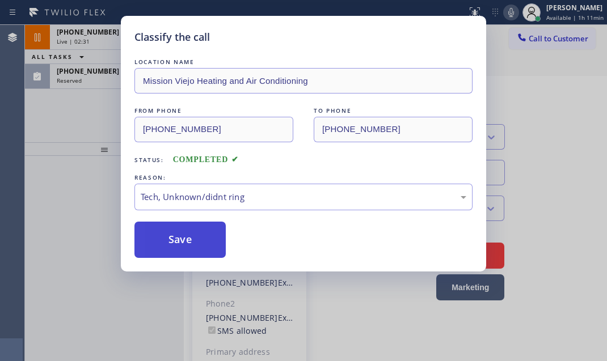
click at [183, 240] on button "Save" at bounding box center [179, 240] width 91 height 36
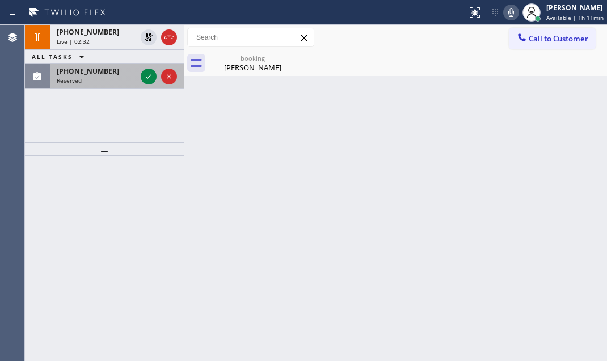
drag, startPoint x: 108, startPoint y: 78, endPoint x: 121, endPoint y: 79, distance: 13.1
click at [109, 78] on div "Reserved" at bounding box center [96, 81] width 79 height 8
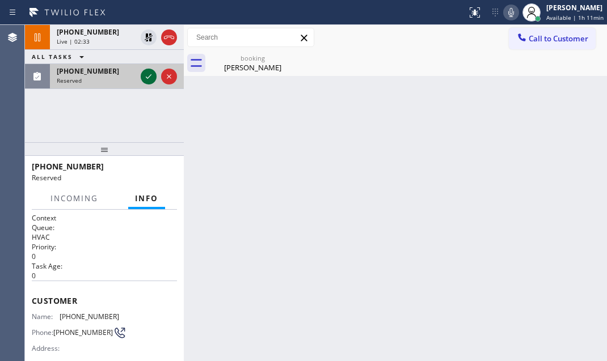
click at [148, 74] on icon at bounding box center [149, 77] width 14 height 14
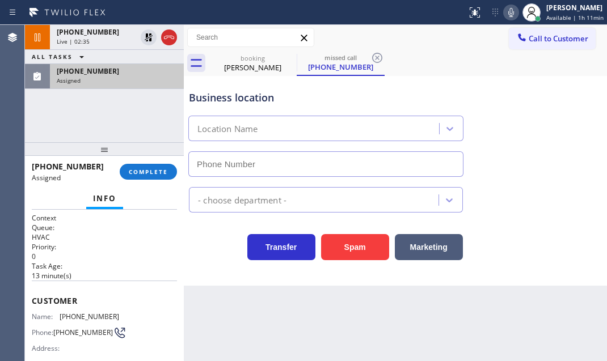
type input "[PHONE_NUMBER]"
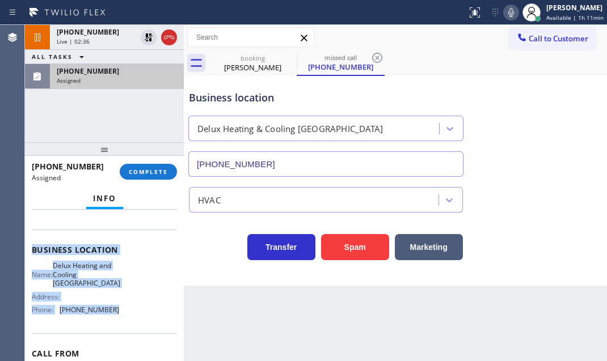
scroll to position [154, 0]
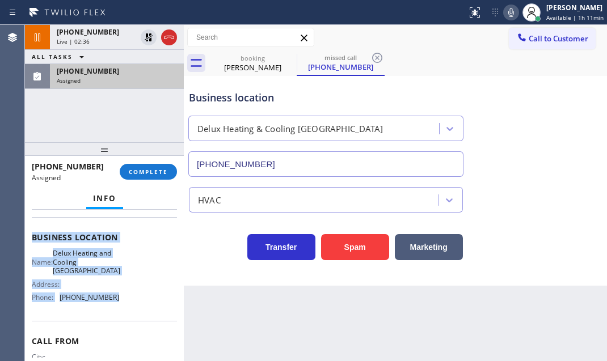
drag, startPoint x: 31, startPoint y: 293, endPoint x: 130, endPoint y: 314, distance: 101.3
click at [130, 314] on div "Context Queue: HVAC Priority: 0 Task Age: [DEMOGRAPHIC_DATA] minute(s) Customer…" at bounding box center [104, 285] width 159 height 151
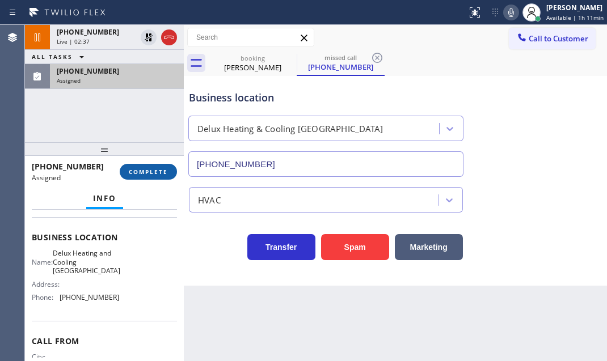
click at [163, 163] on div "[PHONE_NUMBER] Assigned COMPLETE" at bounding box center [104, 171] width 145 height 29
click at [163, 167] on button "COMPLETE" at bounding box center [148, 172] width 57 height 16
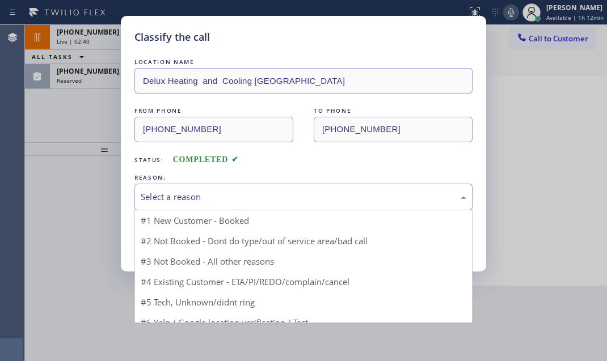
click at [268, 197] on div "Select a reason" at bounding box center [304, 197] width 326 height 13
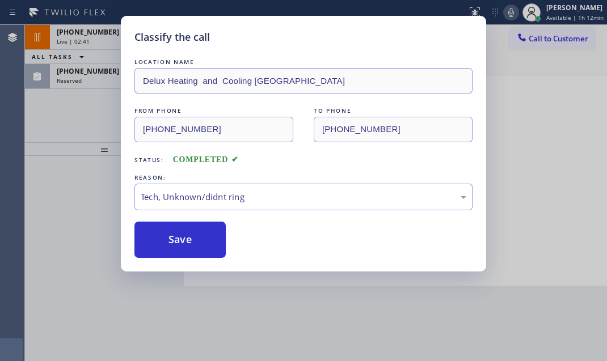
click at [168, 239] on button "Save" at bounding box center [179, 240] width 91 height 36
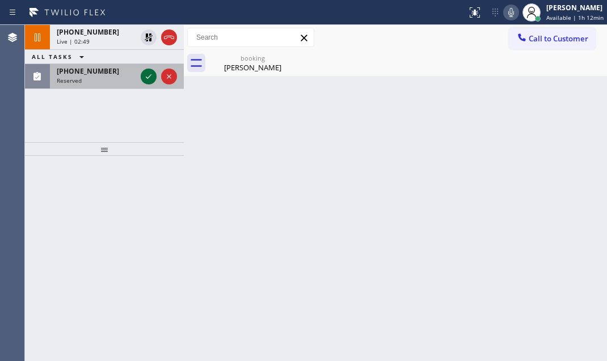
click at [147, 74] on icon at bounding box center [149, 77] width 14 height 14
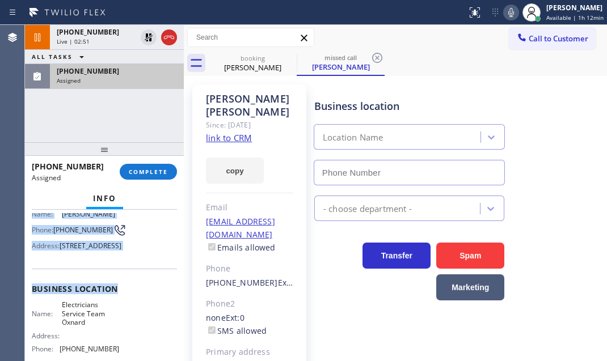
type input "[PHONE_NUMBER]"
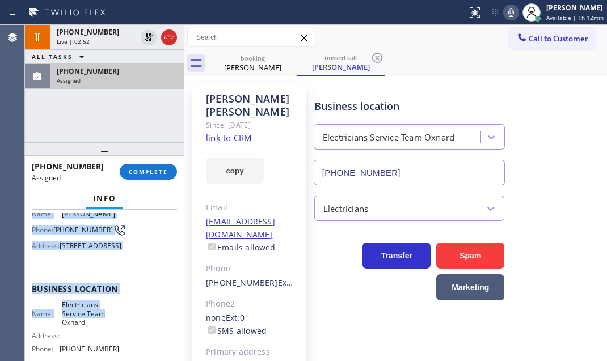
scroll to position [154, 0]
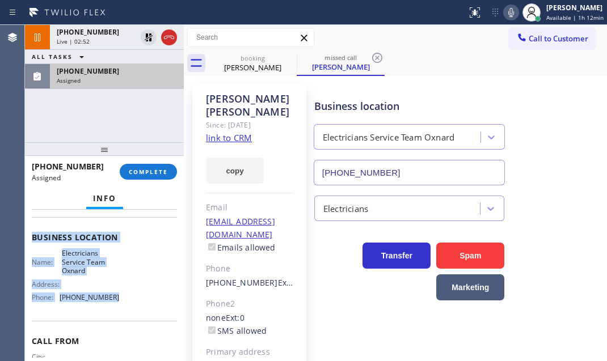
drag, startPoint x: 29, startPoint y: 294, endPoint x: 135, endPoint y: 327, distance: 110.5
click at [135, 327] on div "Context Queue: Electrical Priority: 0 Task Age: [DEMOGRAPHIC_DATA] minute(s) Cu…" at bounding box center [104, 285] width 159 height 151
click at [137, 77] on div "Assigned" at bounding box center [117, 81] width 120 height 8
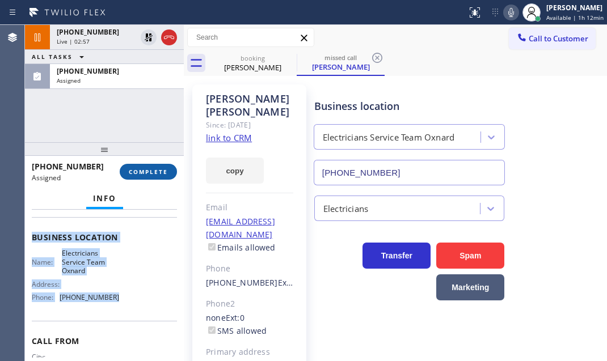
click at [158, 170] on span "COMPLETE" at bounding box center [148, 172] width 39 height 8
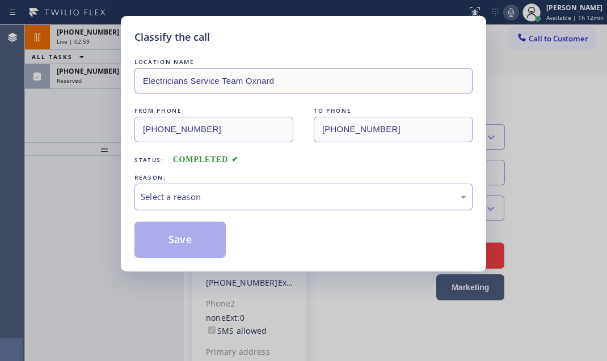
click at [260, 196] on div "Select a reason" at bounding box center [304, 197] width 326 height 13
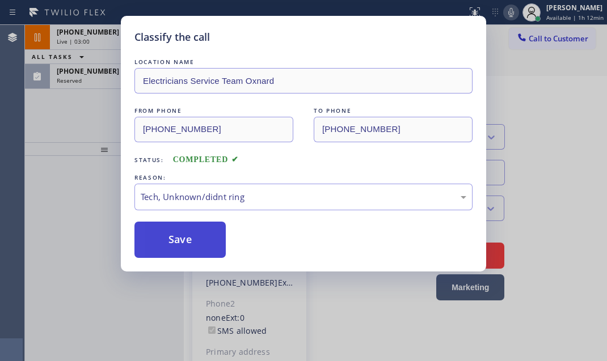
click at [177, 239] on button "Save" at bounding box center [179, 240] width 91 height 36
type input "[PHONE_NUMBER]"
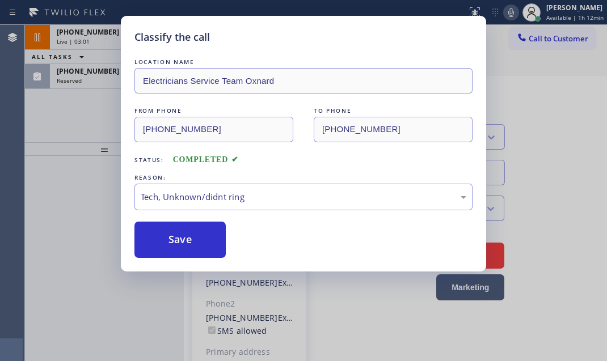
click at [107, 80] on div "Classify the call LOCATION NAME Electricians Service Team Oxnard FROM PHONE [PH…" at bounding box center [303, 180] width 607 height 361
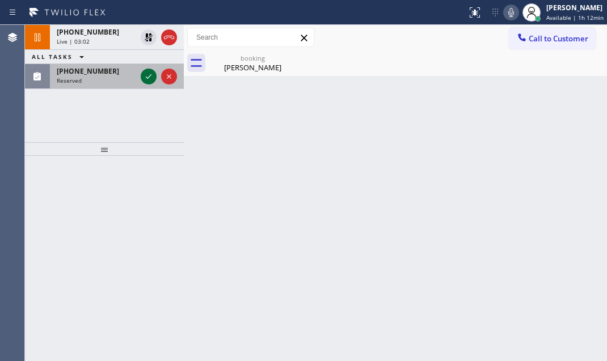
click at [146, 76] on icon at bounding box center [149, 77] width 14 height 14
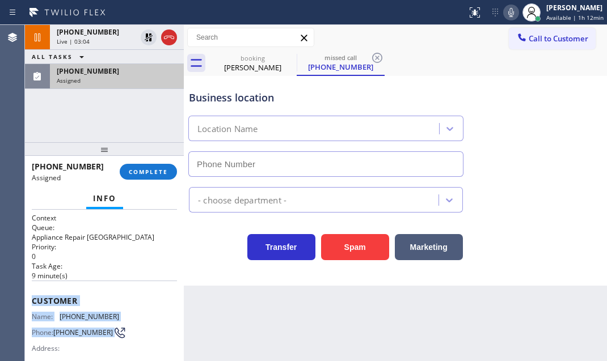
type input "[PHONE_NUMBER]"
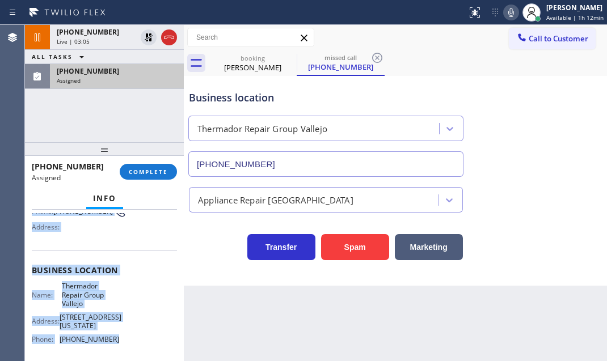
scroll to position [154, 0]
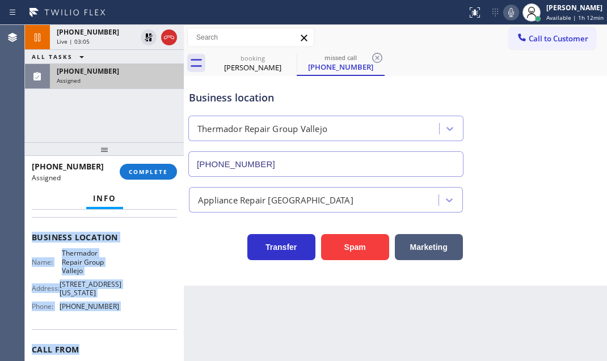
drag, startPoint x: 32, startPoint y: 296, endPoint x: 144, endPoint y: 338, distance: 119.4
click at [144, 338] on div "Context Queue: Appliance Repair High End Priority: 0 Task Age: [DEMOGRAPHIC_DAT…" at bounding box center [104, 237] width 145 height 356
click at [147, 168] on span "COMPLETE" at bounding box center [148, 172] width 39 height 8
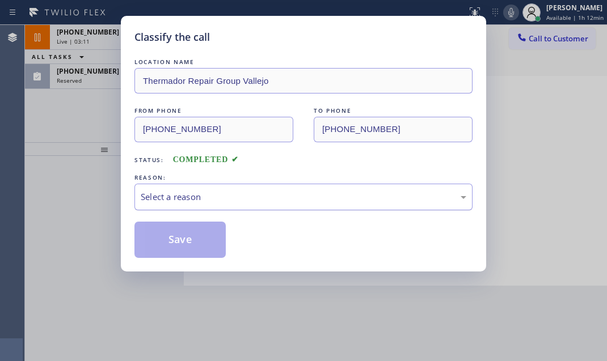
click at [217, 199] on div "Select a reason" at bounding box center [304, 197] width 326 height 13
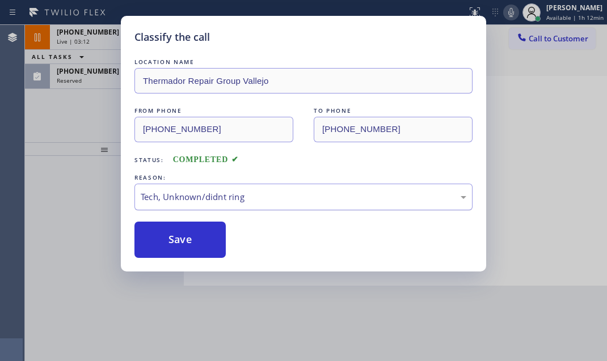
drag, startPoint x: 182, startPoint y: 241, endPoint x: 164, endPoint y: 208, distance: 37.0
click at [182, 241] on button "Save" at bounding box center [179, 240] width 91 height 36
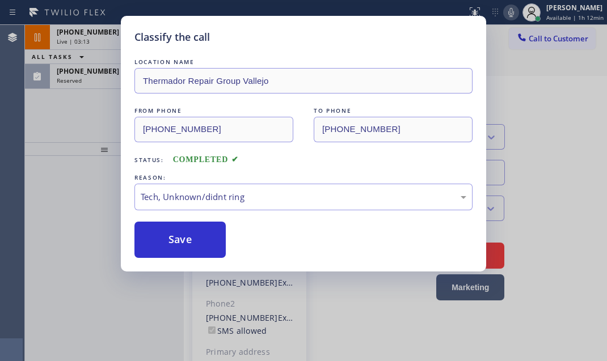
click at [96, 79] on div "Classify the call LOCATION NAME Thermador Repair Group Vallejo FROM PHONE [PHON…" at bounding box center [303, 180] width 607 height 361
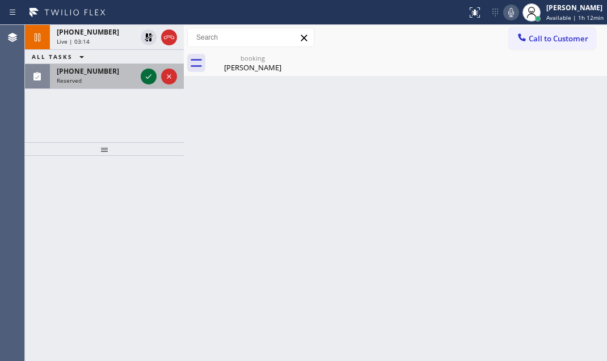
click at [144, 75] on icon at bounding box center [149, 77] width 14 height 14
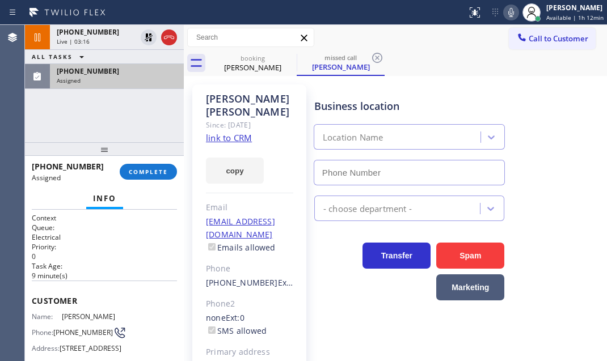
type input "[PHONE_NUMBER]"
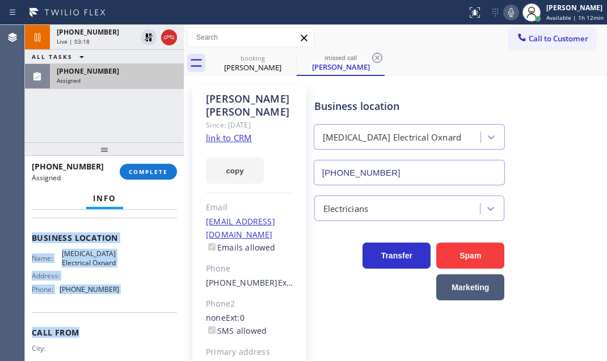
scroll to position [154, 0]
drag, startPoint x: 33, startPoint y: 295, endPoint x: 133, endPoint y: 330, distance: 105.8
click at [133, 330] on div "Context Queue: Electrical Priority: 0 Task Age: [DEMOGRAPHIC_DATA] minute(s) Cu…" at bounding box center [104, 228] width 145 height 339
drag, startPoint x: 154, startPoint y: 170, endPoint x: 166, endPoint y: 176, distance: 13.7
click at [154, 170] on span "COMPLETE" at bounding box center [148, 172] width 39 height 8
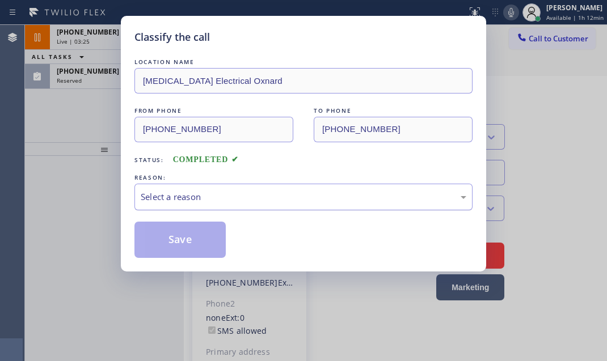
click at [242, 194] on div "Select a reason" at bounding box center [304, 197] width 326 height 13
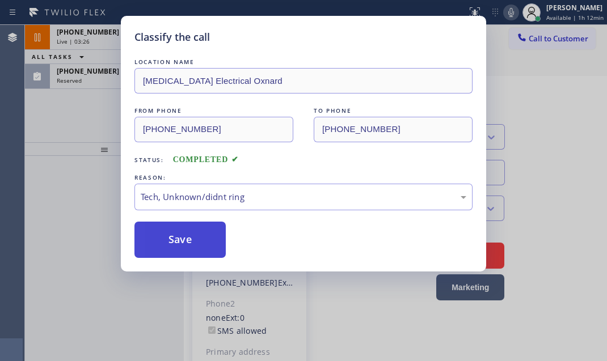
click at [180, 239] on button "Save" at bounding box center [179, 240] width 91 height 36
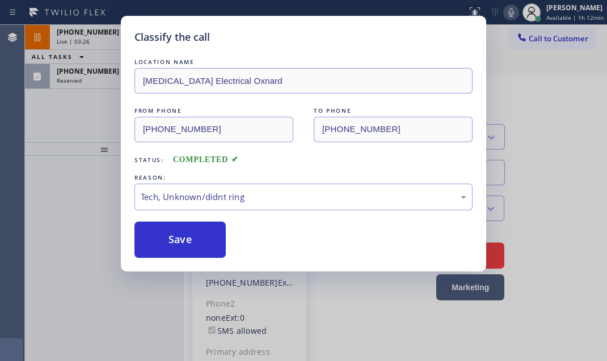
type input "[PHONE_NUMBER]"
click at [103, 81] on div "Classify the call LOCATION NAME [MEDICAL_DATA] Electrical Oxnard FROM PHONE [PH…" at bounding box center [303, 180] width 607 height 361
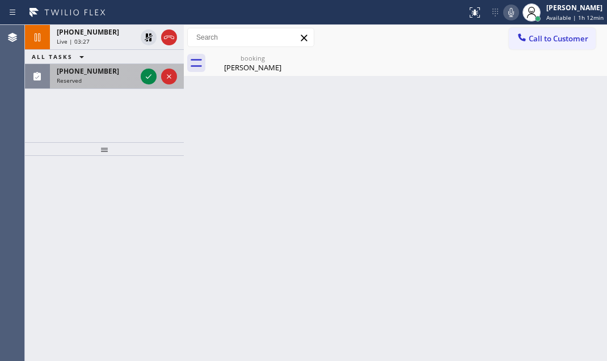
click at [109, 81] on div "Reserved" at bounding box center [96, 81] width 79 height 8
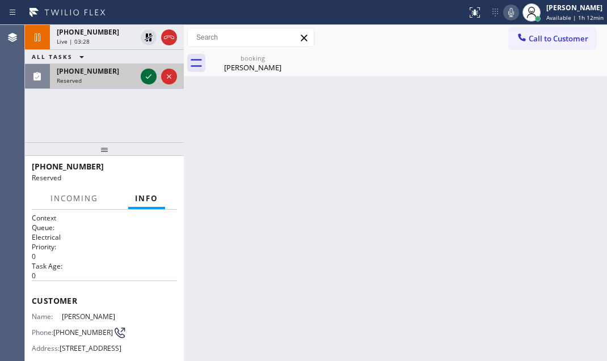
click at [147, 78] on icon at bounding box center [149, 77] width 14 height 14
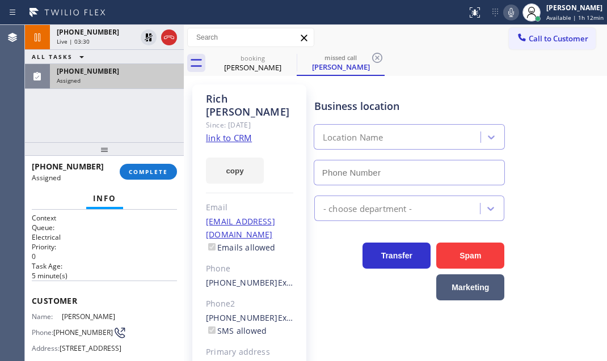
type input "[PHONE_NUMBER]"
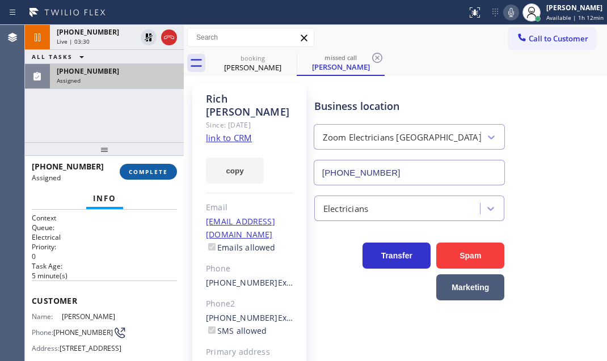
click at [158, 167] on button "COMPLETE" at bounding box center [148, 172] width 57 height 16
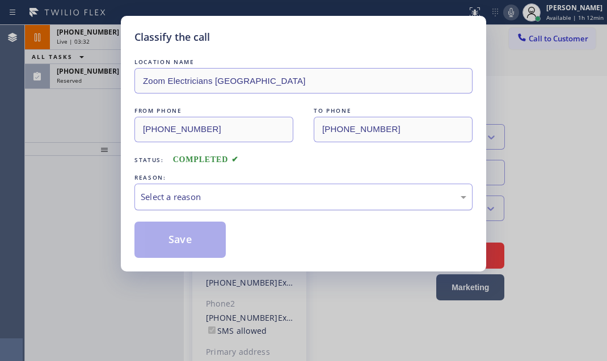
click at [216, 199] on div "Select a reason" at bounding box center [304, 197] width 326 height 13
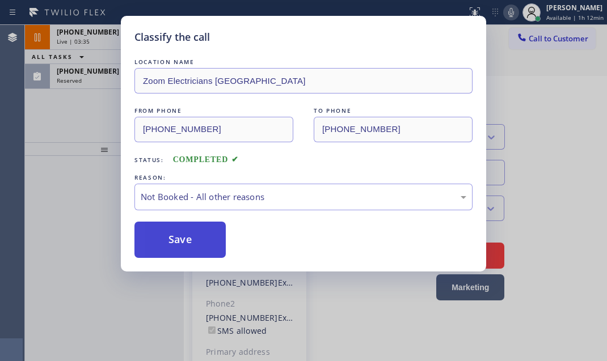
click at [189, 240] on button "Save" at bounding box center [179, 240] width 91 height 36
type input "[PHONE_NUMBER]"
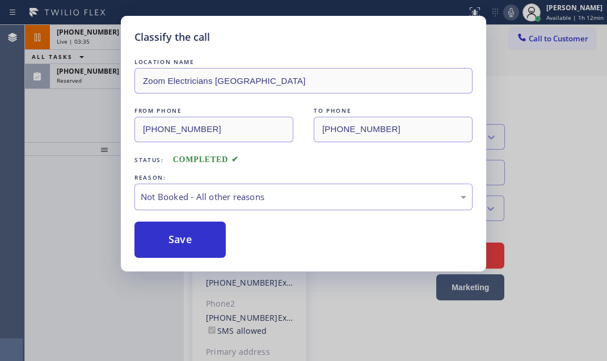
click at [102, 79] on div "Classify the call LOCATION NAME Zoom Electricians [GEOGRAPHIC_DATA] FROM PHONE …" at bounding box center [303, 180] width 607 height 361
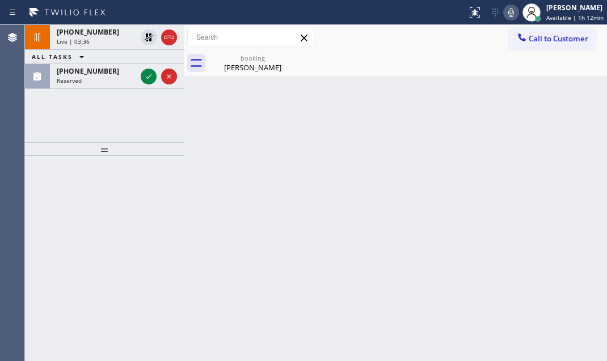
click at [102, 79] on div "Reserved" at bounding box center [96, 81] width 79 height 8
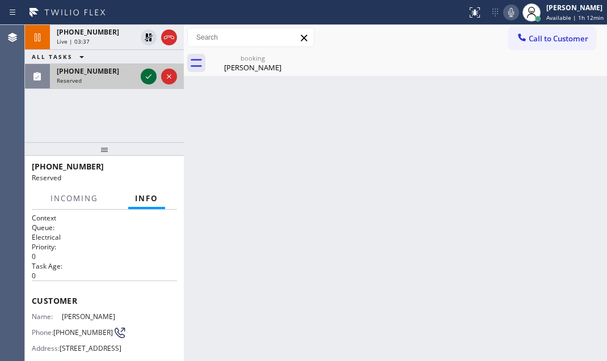
click at [147, 75] on icon at bounding box center [149, 77] width 14 height 14
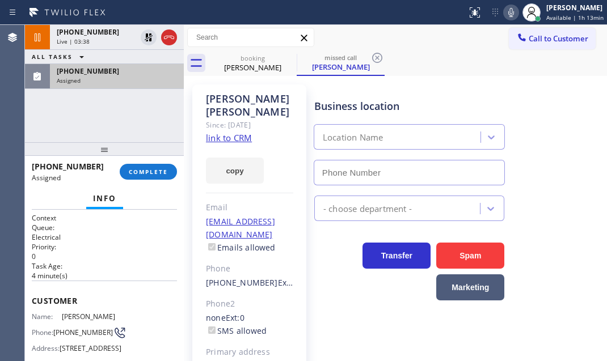
type input "[PHONE_NUMBER]"
drag, startPoint x: 158, startPoint y: 172, endPoint x: 170, endPoint y: 182, distance: 15.0
click at [157, 173] on span "COMPLETE" at bounding box center [148, 172] width 39 height 8
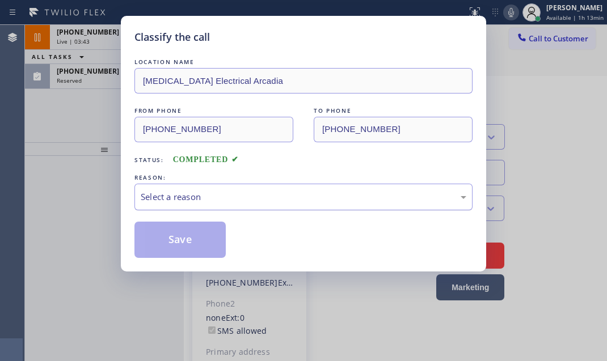
click at [259, 191] on div "Select a reason" at bounding box center [304, 197] width 326 height 13
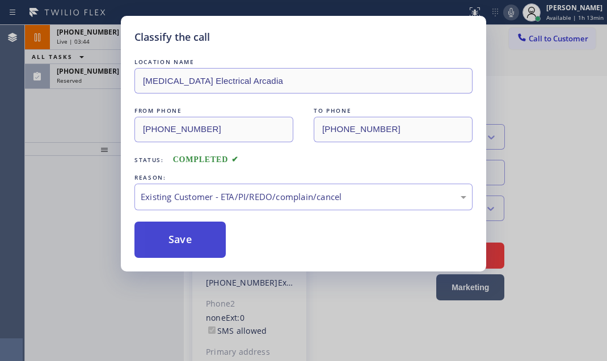
click at [187, 241] on button "Save" at bounding box center [179, 240] width 91 height 36
type input "[PHONE_NUMBER]"
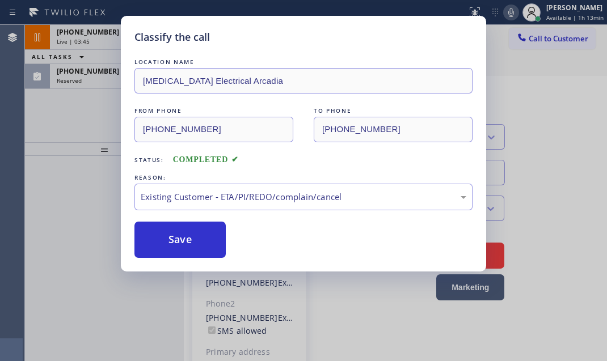
click at [105, 82] on div "Classify the call LOCATION NAME [MEDICAL_DATA] Electrical Arcadia FROM PHONE [P…" at bounding box center [303, 180] width 607 height 361
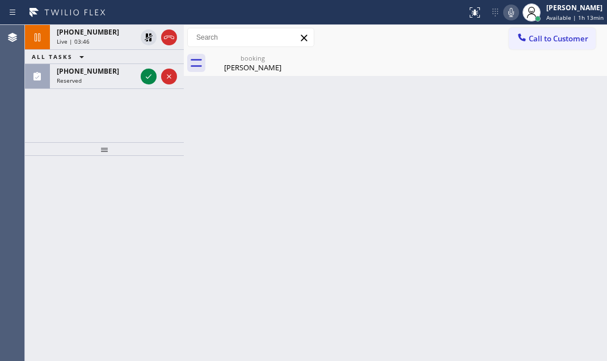
click at [105, 82] on div "Reserved" at bounding box center [96, 81] width 79 height 8
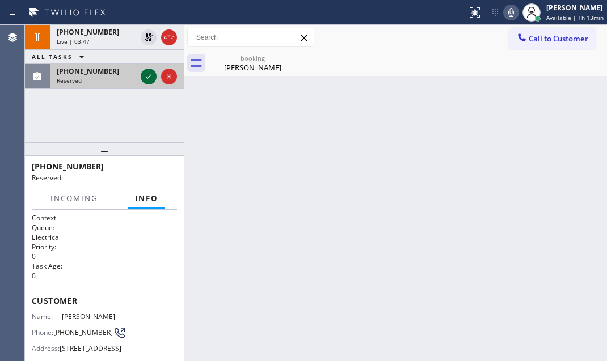
click at [145, 78] on icon at bounding box center [149, 77] width 14 height 14
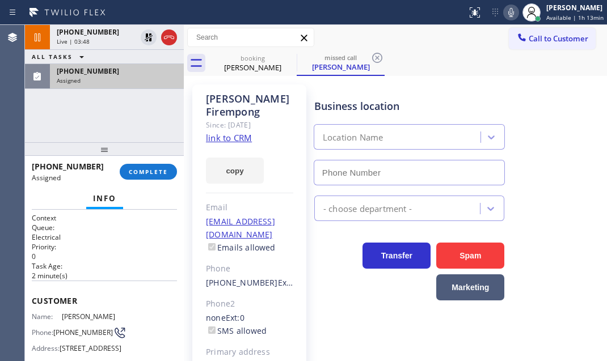
type input "[PHONE_NUMBER]"
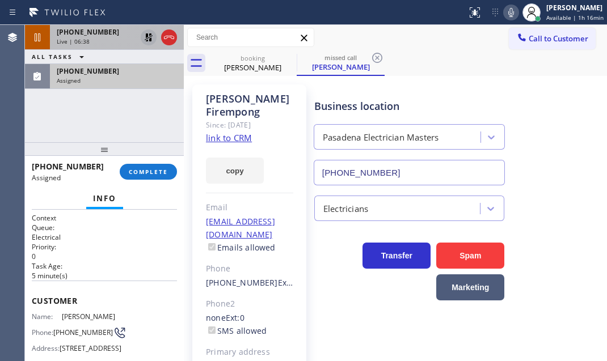
click at [145, 38] on icon at bounding box center [149, 38] width 14 height 14
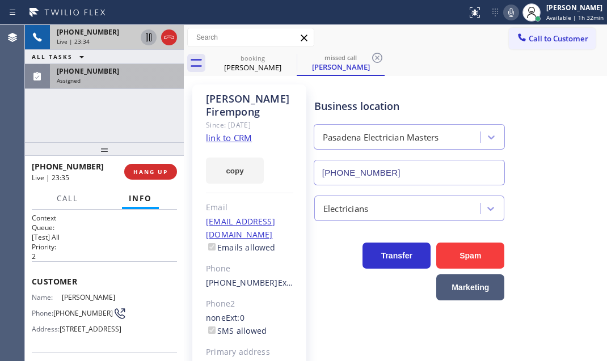
click at [504, 14] on icon at bounding box center [511, 13] width 14 height 14
click at [508, 10] on icon at bounding box center [511, 12] width 6 height 9
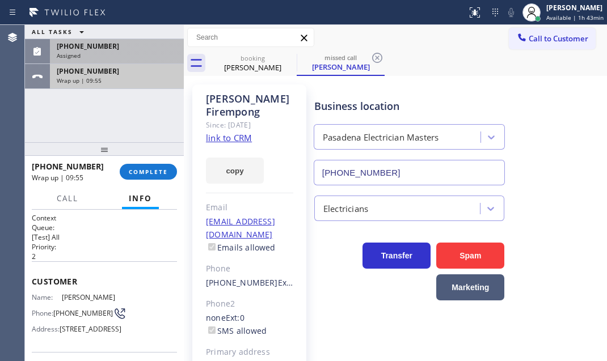
click at [136, 83] on div "Wrap up | 09:55" at bounding box center [117, 81] width 120 height 8
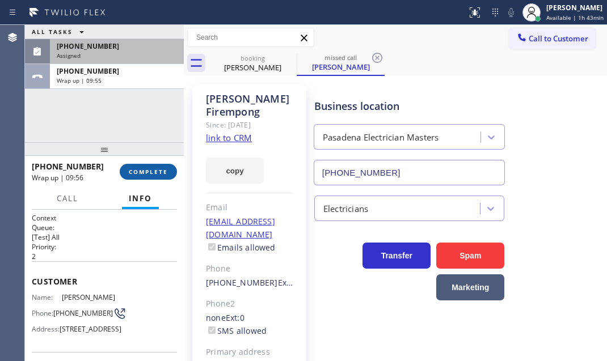
click at [161, 179] on button "COMPLETE" at bounding box center [148, 172] width 57 height 16
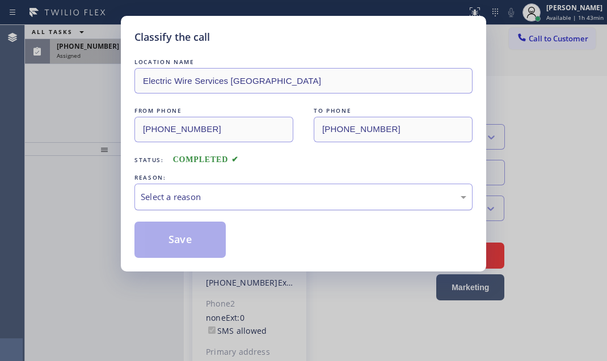
click at [253, 189] on div "Select a reason" at bounding box center [303, 197] width 338 height 27
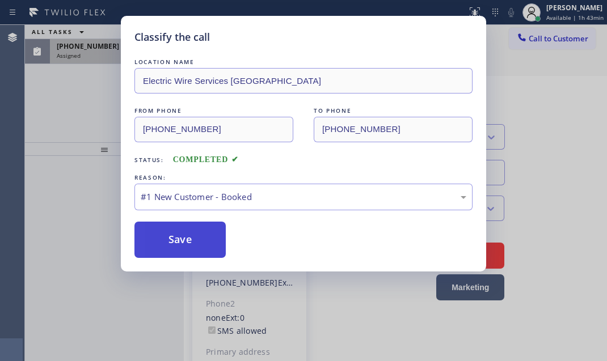
click at [188, 239] on button "Save" at bounding box center [179, 240] width 91 height 36
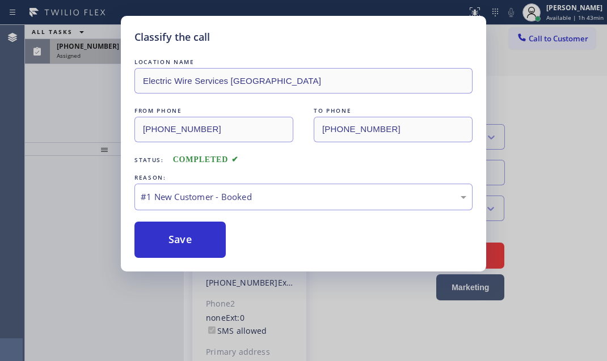
click at [95, 52] on div "Classify the call LOCATION NAME Electric Wire Services [GEOGRAPHIC_DATA] FROM P…" at bounding box center [303, 180] width 607 height 361
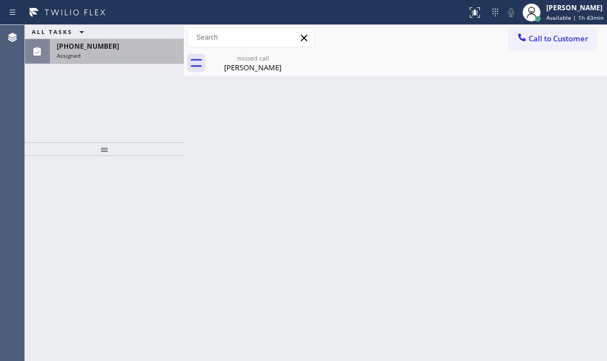
click at [98, 52] on div "Assigned" at bounding box center [117, 56] width 120 height 8
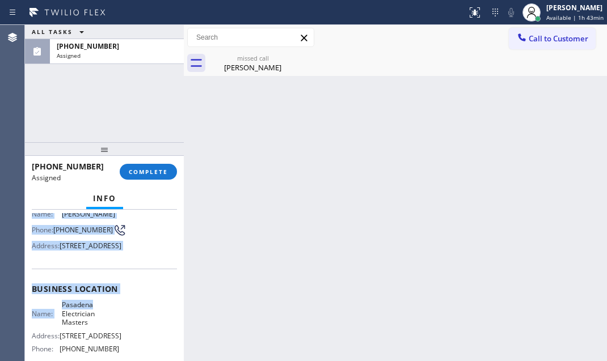
scroll to position [154, 0]
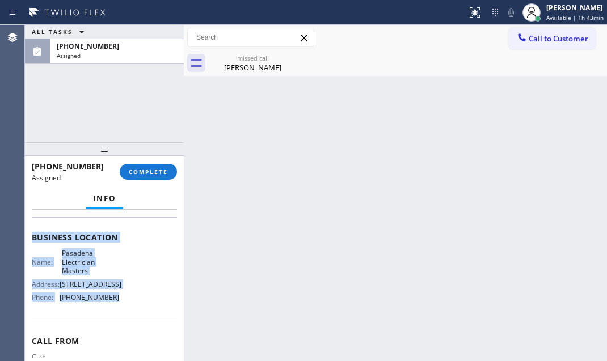
drag, startPoint x: 28, startPoint y: 293, endPoint x: 113, endPoint y: 335, distance: 94.9
click at [113, 335] on div "Context Queue: Electrical Priority: 0 Task Age: [DEMOGRAPHIC_DATA] minute(s) Cu…" at bounding box center [104, 285] width 159 height 151
click at [159, 177] on button "COMPLETE" at bounding box center [148, 172] width 57 height 16
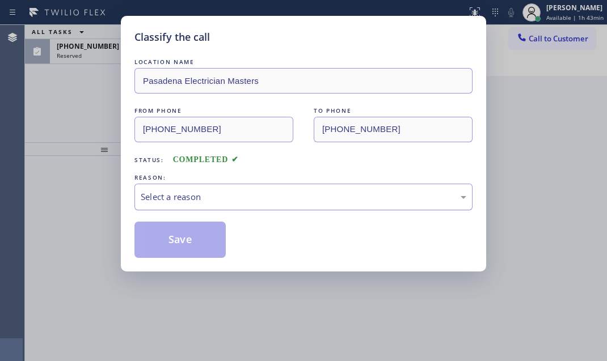
click at [285, 185] on div "Select a reason" at bounding box center [303, 197] width 338 height 27
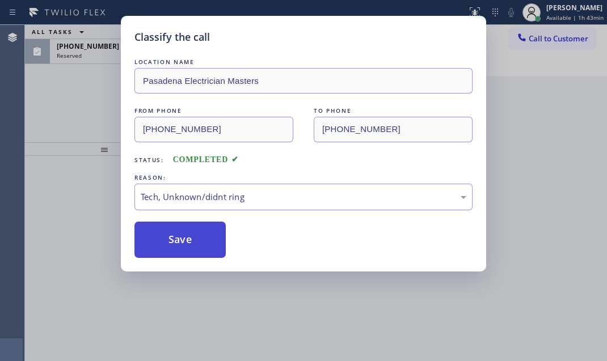
click at [201, 248] on button "Save" at bounding box center [179, 240] width 91 height 36
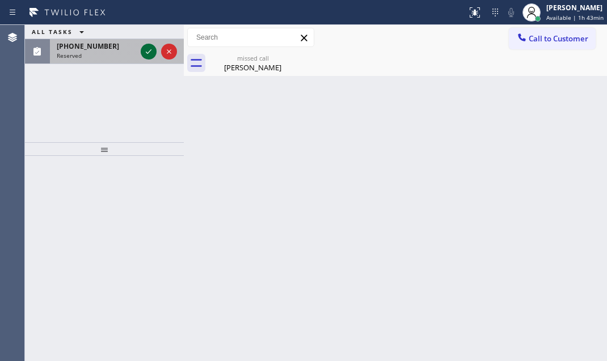
click at [151, 51] on icon at bounding box center [149, 52] width 14 height 14
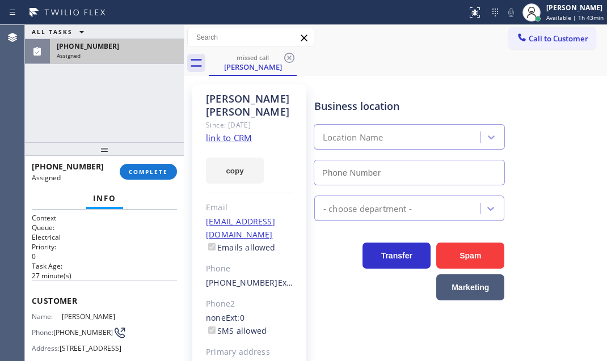
type input "[PHONE_NUMBER]"
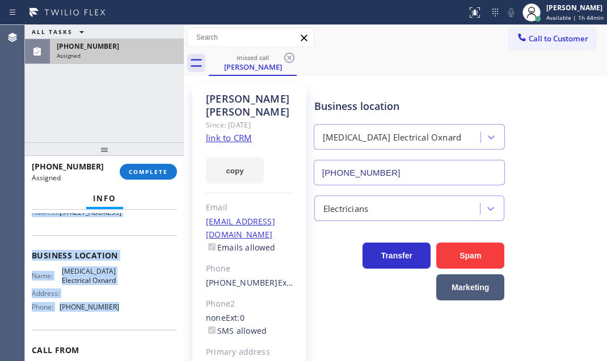
scroll to position [154, 0]
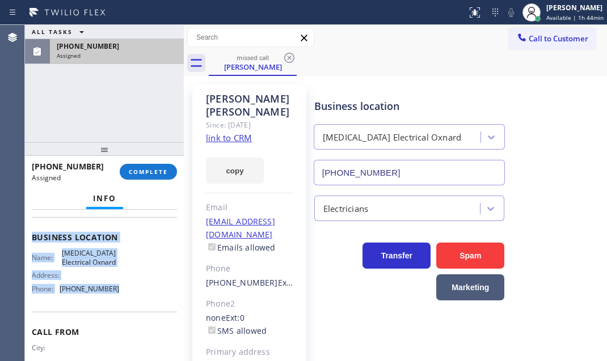
drag, startPoint x: 29, startPoint y: 295, endPoint x: 119, endPoint y: 316, distance: 92.6
click at [119, 316] on div "Context Queue: Electrical Priority: 0 Task Age: [DEMOGRAPHIC_DATA] minute(s) Cu…" at bounding box center [104, 285] width 159 height 151
click at [138, 172] on span "COMPLETE" at bounding box center [148, 172] width 39 height 8
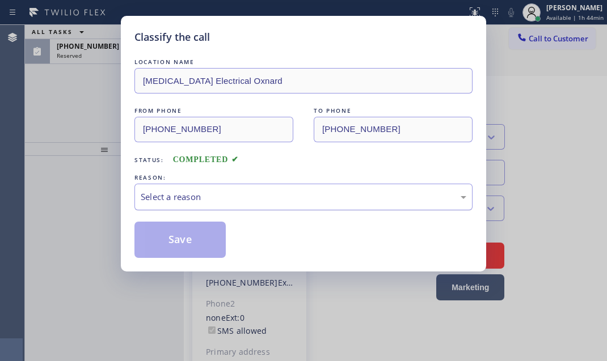
click at [237, 184] on div "Select a reason" at bounding box center [303, 197] width 338 height 27
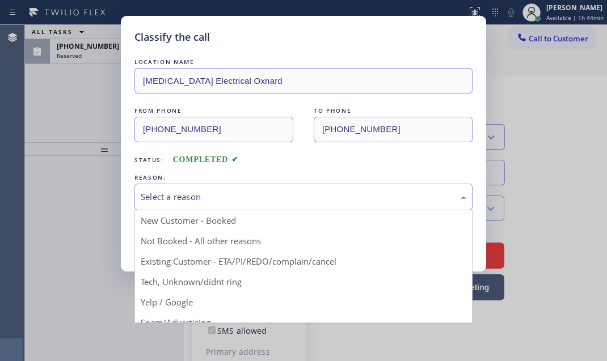
drag, startPoint x: 192, startPoint y: 281, endPoint x: 180, endPoint y: 272, distance: 15.0
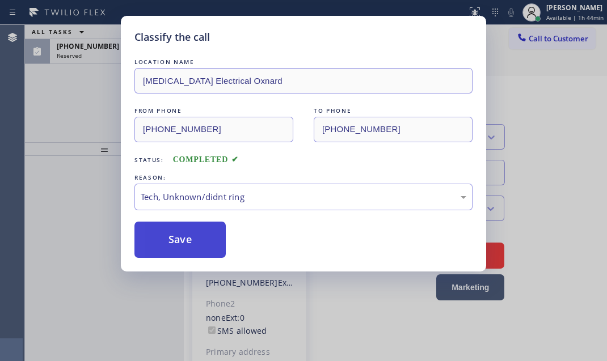
click at [172, 238] on button "Save" at bounding box center [179, 240] width 91 height 36
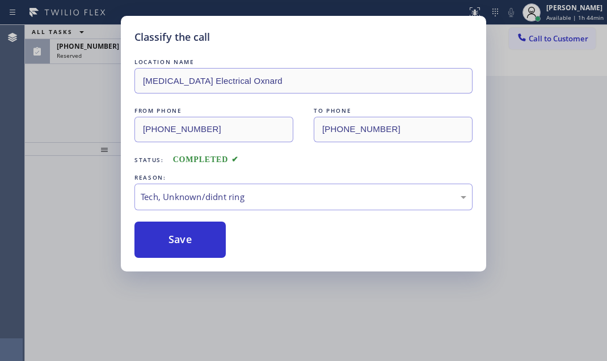
click at [94, 51] on div "Classify the call LOCATION NAME [MEDICAL_DATA] Electrical Oxnard FROM PHONE [PH…" at bounding box center [303, 180] width 607 height 361
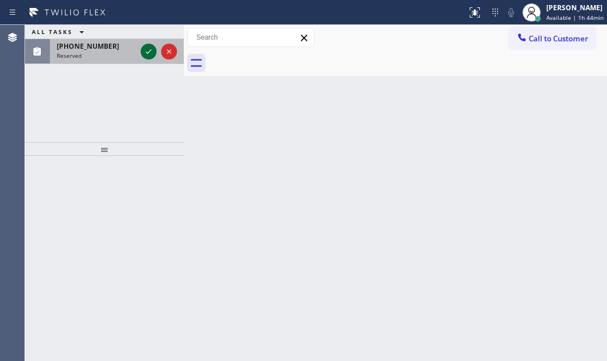
click at [141, 52] on div at bounding box center [149, 52] width 16 height 14
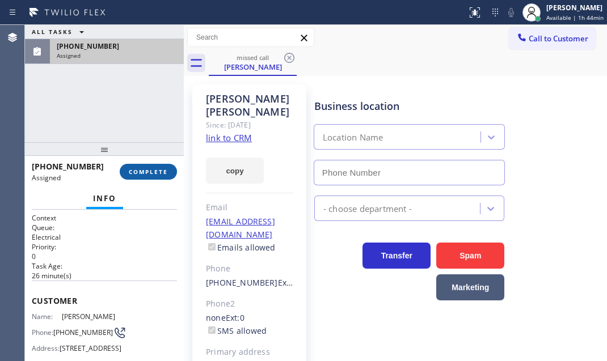
drag, startPoint x: 136, startPoint y: 171, endPoint x: 152, endPoint y: 187, distance: 23.3
click at [136, 170] on span "COMPLETE" at bounding box center [148, 172] width 39 height 8
type input "[PHONE_NUMBER]"
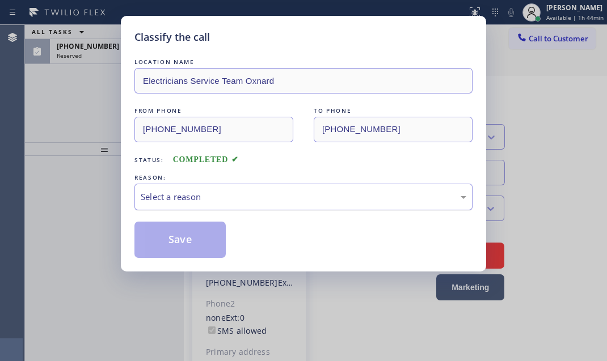
click at [195, 204] on div "Select a reason" at bounding box center [303, 197] width 338 height 27
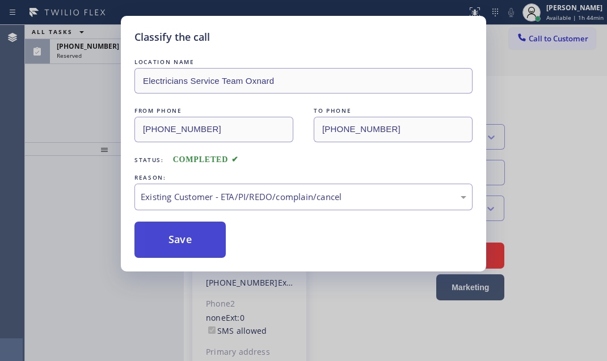
drag, startPoint x: 164, startPoint y: 245, endPoint x: 157, endPoint y: 229, distance: 17.8
click at [163, 244] on button "Save" at bounding box center [179, 240] width 91 height 36
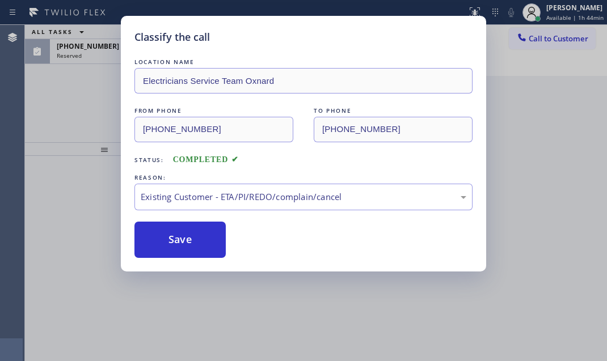
click at [99, 54] on div "Classify the call LOCATION NAME Electricians Service Team Oxnard FROM PHONE [PH…" at bounding box center [303, 180] width 607 height 361
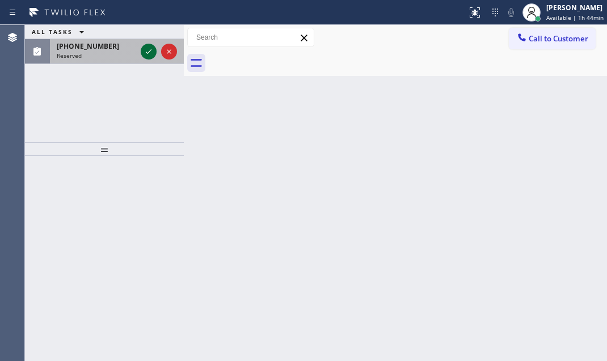
click at [142, 49] on icon at bounding box center [149, 52] width 14 height 14
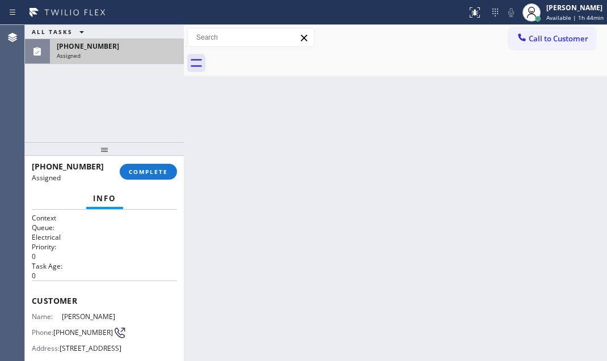
scroll to position [103, 0]
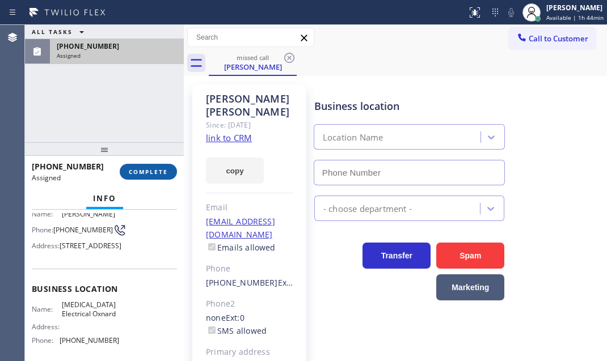
type input "[PHONE_NUMBER]"
click at [142, 170] on span "COMPLETE" at bounding box center [148, 172] width 39 height 8
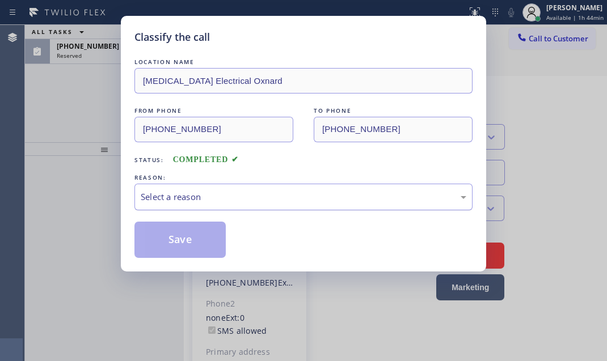
click at [218, 197] on div "Select a reason" at bounding box center [304, 197] width 326 height 13
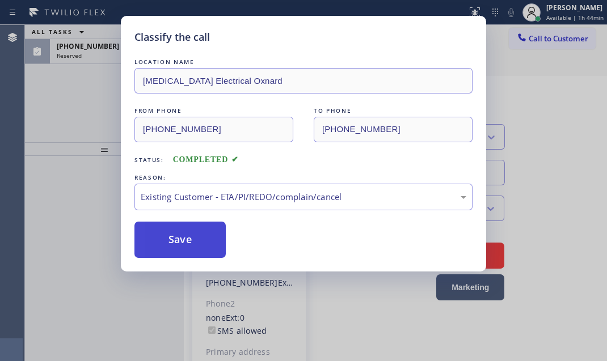
click at [170, 243] on button "Save" at bounding box center [179, 240] width 91 height 36
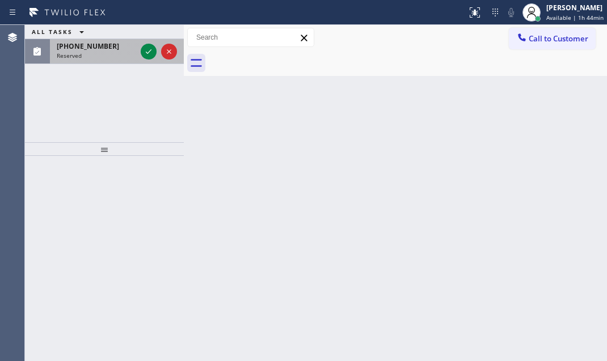
click at [102, 57] on div "Reserved" at bounding box center [96, 56] width 79 height 8
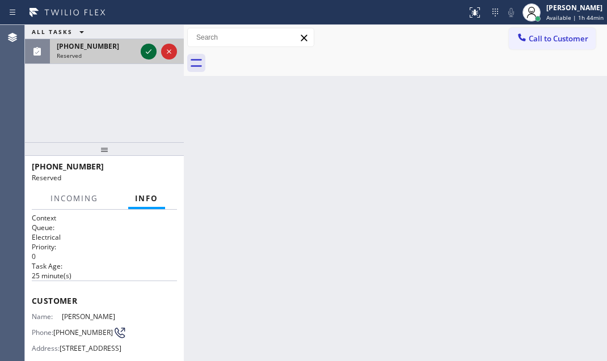
click at [142, 53] on icon at bounding box center [149, 52] width 14 height 14
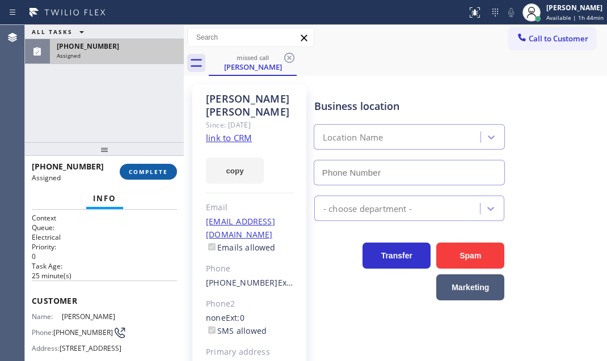
click at [151, 169] on span "COMPLETE" at bounding box center [148, 172] width 39 height 8
type input "[PHONE_NUMBER]"
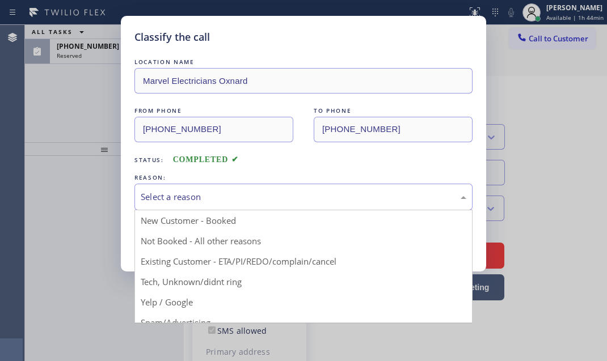
click at [226, 191] on div "Select a reason" at bounding box center [304, 197] width 326 height 13
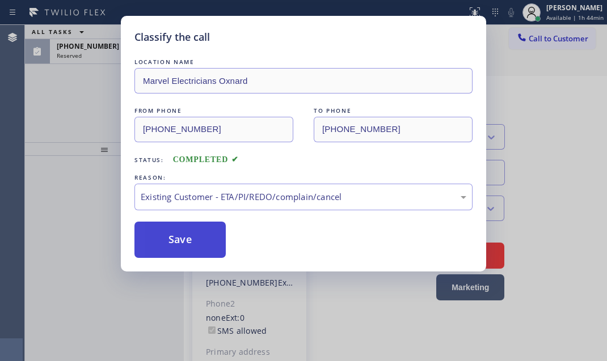
click at [169, 234] on button "Save" at bounding box center [179, 240] width 91 height 36
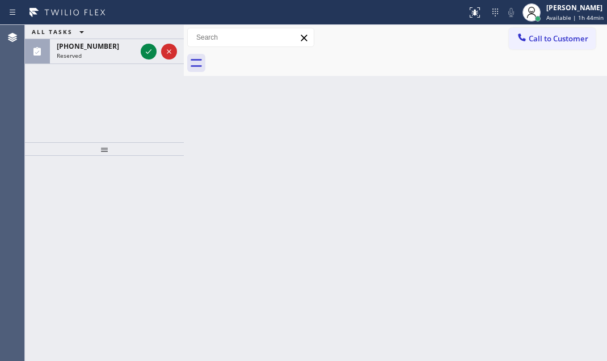
click at [115, 54] on div "Reserved" at bounding box center [96, 56] width 79 height 8
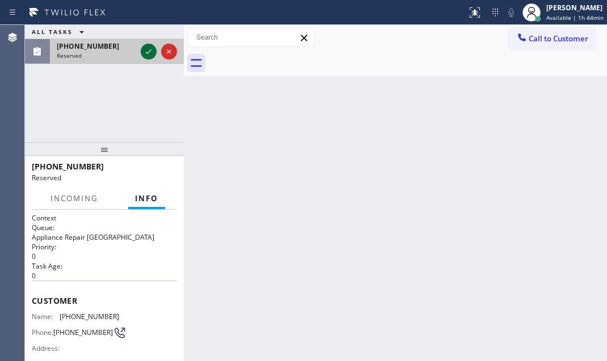
click at [154, 53] on icon at bounding box center [149, 52] width 14 height 14
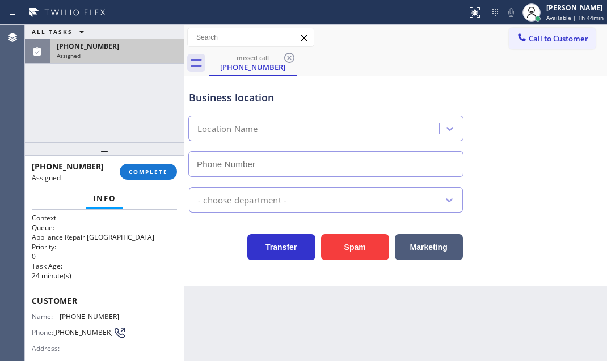
type input "[PHONE_NUMBER]"
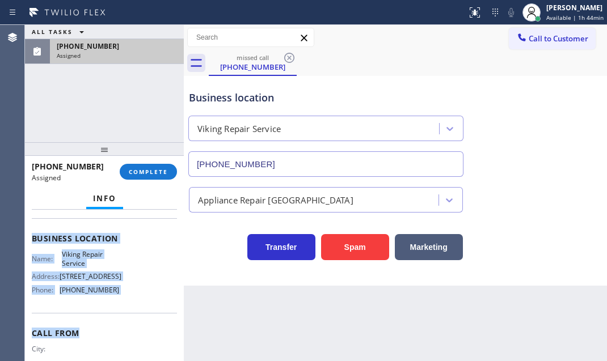
scroll to position [154, 0]
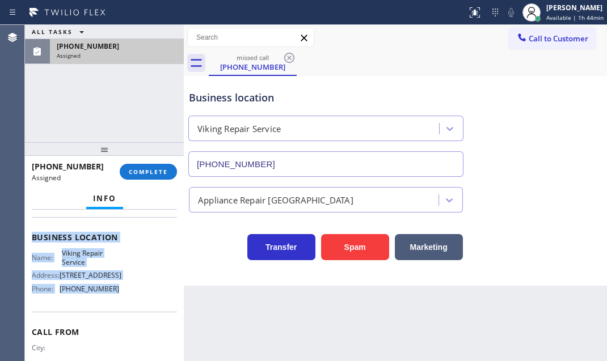
drag, startPoint x: 37, startPoint y: 294, endPoint x: 120, endPoint y: 312, distance: 84.7
click at [120, 312] on div "Context Queue: Appliance Repair High End Priority: 0 Task Age: [DEMOGRAPHIC_DAT…" at bounding box center [104, 228] width 145 height 339
click at [151, 171] on span "COMPLETE" at bounding box center [148, 172] width 39 height 8
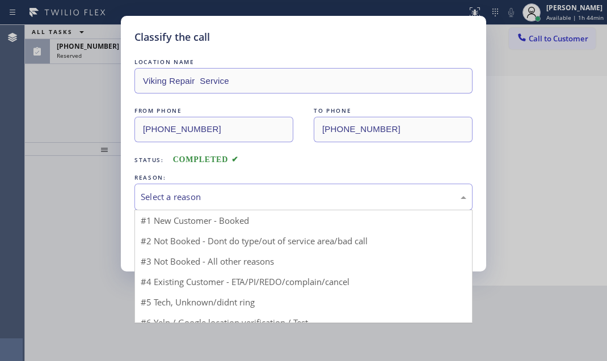
click at [265, 188] on div "Select a reason" at bounding box center [303, 197] width 338 height 27
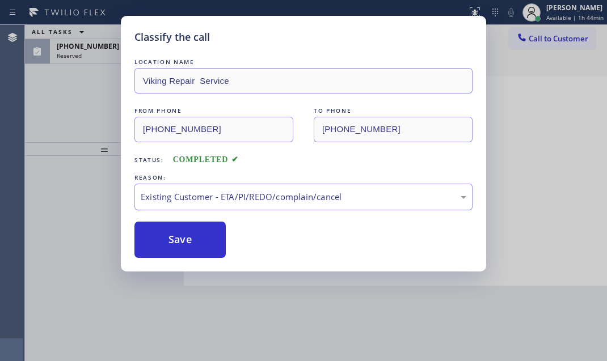
drag, startPoint x: 167, startPoint y: 238, endPoint x: 151, endPoint y: 206, distance: 35.8
click at [167, 237] on button "Save" at bounding box center [179, 240] width 91 height 36
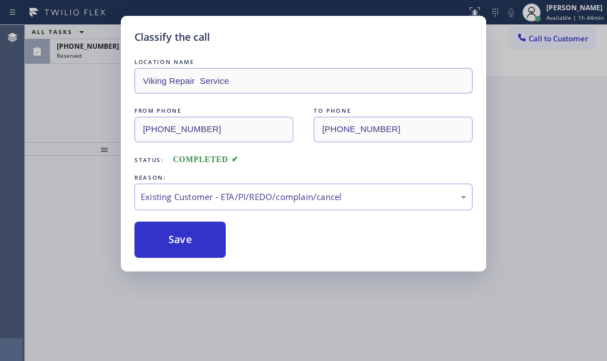
click at [104, 56] on div "Classify the call LOCATION NAME Viking Repair Service FROM PHONE [PHONE_NUMBER]…" at bounding box center [303, 180] width 607 height 361
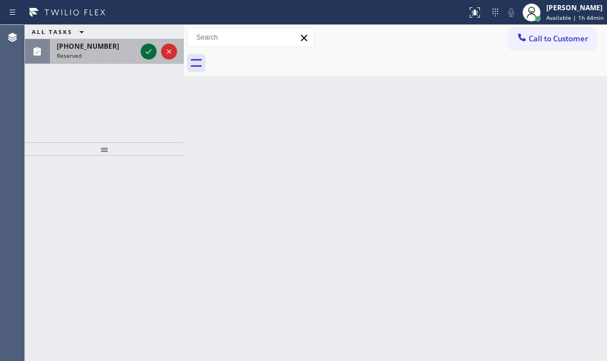
click at [151, 50] on icon at bounding box center [149, 52] width 14 height 14
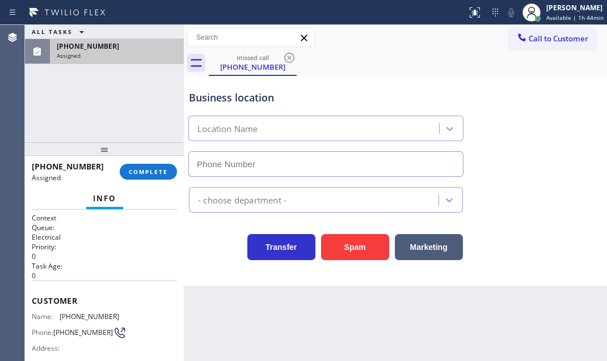
type input "[PHONE_NUMBER]"
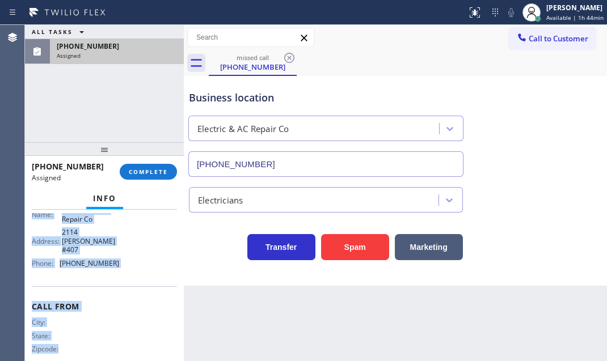
scroll to position [204, 0]
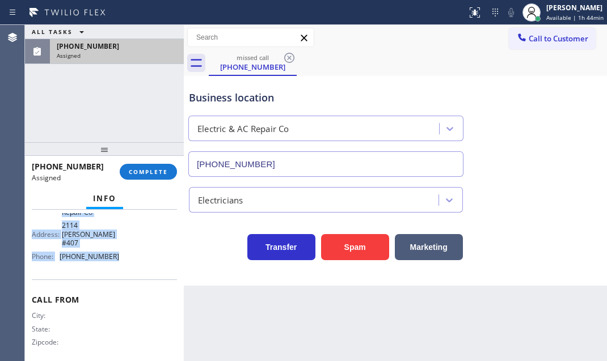
drag, startPoint x: 27, startPoint y: 294, endPoint x: 133, endPoint y: 255, distance: 112.3
click at [133, 255] on div "Context Queue: Electrical Priority: 0 Task Age: [DEMOGRAPHIC_DATA] minute(s) Cu…" at bounding box center [104, 285] width 159 height 151
click at [146, 171] on span "COMPLETE" at bounding box center [148, 172] width 39 height 8
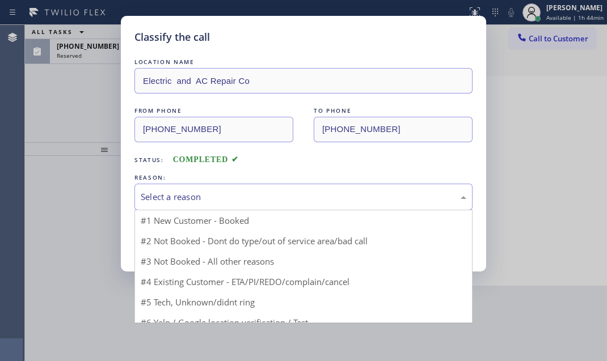
drag, startPoint x: 252, startPoint y: 196, endPoint x: 250, endPoint y: 208, distance: 12.7
click at [252, 195] on div "Select a reason" at bounding box center [304, 197] width 326 height 13
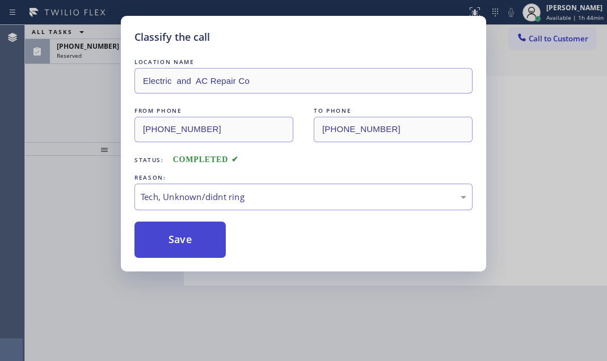
click at [183, 235] on button "Save" at bounding box center [179, 240] width 91 height 36
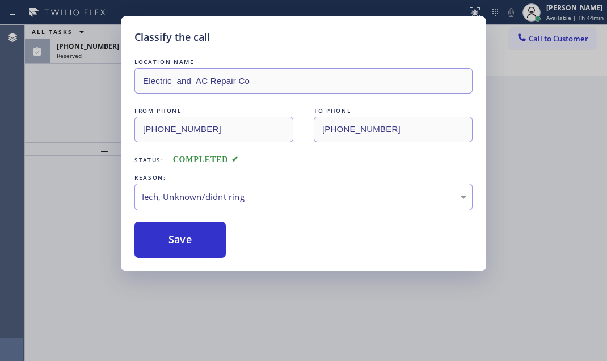
click at [108, 45] on div "Classify the call LOCATION NAME Electric and AC Repair Co FROM PHONE [PHONE_NUM…" at bounding box center [303, 180] width 607 height 361
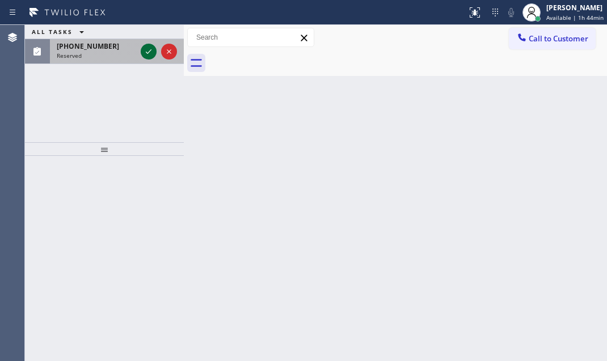
click at [143, 53] on icon at bounding box center [149, 52] width 14 height 14
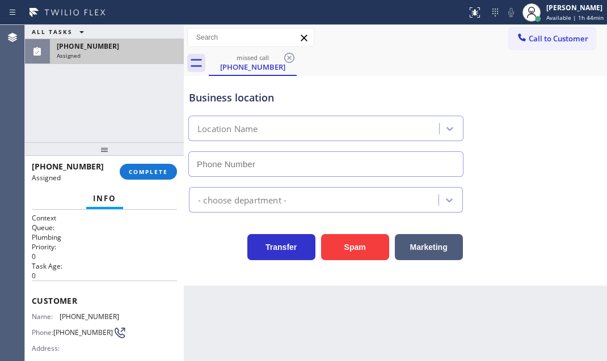
type input "[PHONE_NUMBER]"
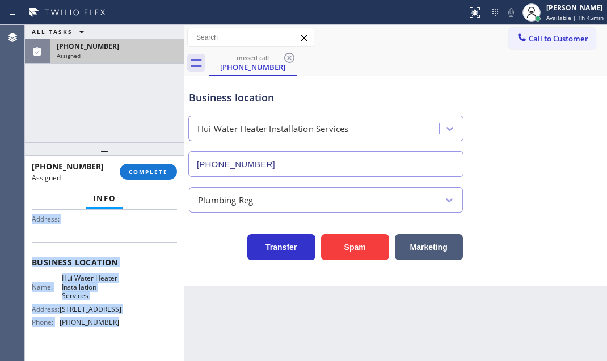
scroll to position [154, 0]
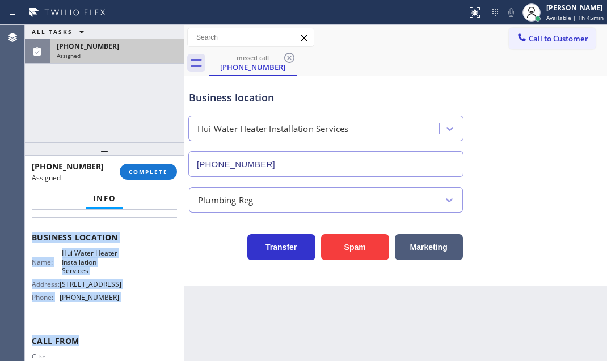
drag, startPoint x: 29, startPoint y: 294, endPoint x: 140, endPoint y: 335, distance: 117.7
click at [140, 335] on div "Context Queue: Plumbing Priority: 0 Task Age: [DEMOGRAPHIC_DATA] minute(s) Cust…" at bounding box center [104, 285] width 159 height 151
click at [157, 168] on span "COMPLETE" at bounding box center [148, 172] width 39 height 8
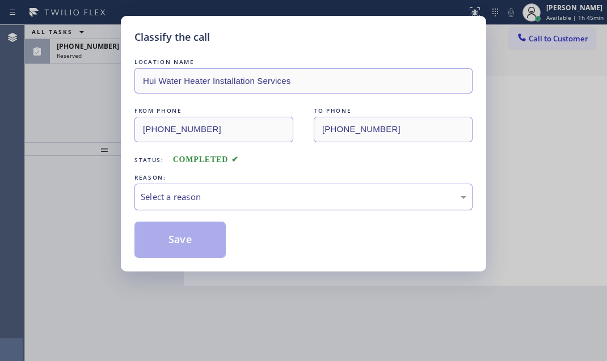
click at [217, 187] on div "Select a reason" at bounding box center [303, 197] width 338 height 27
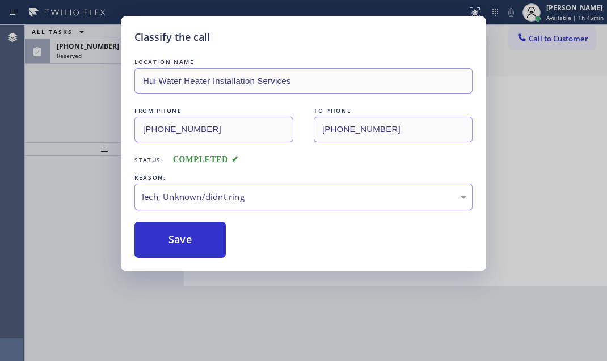
drag, startPoint x: 171, startPoint y: 234, endPoint x: 163, endPoint y: 200, distance: 34.5
click at [171, 234] on button "Save" at bounding box center [179, 240] width 91 height 36
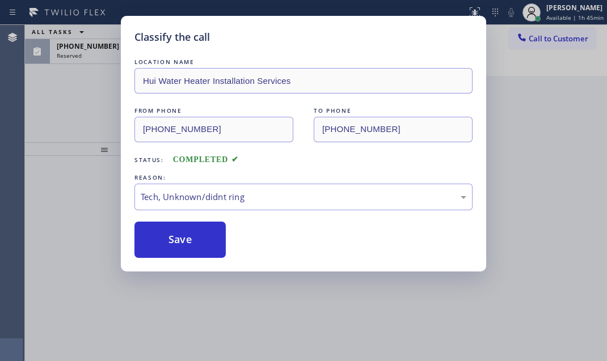
click at [98, 56] on div "Classify the call LOCATION NAME Hui Water Heater Installation Services FROM PHO…" at bounding box center [303, 180] width 607 height 361
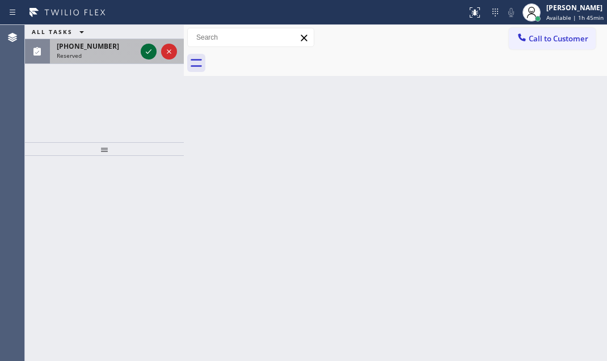
click at [146, 50] on icon at bounding box center [149, 52] width 14 height 14
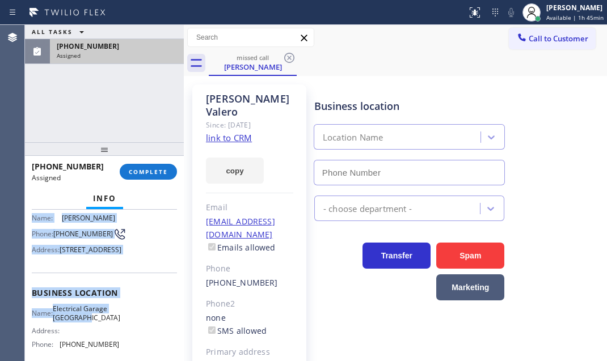
type input "[PHONE_NUMBER]"
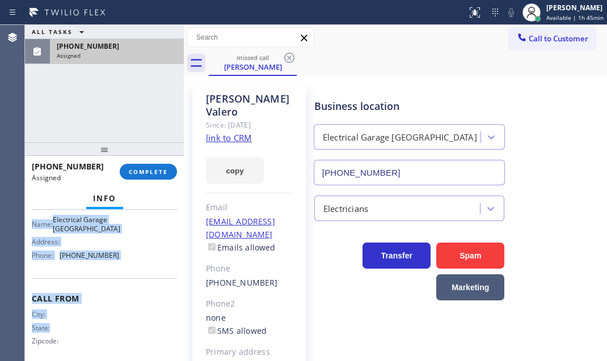
scroll to position [206, 0]
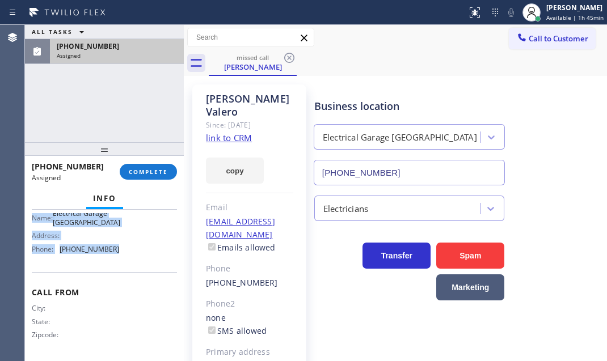
drag, startPoint x: 30, startPoint y: 290, endPoint x: 137, endPoint y: 275, distance: 108.2
click at [137, 275] on div "Context Queue: Electrical Priority: 0 Task Age: [DEMOGRAPHIC_DATA] minute(s) Cu…" at bounding box center [104, 285] width 159 height 151
click at [155, 175] on span "COMPLETE" at bounding box center [148, 172] width 39 height 8
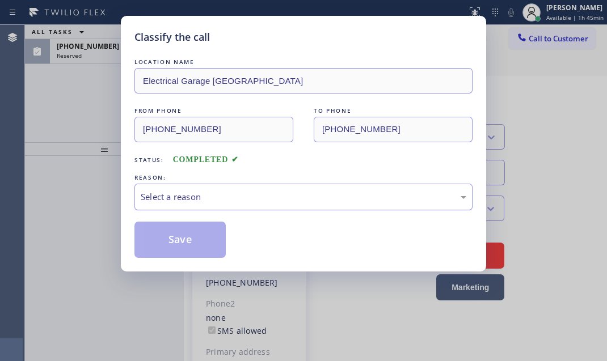
click at [300, 187] on div "Select a reason" at bounding box center [303, 197] width 338 height 27
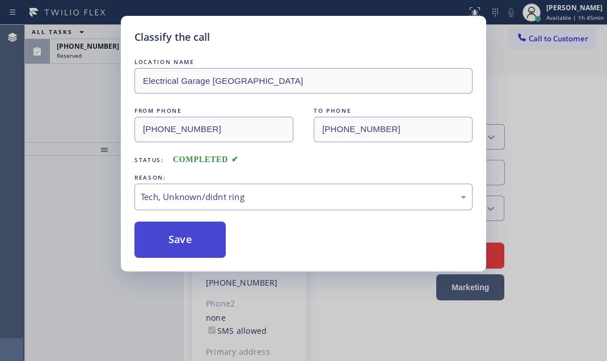
click at [193, 237] on button "Save" at bounding box center [179, 240] width 91 height 36
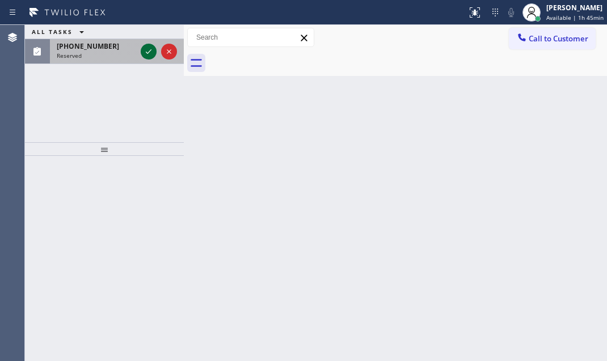
click at [153, 56] on icon at bounding box center [149, 52] width 14 height 14
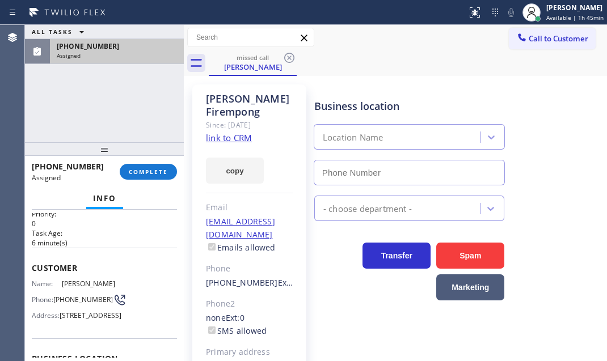
type input "[PHONE_NUMBER]"
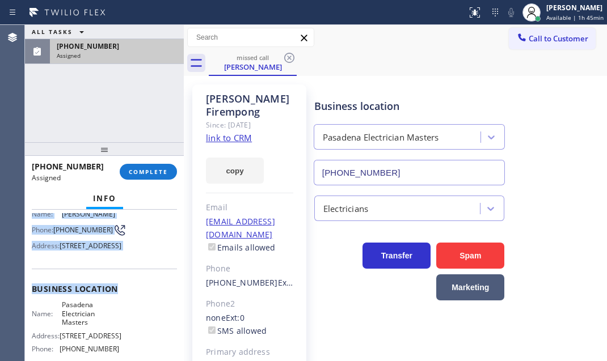
scroll to position [154, 0]
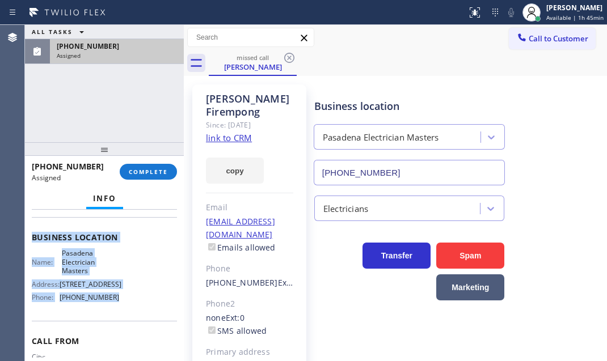
drag, startPoint x: 31, startPoint y: 296, endPoint x: 123, endPoint y: 335, distance: 99.9
click at [123, 335] on div "Context Queue: Electrical Priority: 0 Task Age: [DEMOGRAPHIC_DATA] minute(s) Cu…" at bounding box center [104, 285] width 159 height 151
click at [142, 171] on span "COMPLETE" at bounding box center [148, 172] width 39 height 8
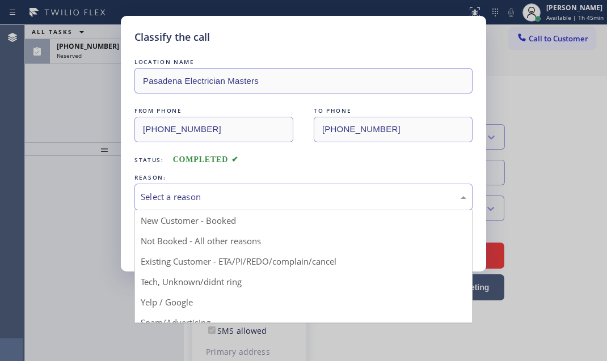
click at [295, 196] on div "Select a reason" at bounding box center [304, 197] width 326 height 13
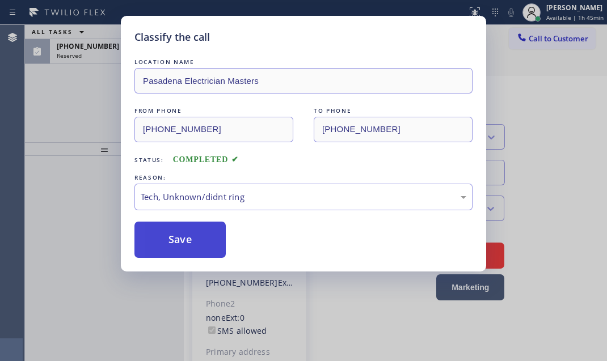
click at [180, 233] on button "Save" at bounding box center [179, 240] width 91 height 36
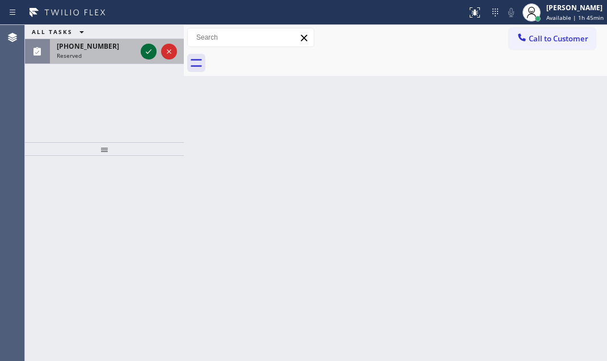
click at [149, 52] on icon at bounding box center [149, 52] width 14 height 14
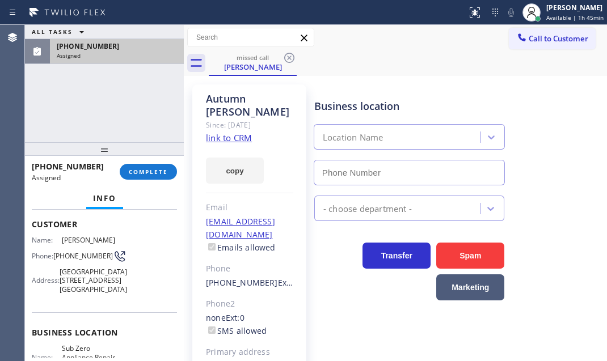
scroll to position [51, 0]
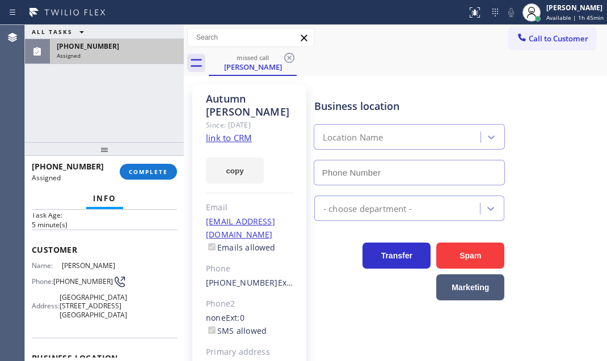
type input "[PHONE_NUMBER]"
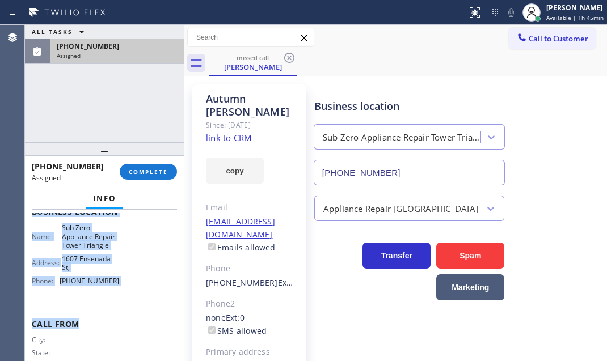
scroll to position [206, 0]
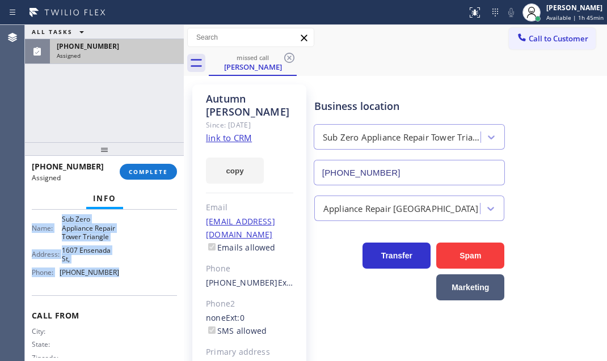
drag, startPoint x: 28, startPoint y: 242, endPoint x: 141, endPoint y: 282, distance: 120.2
click at [137, 277] on div "Context Queue: Appliance Repair High End Priority: 0 Task Age: [DEMOGRAPHIC_DAT…" at bounding box center [104, 285] width 159 height 151
click at [153, 170] on span "COMPLETE" at bounding box center [148, 172] width 39 height 8
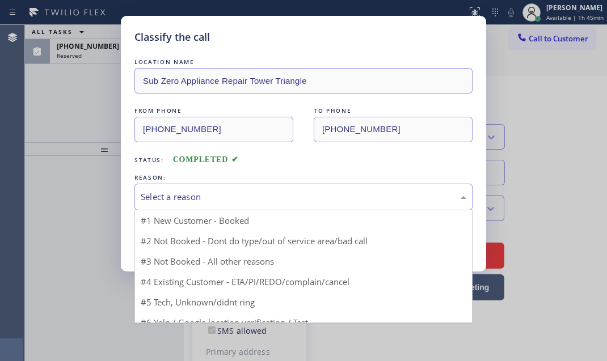
click at [222, 203] on div "Select a reason" at bounding box center [303, 197] width 338 height 27
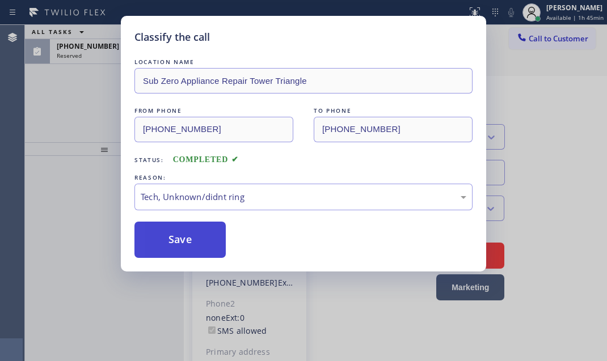
click at [191, 235] on button "Save" at bounding box center [179, 240] width 91 height 36
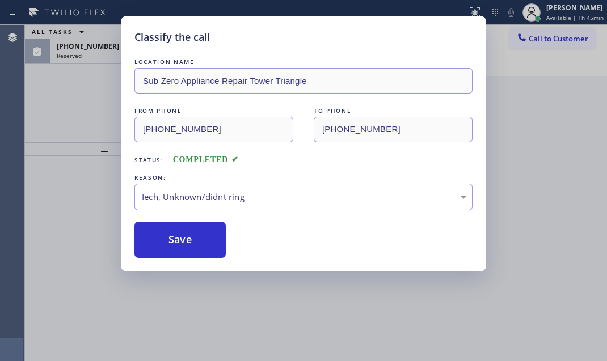
click at [88, 50] on div "Classify the call LOCATION NAME Sub Zero Appliance Repair Tower Triangle FROM P…" at bounding box center [303, 180] width 607 height 361
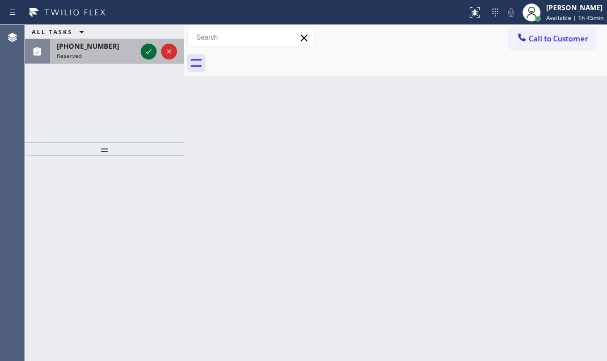
click at [155, 50] on div at bounding box center [158, 51] width 41 height 25
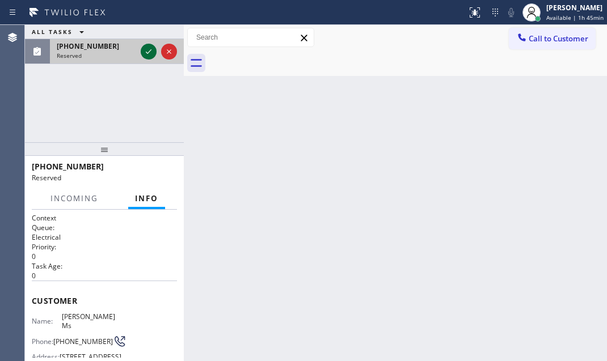
click at [149, 53] on icon at bounding box center [149, 52] width 14 height 14
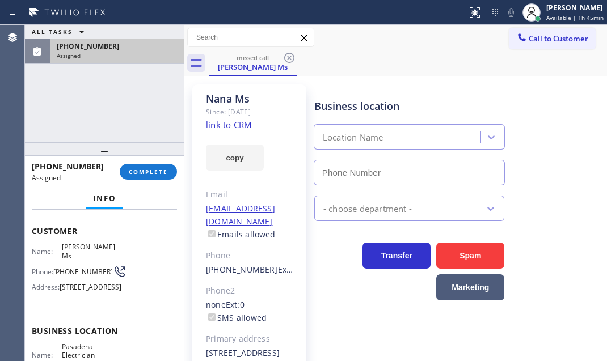
scroll to position [51, 0]
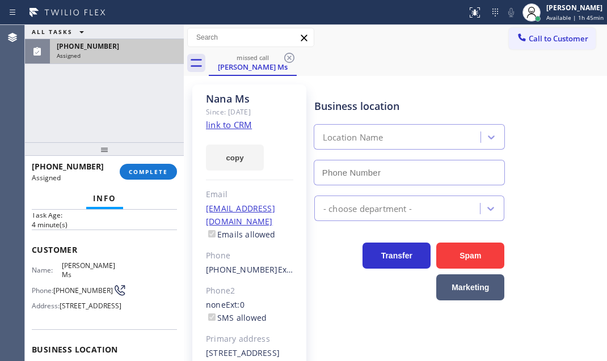
type input "[PHONE_NUMBER]"
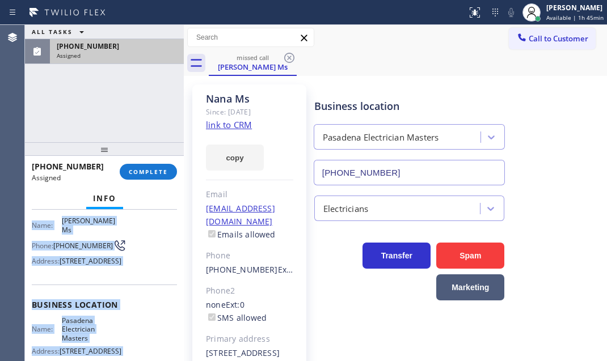
scroll to position [154, 0]
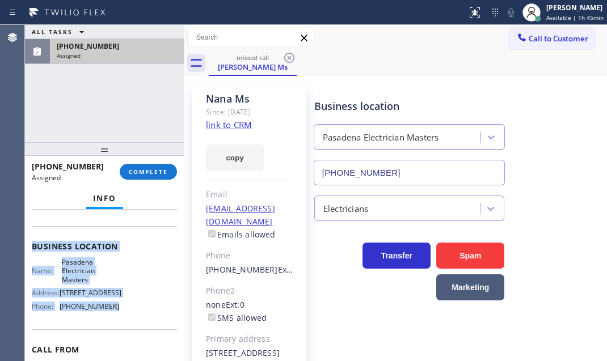
drag, startPoint x: 28, startPoint y: 243, endPoint x: 147, endPoint y: 343, distance: 155.4
click at [147, 343] on div "Context Queue: Electrical Priority: 0 Task Age: [DEMOGRAPHIC_DATA] minute(s) Cu…" at bounding box center [104, 285] width 159 height 151
click at [136, 170] on span "COMPLETE" at bounding box center [148, 172] width 39 height 8
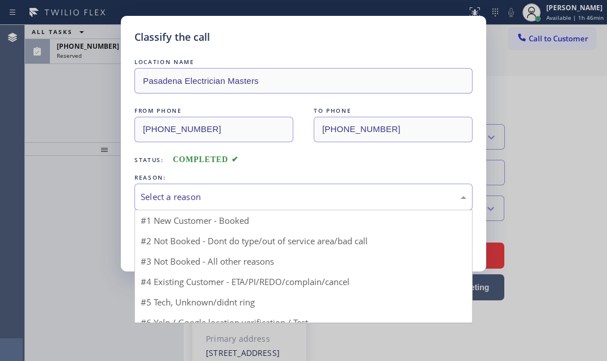
click at [255, 191] on div "Select a reason" at bounding box center [304, 197] width 326 height 13
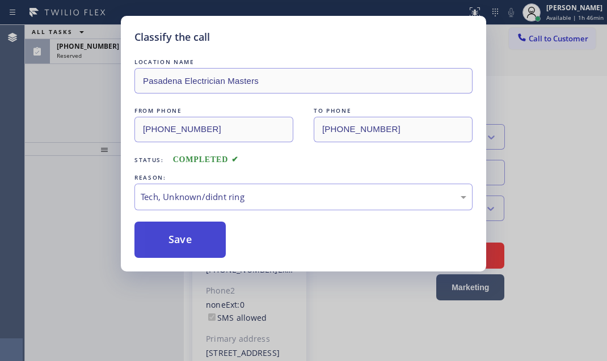
click at [185, 239] on button "Save" at bounding box center [179, 240] width 91 height 36
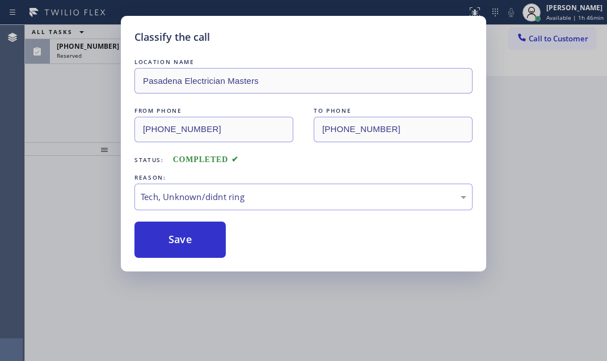
click at [105, 49] on div "Classify the call LOCATION NAME Subzero Repair Professionals FROM PHONE [PHONE_…" at bounding box center [316, 193] width 582 height 336
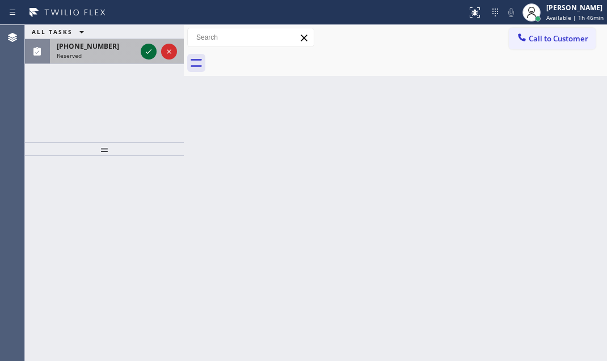
click at [150, 48] on icon at bounding box center [149, 52] width 14 height 14
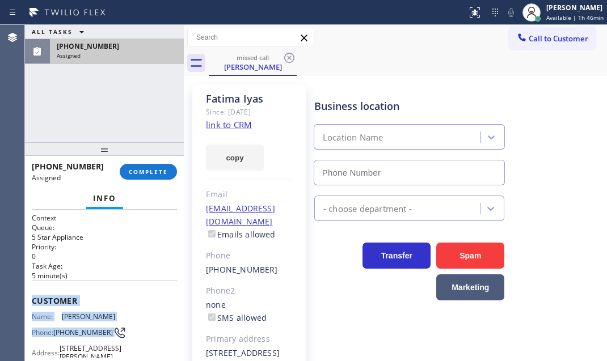
type input "[PHONE_NUMBER]"
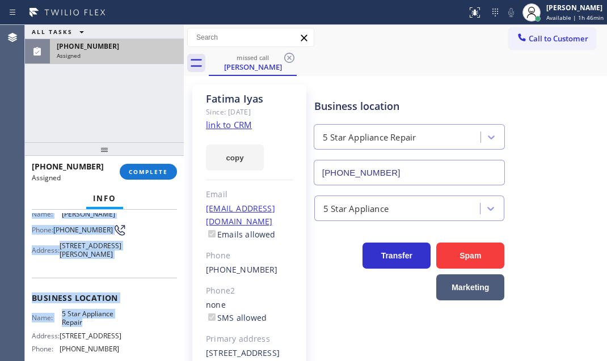
scroll to position [154, 0]
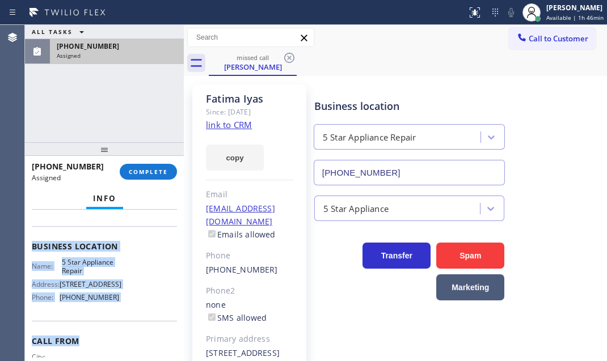
drag, startPoint x: 32, startPoint y: 290, endPoint x: 129, endPoint y: 337, distance: 108.1
click at [129, 337] on div "Context Queue: 5 Star Appliance Priority: 0 Task Age: [DEMOGRAPHIC_DATA] minute…" at bounding box center [104, 233] width 145 height 348
click at [142, 168] on span "COMPLETE" at bounding box center [148, 172] width 39 height 8
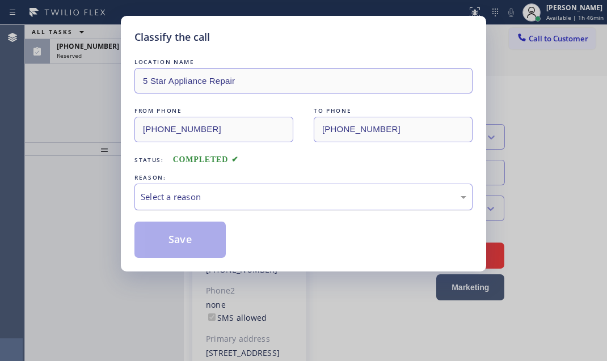
click at [185, 193] on div "Select a reason" at bounding box center [304, 197] width 326 height 13
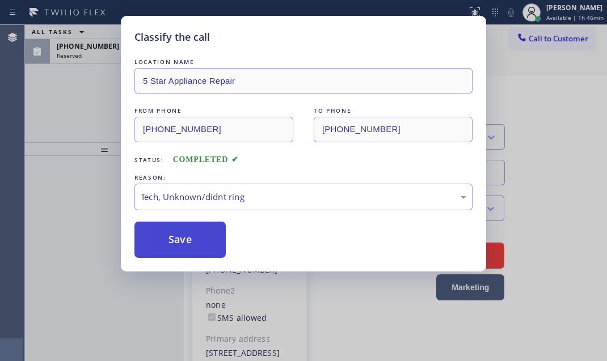
drag, startPoint x: 176, startPoint y: 235, endPoint x: 572, endPoint y: 336, distance: 409.1
click at [176, 234] on button "Save" at bounding box center [179, 240] width 91 height 36
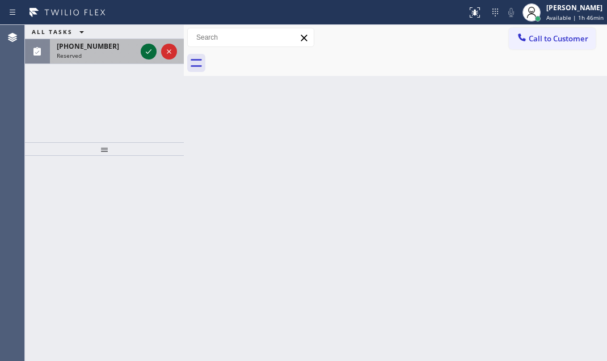
click at [150, 53] on icon at bounding box center [149, 52] width 14 height 14
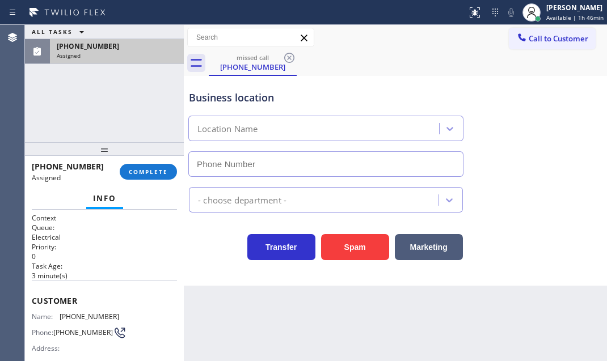
type input "[PHONE_NUMBER]"
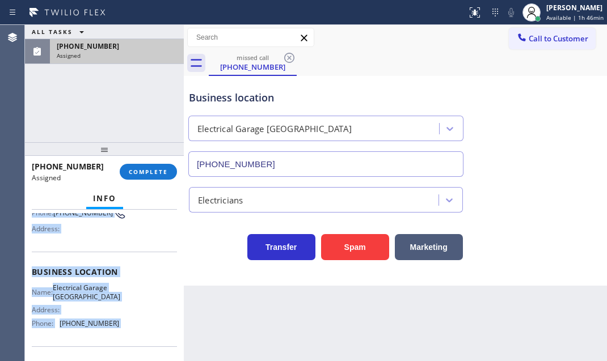
scroll to position [154, 0]
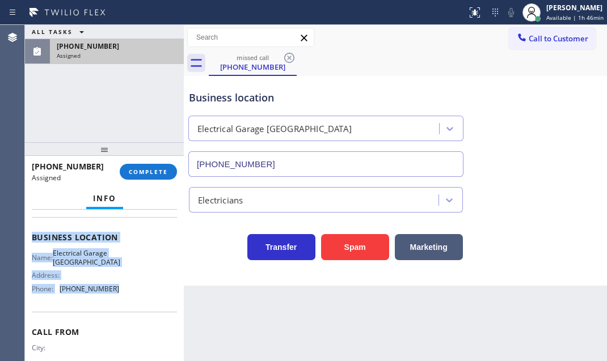
drag, startPoint x: 29, startPoint y: 297, endPoint x: 132, endPoint y: 295, distance: 102.7
click at [132, 295] on div "Context Queue: Electrical Priority: 0 Task Age: [DEMOGRAPHIC_DATA] minute(s) Cu…" at bounding box center [104, 285] width 159 height 151
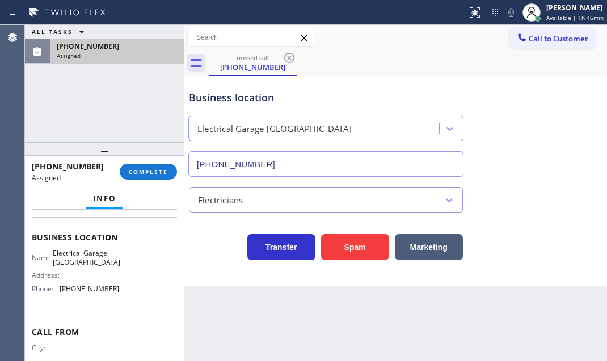
click at [147, 156] on div at bounding box center [104, 149] width 159 height 14
click at [149, 173] on span "COMPLETE" at bounding box center [148, 172] width 39 height 8
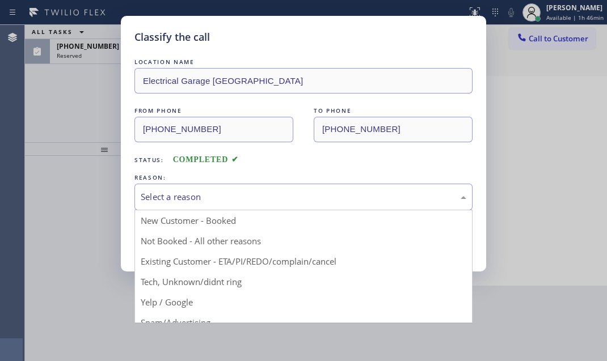
click at [293, 202] on div "Select a reason" at bounding box center [304, 197] width 326 height 13
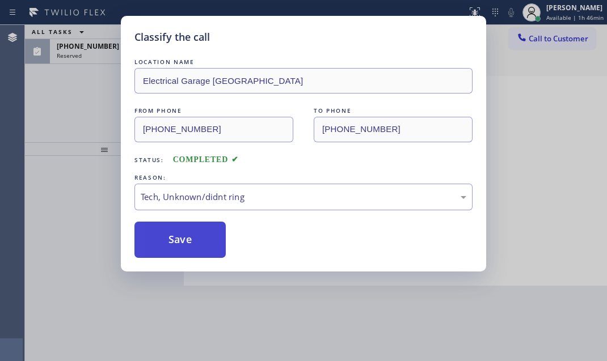
click at [186, 248] on button "Save" at bounding box center [179, 240] width 91 height 36
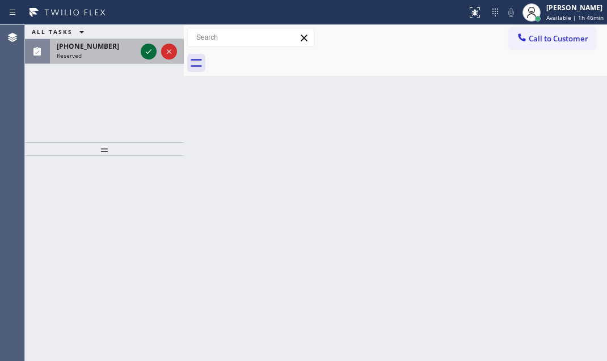
click at [145, 52] on icon at bounding box center [149, 52] width 14 height 14
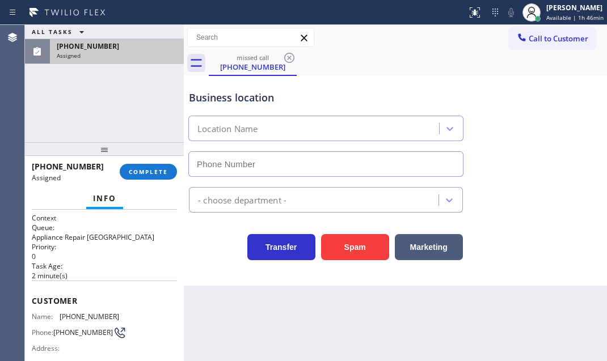
type input "[PHONE_NUMBER]"
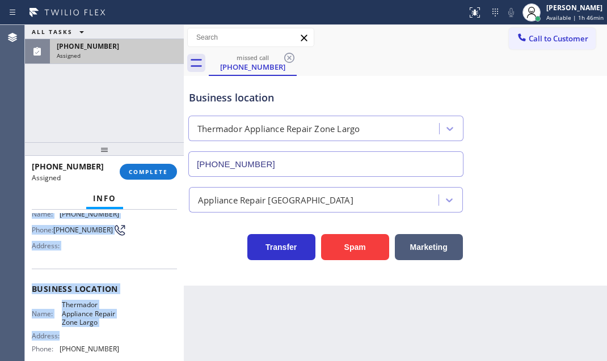
scroll to position [154, 0]
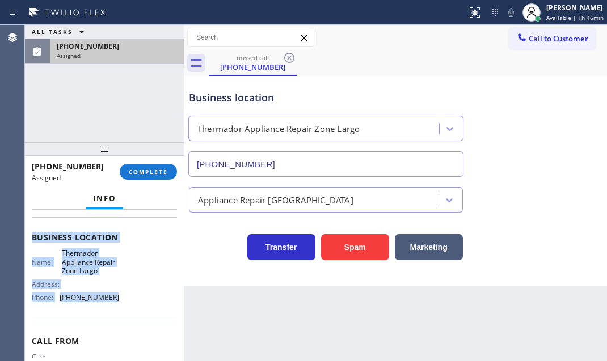
drag, startPoint x: 29, startPoint y: 292, endPoint x: 122, endPoint y: 316, distance: 96.0
click at [122, 316] on div "Context Queue: Appliance Repair High End Priority: 0 Task Age: [DEMOGRAPHIC_DAT…" at bounding box center [104, 285] width 159 height 151
click at [149, 171] on span "COMPLETE" at bounding box center [148, 172] width 39 height 8
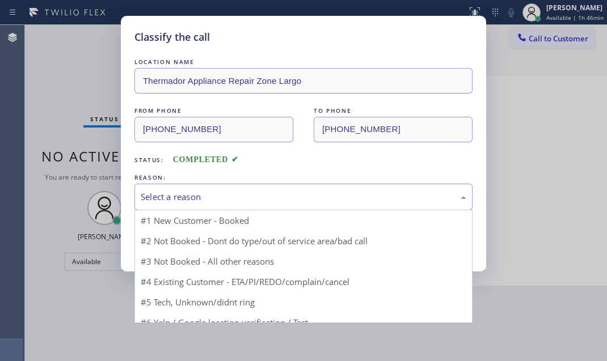
click at [269, 198] on div "Select a reason" at bounding box center [304, 197] width 326 height 13
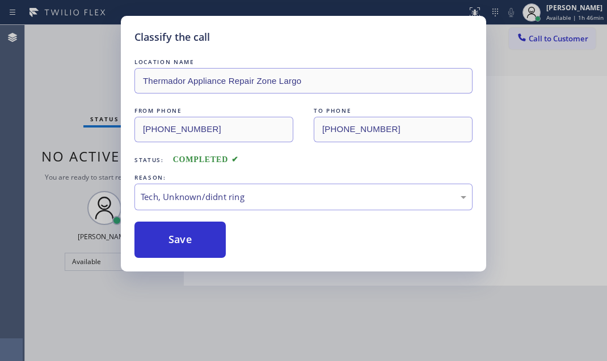
drag, startPoint x: 205, startPoint y: 279, endPoint x: 198, endPoint y: 266, distance: 14.2
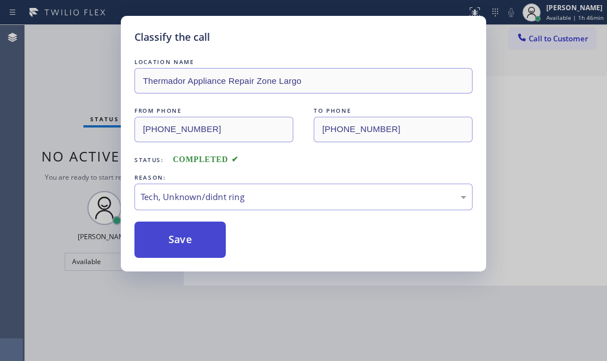
click at [183, 233] on button "Save" at bounding box center [179, 240] width 91 height 36
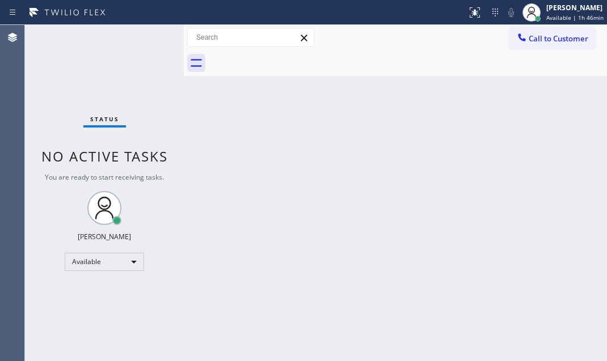
drag, startPoint x: 89, startPoint y: 79, endPoint x: 90, endPoint y: 72, distance: 7.4
click at [90, 79] on div "Status No active tasks You are ready to start receiving tasks. [PERSON_NAME] Av…" at bounding box center [104, 193] width 159 height 336
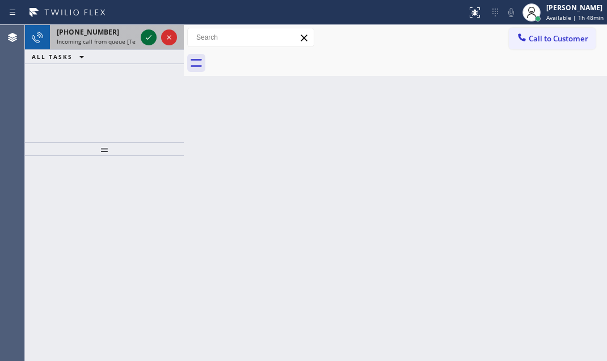
click at [151, 37] on icon at bounding box center [149, 38] width 14 height 14
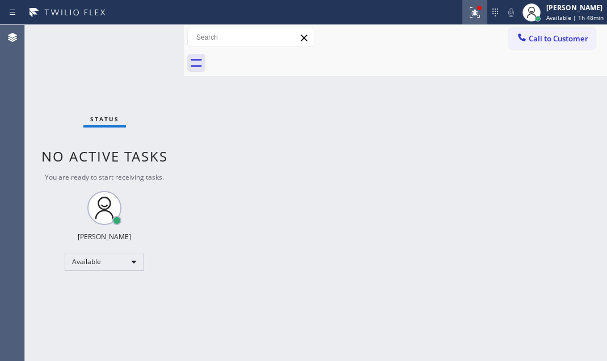
click at [462, 15] on div at bounding box center [474, 13] width 25 height 14
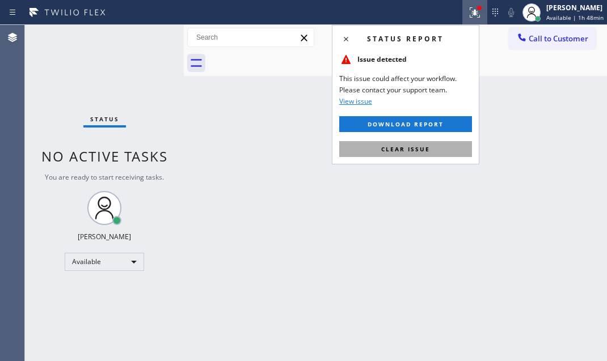
click at [420, 156] on button "Clear issue" at bounding box center [405, 149] width 133 height 16
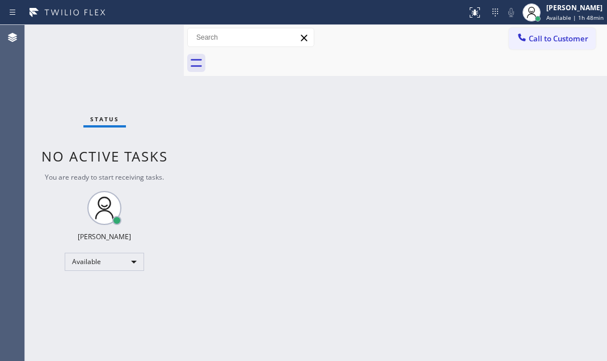
click at [484, 185] on div "Back to Dashboard Change Sender ID Customers Technicians Select a contact Outbo…" at bounding box center [395, 193] width 423 height 336
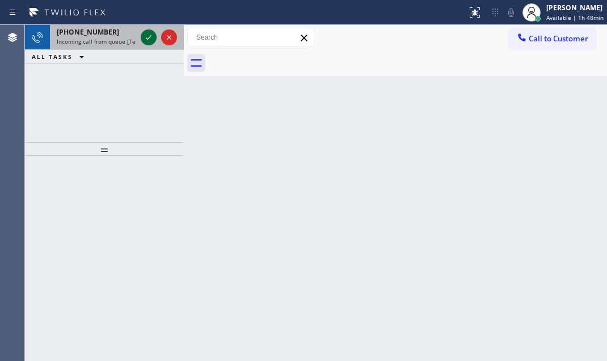
click at [148, 43] on icon at bounding box center [149, 38] width 14 height 14
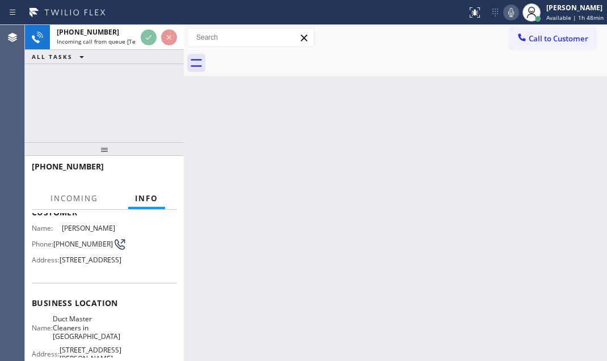
scroll to position [103, 0]
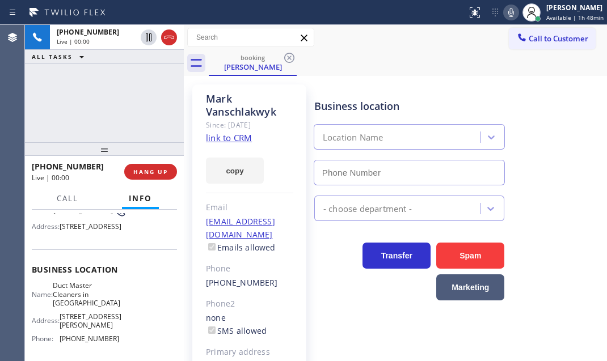
type input "[PHONE_NUMBER]"
click at [234, 137] on link "link to CRM" at bounding box center [229, 137] width 46 height 11
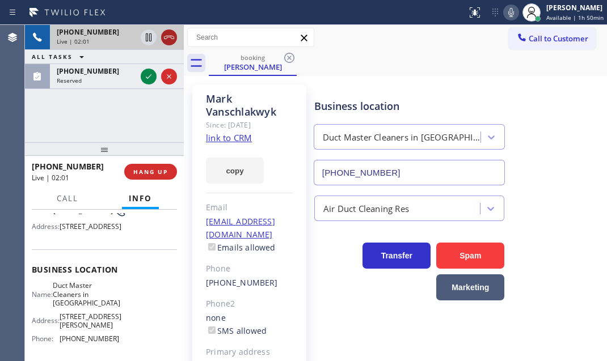
click at [167, 37] on icon at bounding box center [169, 38] width 14 height 14
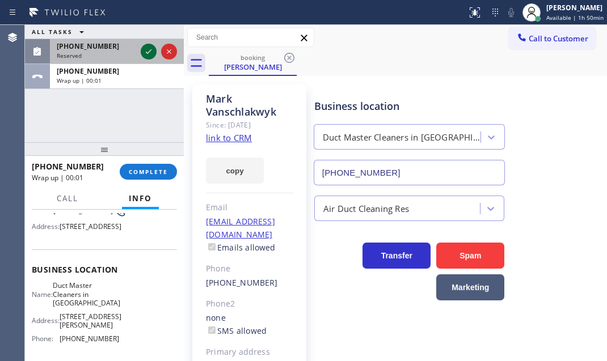
click at [144, 54] on icon at bounding box center [149, 52] width 14 height 14
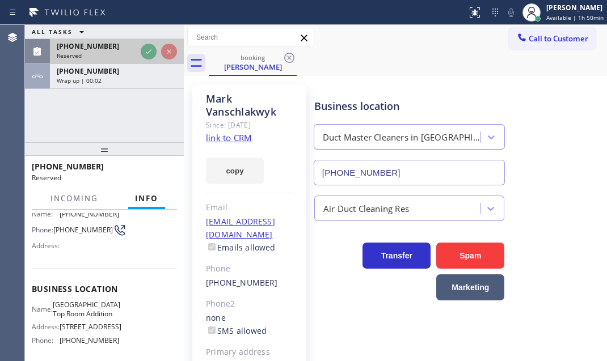
scroll to position [113, 0]
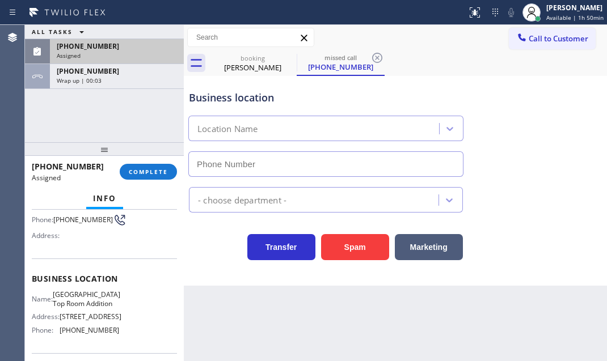
type input "[PHONE_NUMBER]"
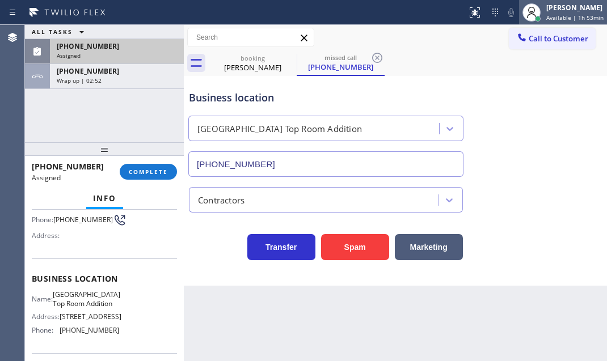
click at [550, 10] on div "[PERSON_NAME]" at bounding box center [574, 8] width 57 height 10
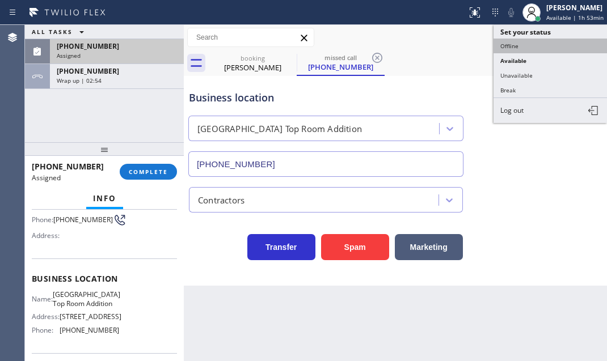
click at [518, 47] on button "Offline" at bounding box center [549, 46] width 113 height 15
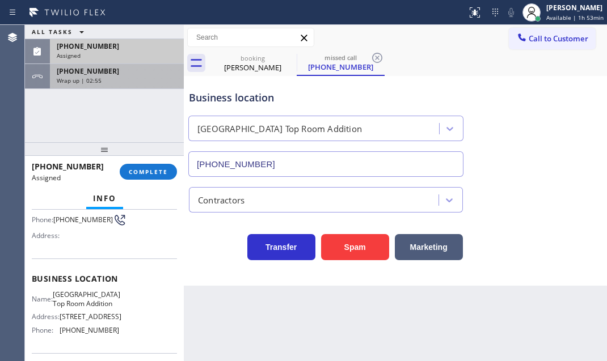
click at [149, 77] on div "Wrap up | 02:55" at bounding box center [117, 81] width 120 height 8
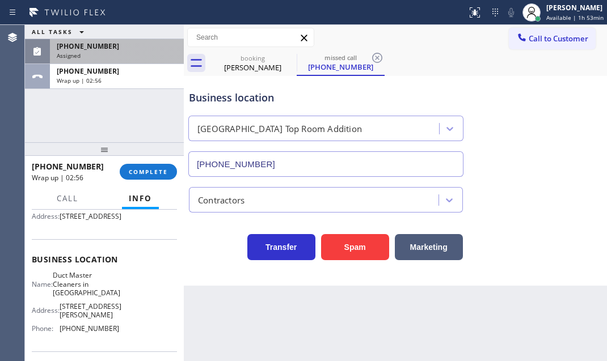
scroll to position [103, 0]
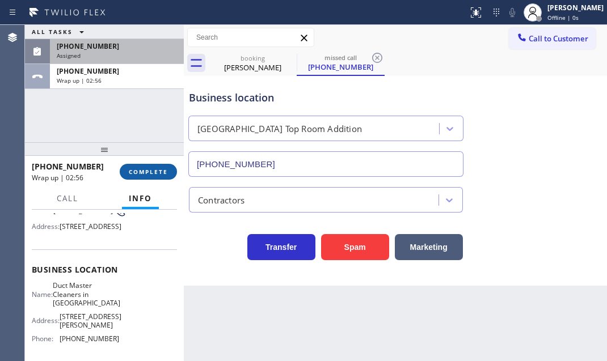
click at [153, 175] on span "COMPLETE" at bounding box center [148, 172] width 39 height 8
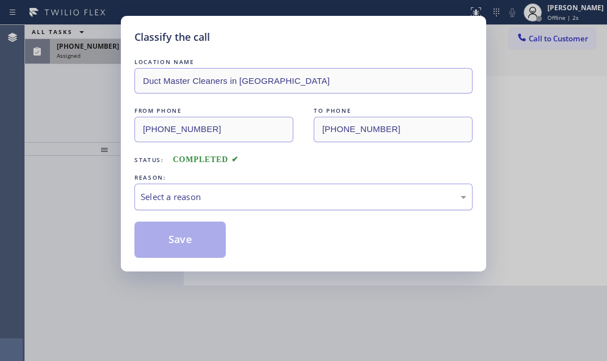
drag, startPoint x: 260, startPoint y: 197, endPoint x: 256, endPoint y: 205, distance: 8.4
click at [260, 197] on div "Select a reason" at bounding box center [304, 197] width 326 height 13
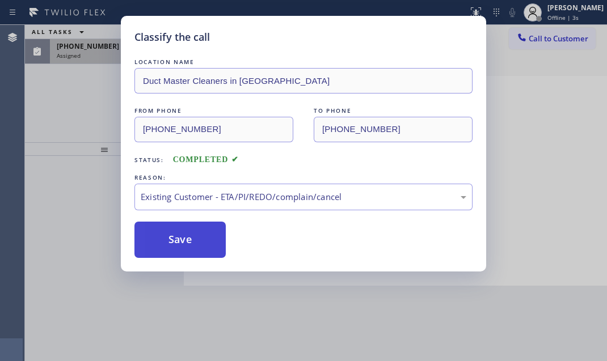
click at [176, 238] on button "Save" at bounding box center [179, 240] width 91 height 36
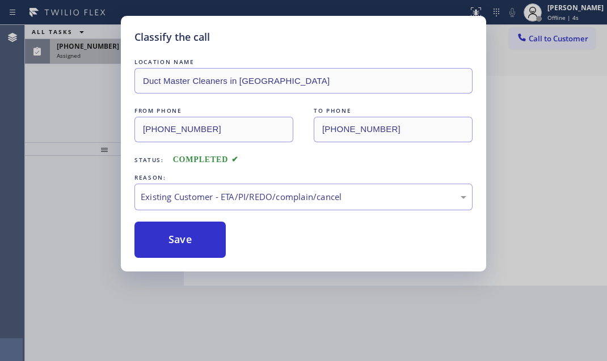
click at [89, 54] on div "Classify the call LOCATION NAME Duct Master Cleaners in [GEOGRAPHIC_DATA] FROM …" at bounding box center [303, 180] width 607 height 361
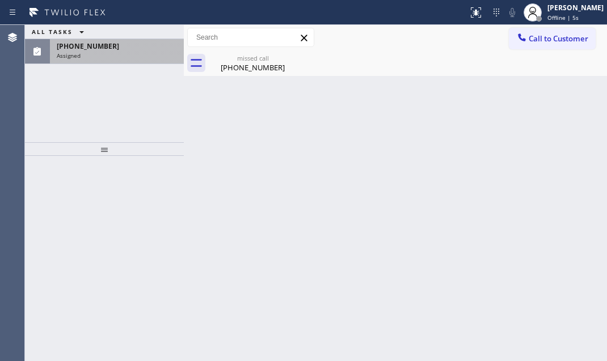
click at [99, 53] on div "Assigned" at bounding box center [117, 56] width 120 height 8
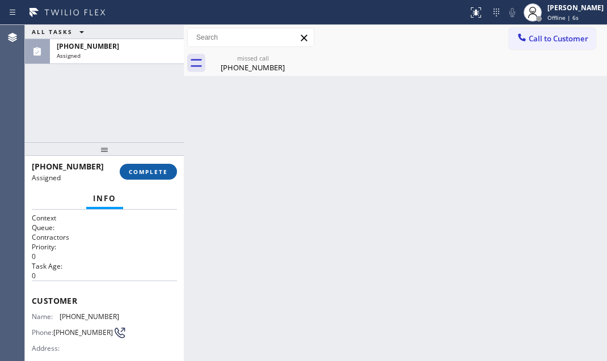
click at [150, 165] on button "COMPLETE" at bounding box center [148, 172] width 57 height 16
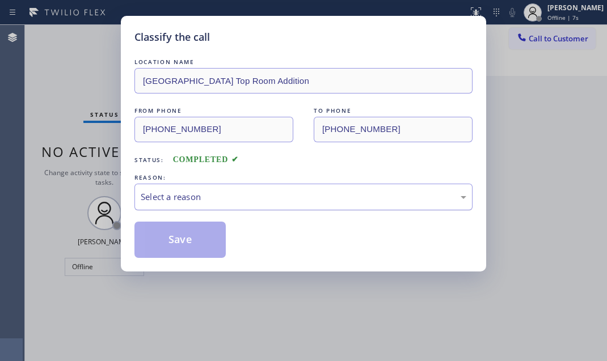
click at [252, 199] on div "Select a reason" at bounding box center [304, 197] width 326 height 13
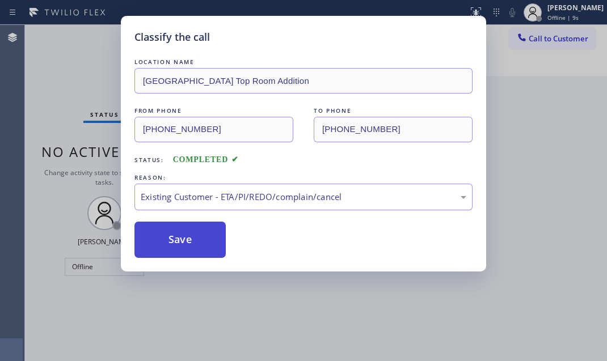
click at [180, 235] on button "Save" at bounding box center [179, 240] width 91 height 36
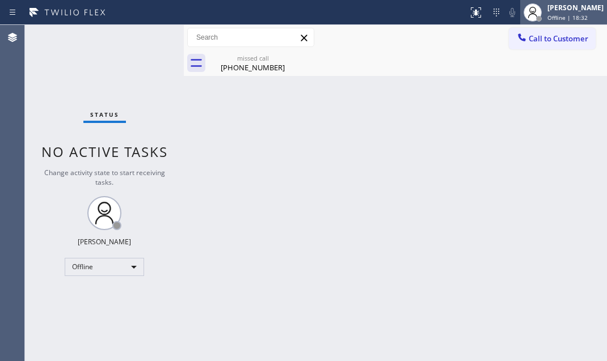
click at [563, 14] on span "Offline | 18:32" at bounding box center [567, 18] width 40 height 8
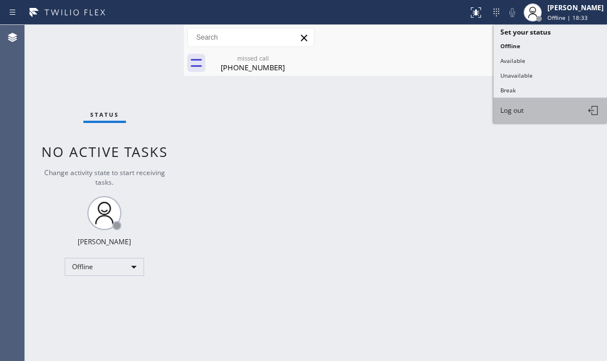
click at [518, 107] on span "Log out" at bounding box center [511, 111] width 23 height 10
